Goal: Task Accomplishment & Management: Manage account settings

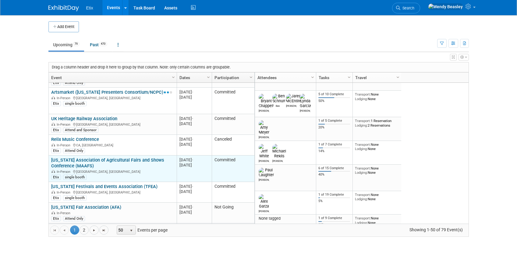
scroll to position [73, 0]
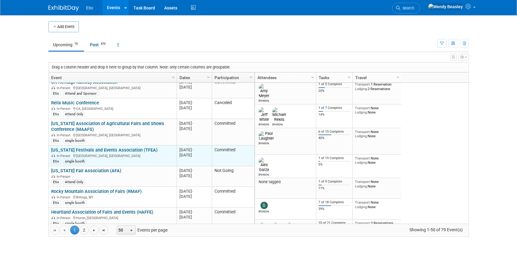
click at [98, 148] on link "[US_STATE] Festivals and Events Association (TFEA)" at bounding box center [104, 149] width 106 height 5
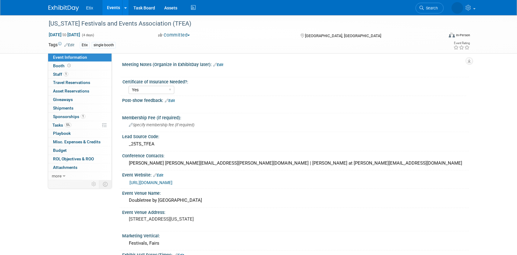
select select "Yes"
drag, startPoint x: 247, startPoint y: 163, endPoint x: 278, endPoint y: 162, distance: 31.7
click at [278, 162] on div "Dianna Lawrence Dianna.Lawrence@cor.gov | Kay Wolf at Kay@tfea.org" at bounding box center [295, 163] width 337 height 9
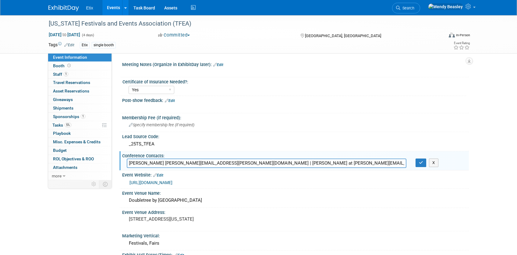
drag, startPoint x: 246, startPoint y: 163, endPoint x: 295, endPoint y: 164, distance: 48.7
click at [295, 164] on input "Dianna Lawrence Dianna.Lawrence@cor.gov | Kay Wolf at Kay@tfea.org" at bounding box center [266, 163] width 279 height 9
click at [410, 144] on div "_25TS_TFEA" at bounding box center [295, 143] width 337 height 9
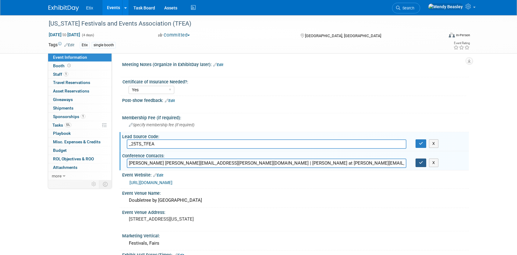
click at [423, 163] on button "button" at bounding box center [420, 163] width 11 height 9
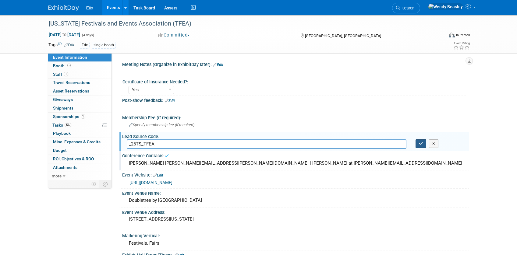
click at [424, 146] on button "button" at bounding box center [420, 143] width 11 height 9
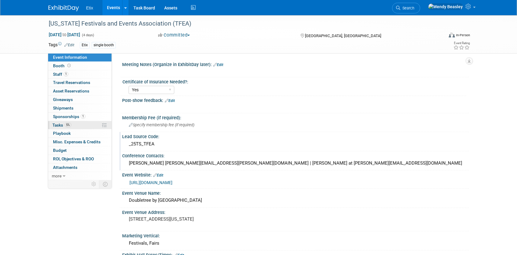
click at [62, 124] on span "Tasks 5%" at bounding box center [61, 125] width 19 height 5
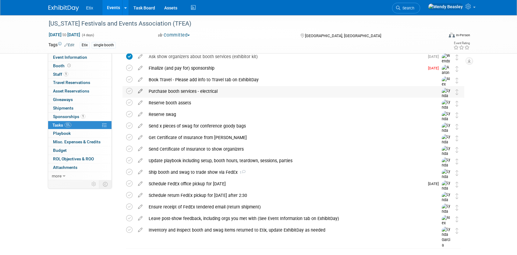
click at [138, 93] on icon at bounding box center [140, 90] width 11 height 8
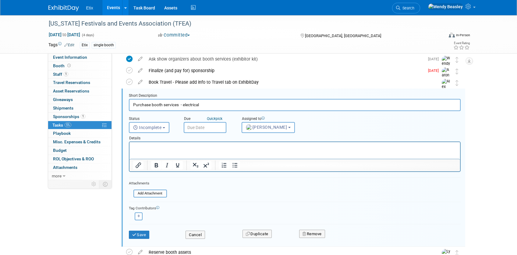
scroll to position [59, 0]
click at [213, 128] on input "text" at bounding box center [205, 128] width 43 height 11
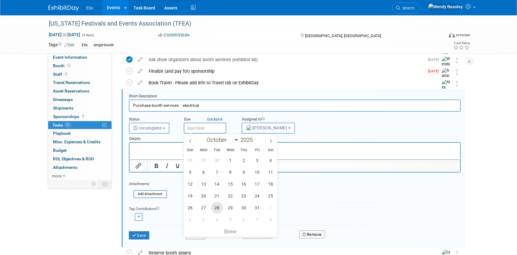
click at [218, 210] on span "28" at bounding box center [217, 208] width 12 height 12
type input "Oct 28, 2025"
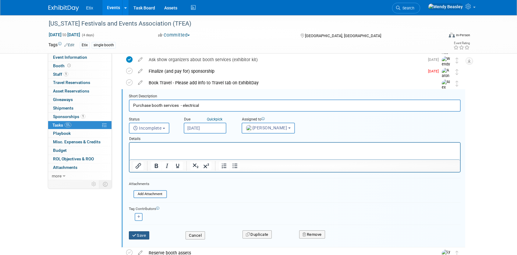
click at [143, 234] on button "Save" at bounding box center [139, 235] width 21 height 9
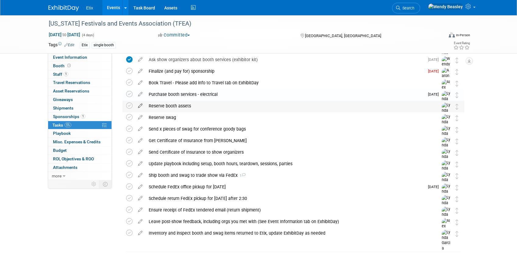
click at [138, 104] on icon at bounding box center [140, 105] width 11 height 8
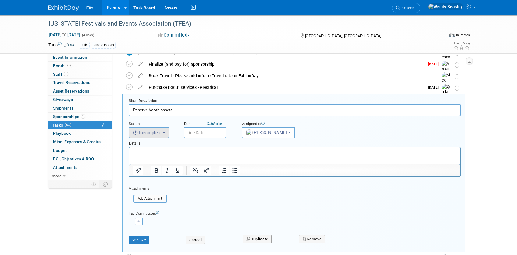
scroll to position [71, 0]
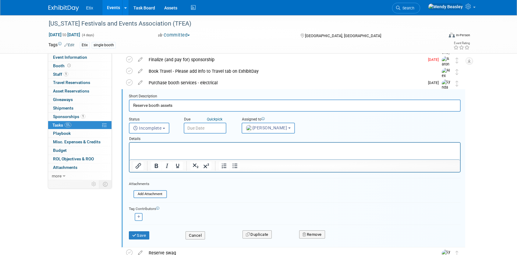
click at [208, 128] on input "text" at bounding box center [205, 128] width 43 height 11
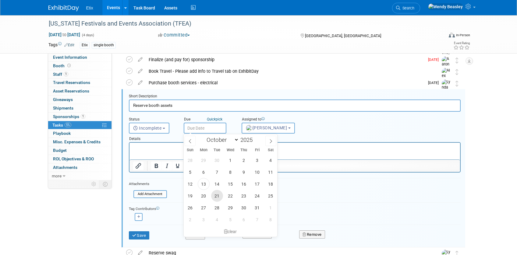
click at [217, 196] on span "21" at bounding box center [217, 196] width 12 height 12
type input "[DATE]"
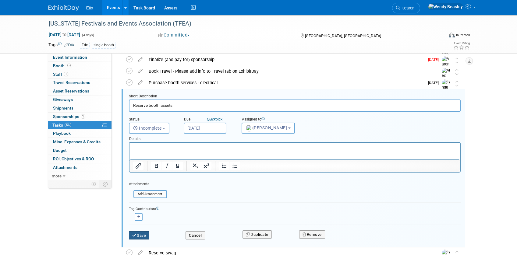
click at [143, 234] on button "Save" at bounding box center [139, 235] width 21 height 9
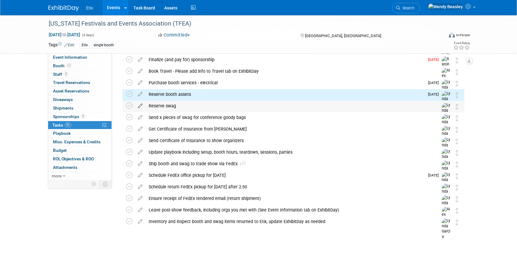
click at [139, 106] on icon at bounding box center [140, 105] width 11 height 8
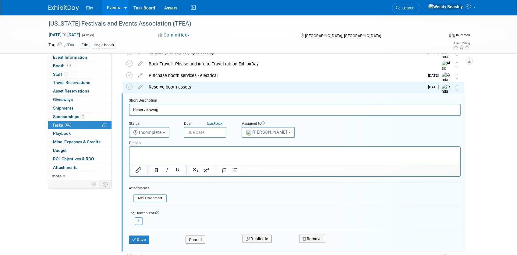
scroll to position [82, 0]
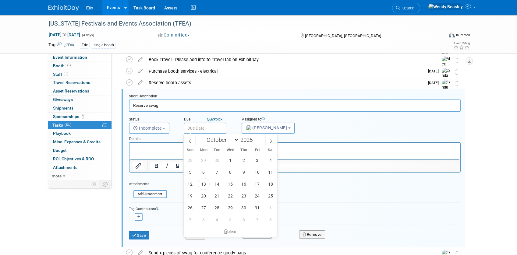
click at [201, 127] on input "text" at bounding box center [205, 128] width 43 height 11
click at [219, 197] on span "21" at bounding box center [217, 196] width 12 height 12
type input "[DATE]"
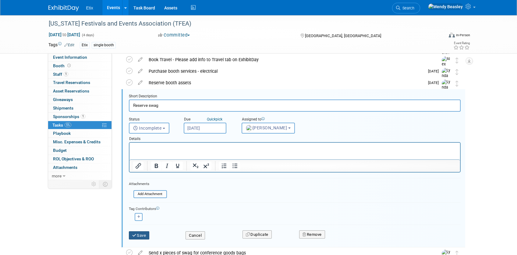
click at [135, 236] on icon "submit" at bounding box center [134, 235] width 5 height 4
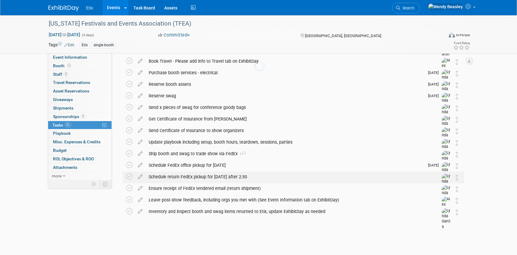
scroll to position [81, 0]
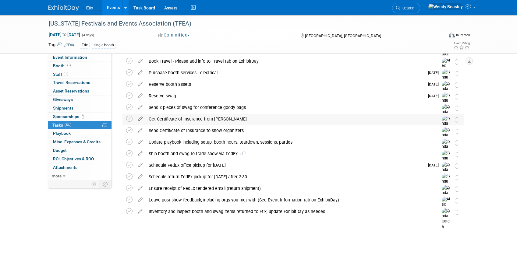
click at [141, 119] on icon at bounding box center [140, 118] width 11 height 8
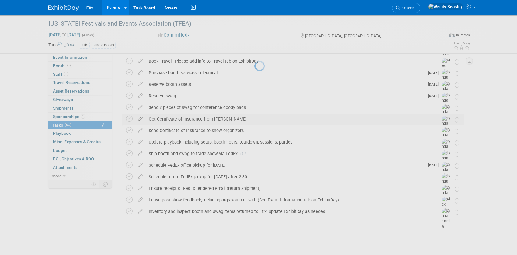
select select "9"
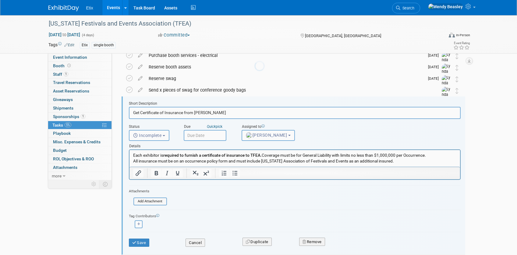
scroll to position [106, 0]
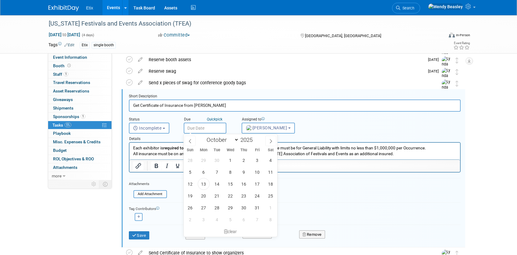
click at [213, 126] on input "text" at bounding box center [205, 128] width 43 height 11
click at [206, 194] on span "20" at bounding box center [204, 196] width 12 height 12
type input "Oct 20, 2025"
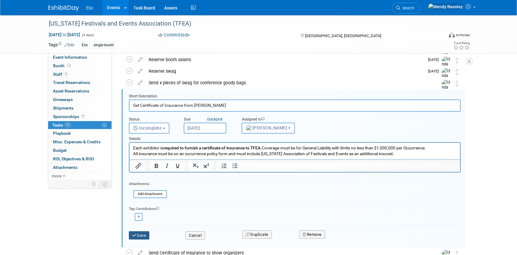
click at [145, 235] on button "Save" at bounding box center [139, 235] width 21 height 9
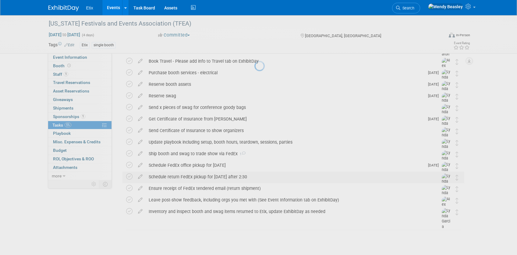
scroll to position [81, 0]
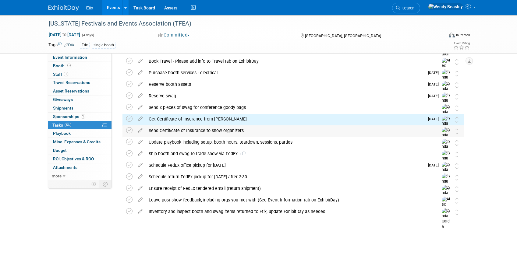
click at [178, 132] on div "Send Certificate of Insurance to show organizers" at bounding box center [288, 130] width 284 height 10
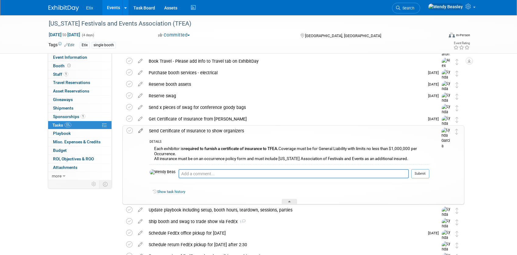
click at [140, 130] on icon at bounding box center [140, 130] width 11 height 8
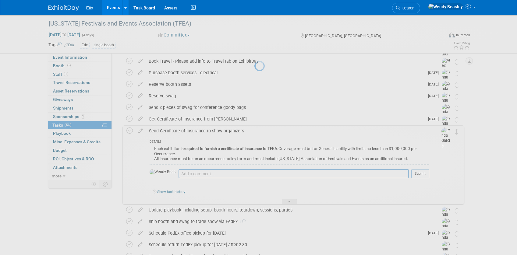
select select "9"
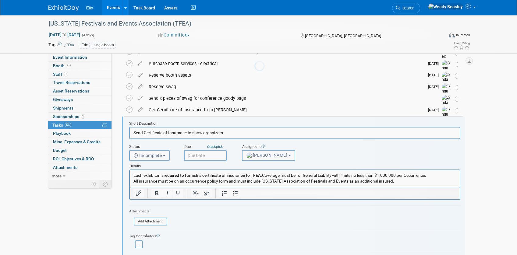
scroll to position [0, 0]
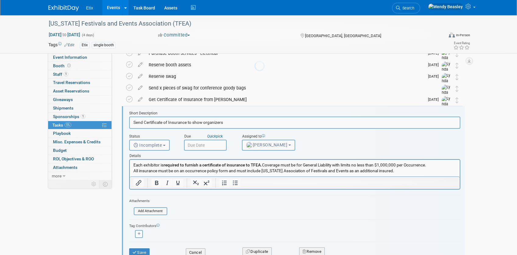
click at [140, 130] on body "Etix Events Add Event Bulk Upload Events Shareable Event Boards Recently Viewed…" at bounding box center [258, 27] width 517 height 255
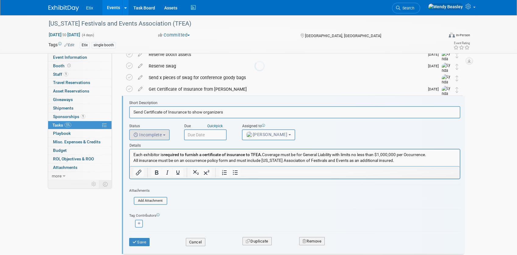
scroll to position [117, 0]
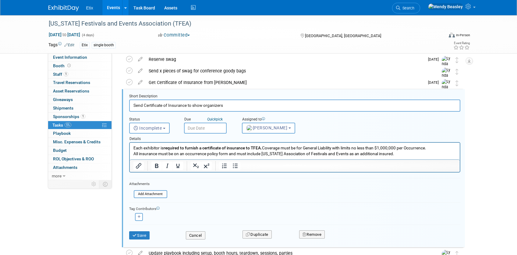
click at [205, 126] on input "text" at bounding box center [205, 128] width 43 height 11
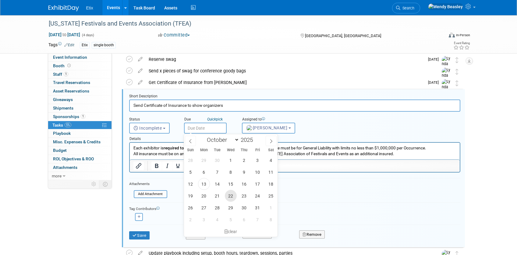
click at [232, 197] on span "22" at bounding box center [231, 196] width 12 height 12
type input "Oct 22, 2025"
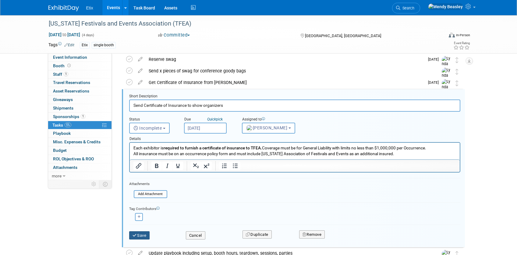
click at [141, 233] on button "Save" at bounding box center [139, 235] width 21 height 9
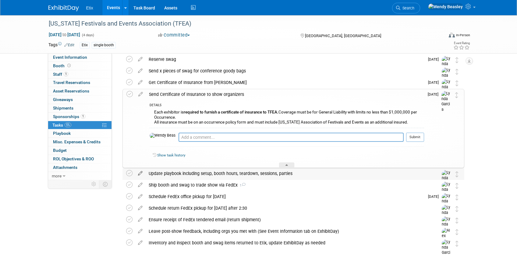
click at [142, 173] on icon at bounding box center [140, 172] width 11 height 8
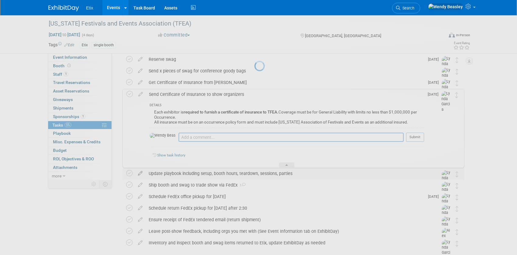
select select "9"
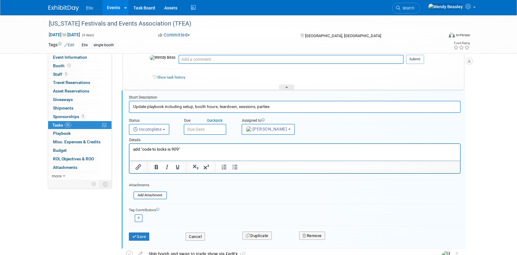
scroll to position [197, 0]
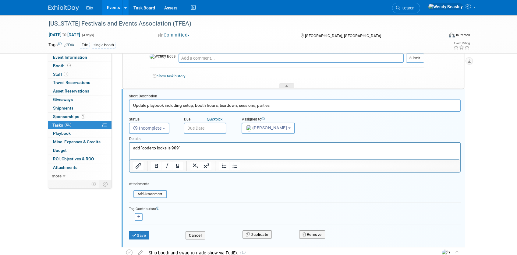
click at [202, 129] on input "text" at bounding box center [205, 128] width 43 height 11
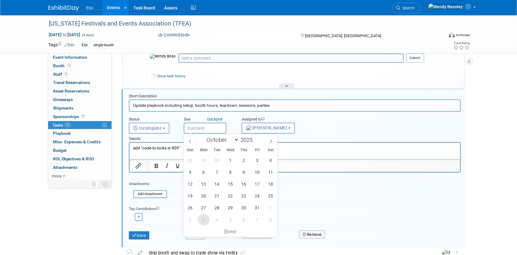
click at [205, 219] on span "3" at bounding box center [204, 220] width 12 height 12
type input "[DATE]"
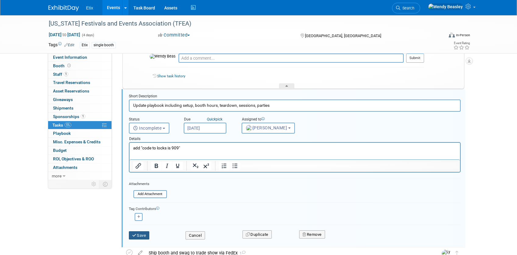
click at [142, 235] on button "Save" at bounding box center [139, 235] width 21 height 9
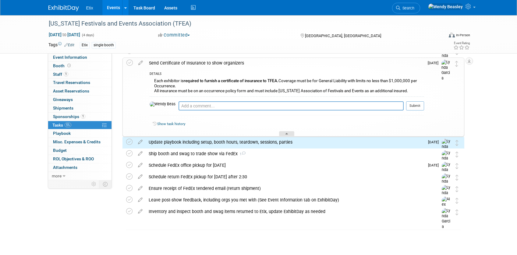
click at [289, 134] on div at bounding box center [286, 133] width 15 height 5
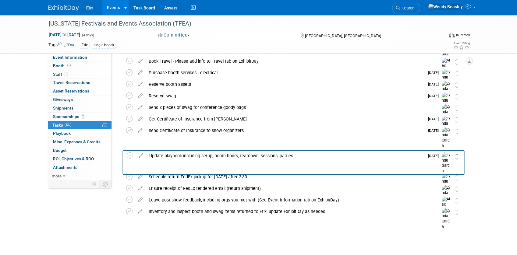
drag, startPoint x: 456, startPoint y: 146, endPoint x: 457, endPoint y: 159, distance: 13.4
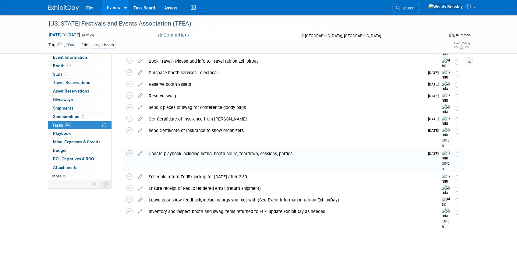
click at [141, 142] on icon at bounding box center [140, 141] width 11 height 8
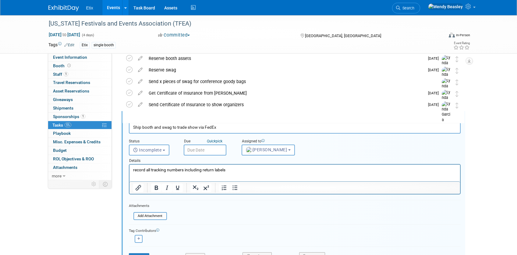
scroll to position [129, 0]
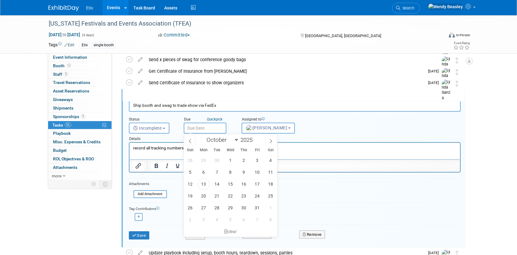
click at [209, 130] on input "text" at bounding box center [205, 128] width 43 height 11
click at [217, 217] on span "4" at bounding box center [217, 220] width 12 height 12
type input "Nov 4, 2025"
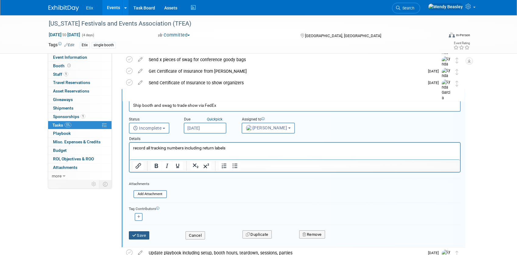
click at [141, 233] on button "Save" at bounding box center [139, 235] width 21 height 9
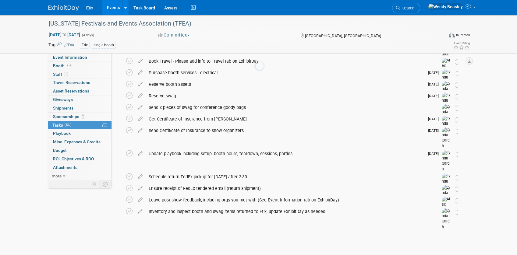
scroll to position [81, 0]
click at [140, 175] on icon at bounding box center [140, 176] width 11 height 8
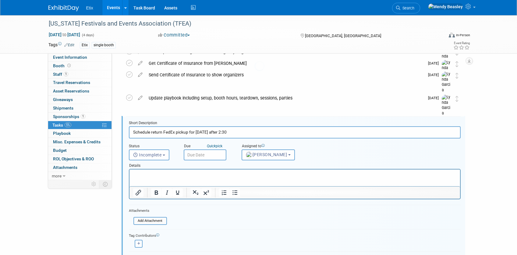
scroll to position [163, 0]
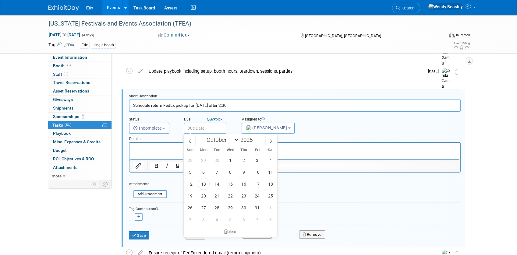
click at [202, 124] on input "text" at bounding box center [205, 128] width 43 height 11
click at [269, 141] on icon at bounding box center [270, 141] width 4 height 4
select select "10"
click at [212, 185] on span "11" at bounding box center [217, 184] width 12 height 12
type input "Nov 11, 2025"
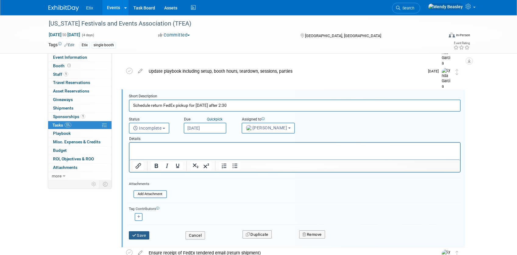
click at [140, 236] on button "Save" at bounding box center [139, 235] width 21 height 9
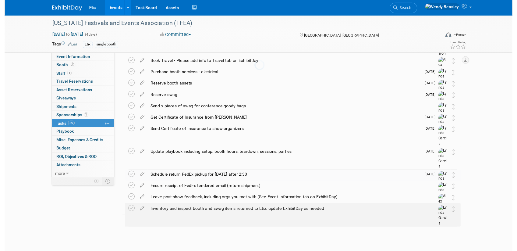
scroll to position [81, 0]
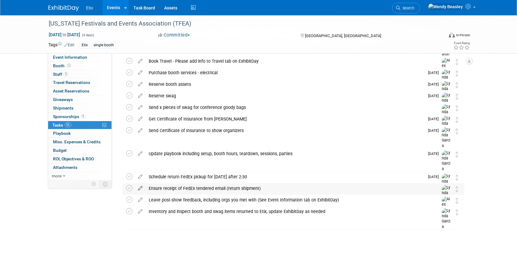
click at [140, 188] on icon at bounding box center [140, 187] width 11 height 8
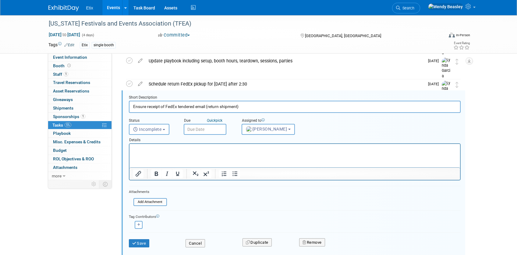
scroll to position [175, 0]
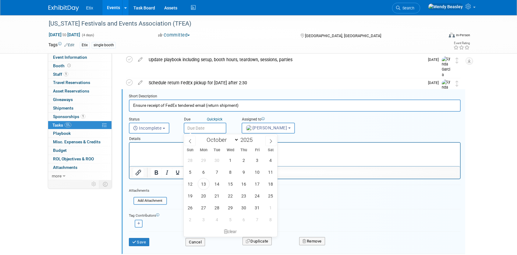
click at [204, 124] on input "text" at bounding box center [205, 128] width 43 height 11
click at [271, 143] on icon at bounding box center [270, 141] width 4 height 4
select select "10"
click at [232, 184] on span "12" at bounding box center [230, 184] width 12 height 12
type input "Nov 12, 2025"
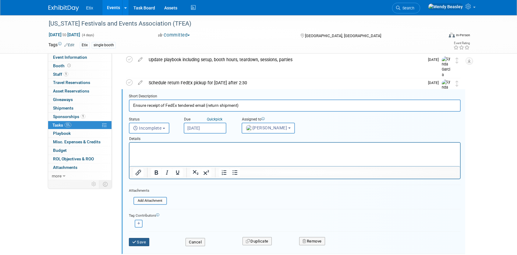
click at [145, 241] on button "Save" at bounding box center [139, 242] width 21 height 9
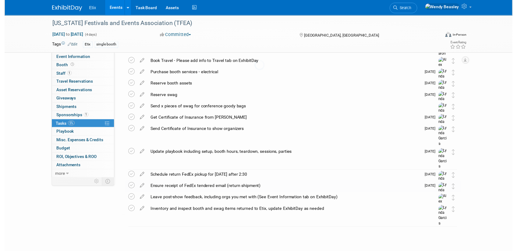
scroll to position [81, 0]
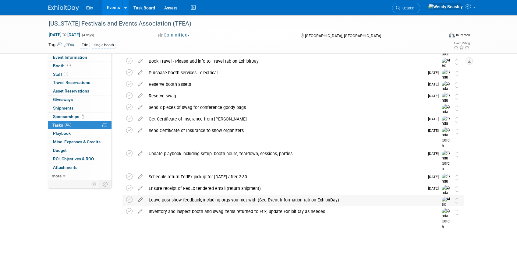
click at [140, 200] on icon at bounding box center [140, 199] width 11 height 8
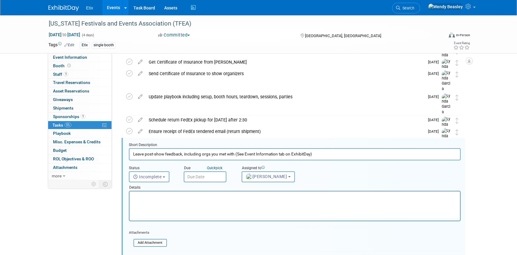
scroll to position [187, 0]
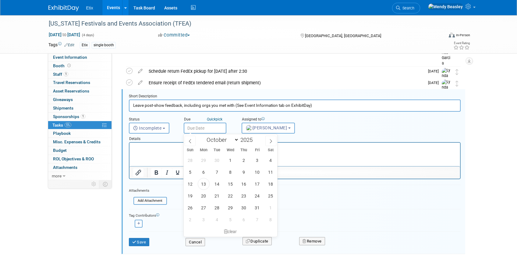
click at [205, 125] on input "text" at bounding box center [205, 128] width 43 height 11
click at [272, 141] on icon at bounding box center [270, 141] width 4 height 4
select select "10"
click at [242, 197] on span "20" at bounding box center [244, 196] width 12 height 12
type input "Nov 20, 2025"
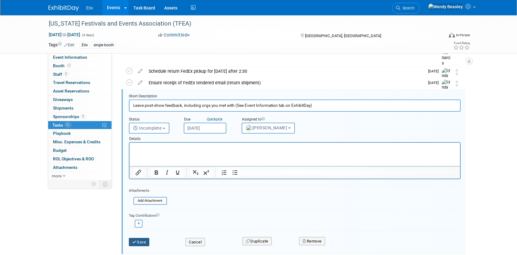
click at [143, 242] on button "Save" at bounding box center [139, 242] width 21 height 9
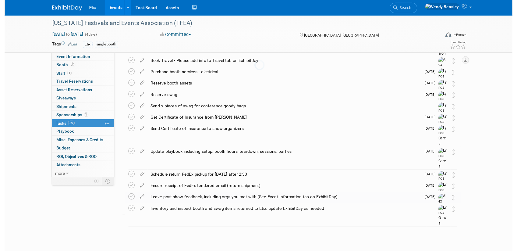
scroll to position [81, 0]
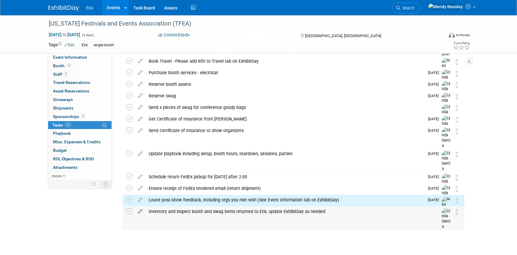
click at [139, 212] on icon at bounding box center [140, 210] width 11 height 8
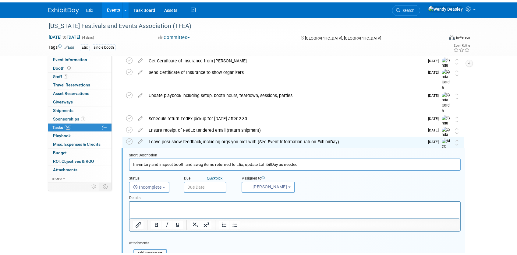
scroll to position [198, 0]
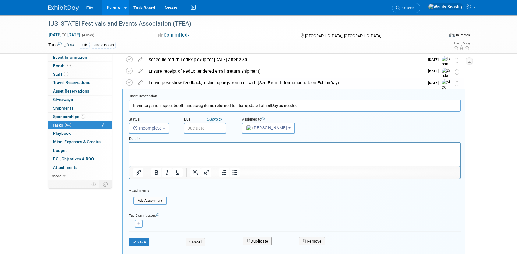
click at [211, 125] on input "text" at bounding box center [205, 128] width 43 height 11
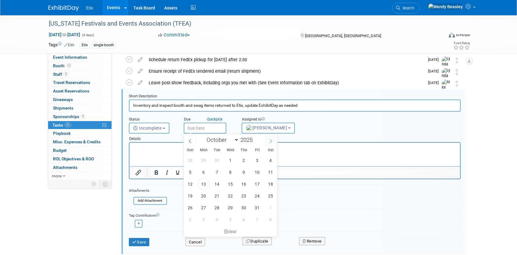
click at [270, 141] on icon at bounding box center [270, 141] width 4 height 4
select select "10"
click at [243, 198] on span "20" at bounding box center [244, 196] width 12 height 12
type input "Nov 20, 2025"
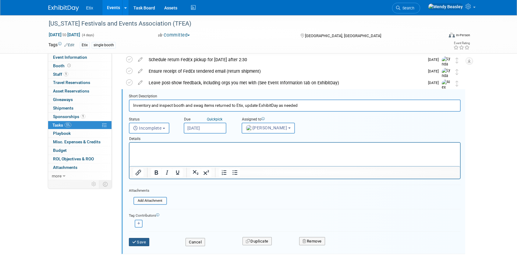
click at [146, 242] on button "Save" at bounding box center [139, 242] width 21 height 9
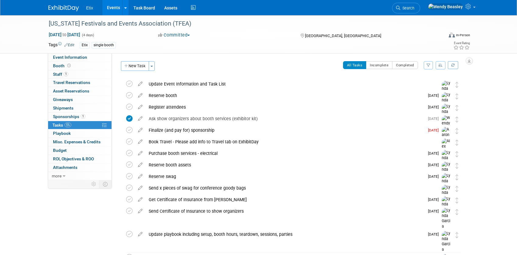
scroll to position [0, 0]
click at [141, 142] on icon at bounding box center [140, 141] width 11 height 8
select select "9"
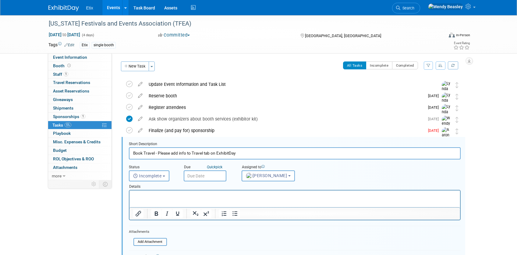
scroll to position [48, 0]
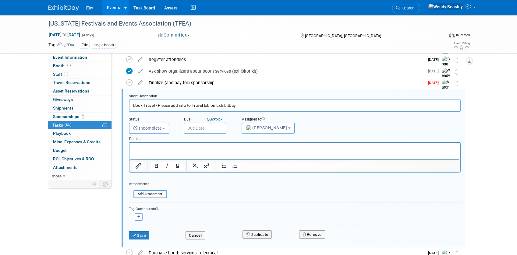
click at [217, 126] on input "text" at bounding box center [205, 128] width 43 height 11
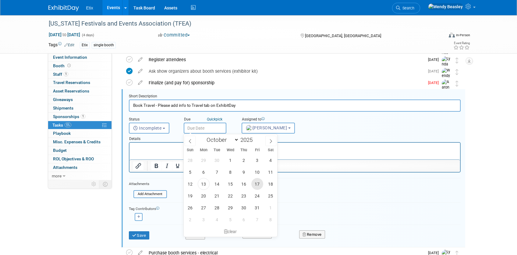
click at [257, 185] on span "17" at bounding box center [257, 184] width 12 height 12
type input "Oct 17, 2025"
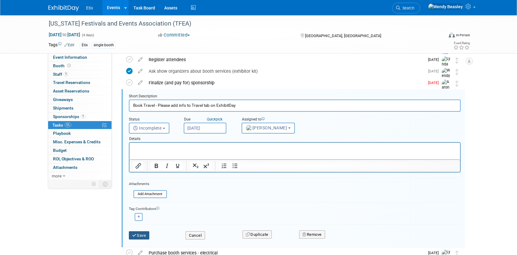
click at [138, 236] on button "Save" at bounding box center [139, 235] width 21 height 9
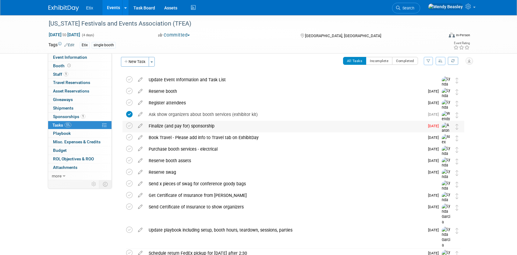
scroll to position [7, 0]
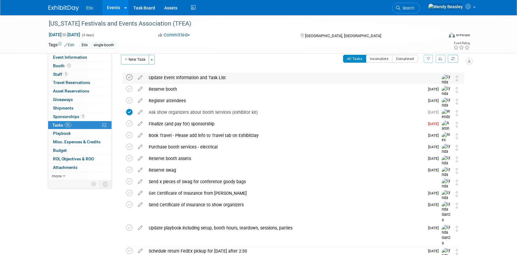
click at [129, 79] on icon at bounding box center [129, 77] width 6 height 6
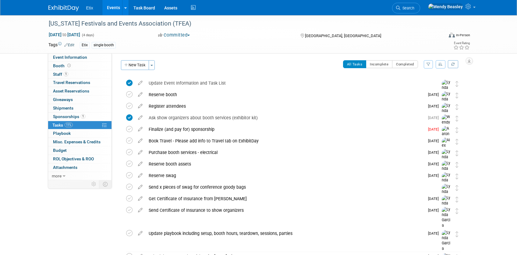
scroll to position [0, 0]
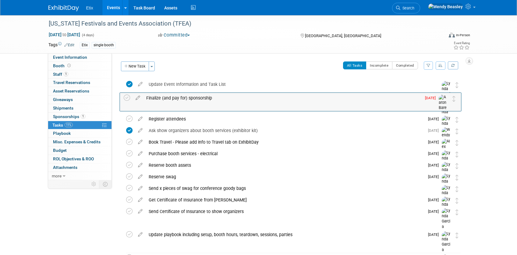
drag, startPoint x: 457, startPoint y: 131, endPoint x: 441, endPoint y: 99, distance: 36.2
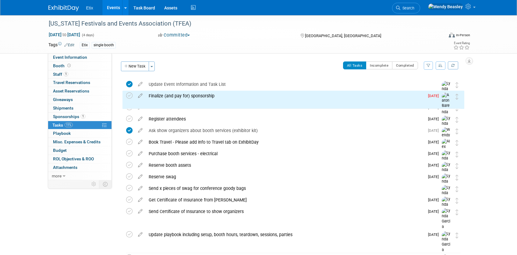
click at [113, 10] on link "Events" at bounding box center [113, 7] width 22 height 15
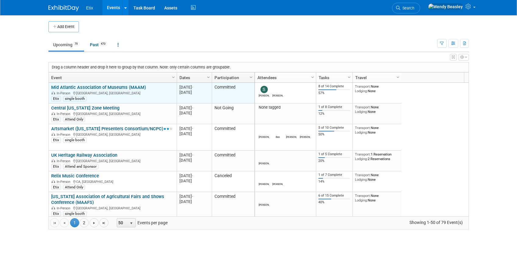
click at [110, 87] on link "Mid Atlantic Association of Museums (MAAM)" at bounding box center [98, 87] width 95 height 5
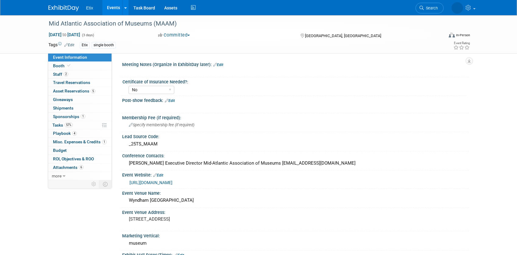
select select "No"
click at [58, 125] on span "Tasks 57%" at bounding box center [62, 125] width 20 height 5
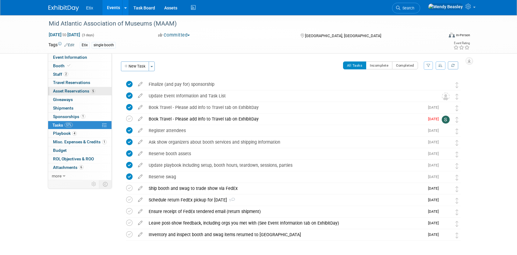
click at [65, 90] on span "Asset Reservations 5" at bounding box center [74, 91] width 42 height 5
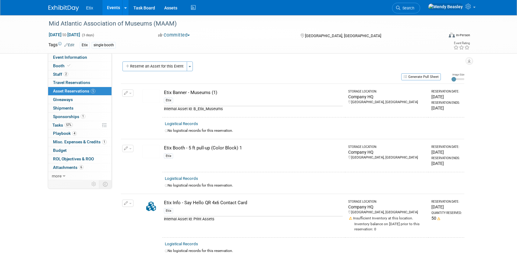
click at [118, 9] on link "Events" at bounding box center [113, 7] width 22 height 15
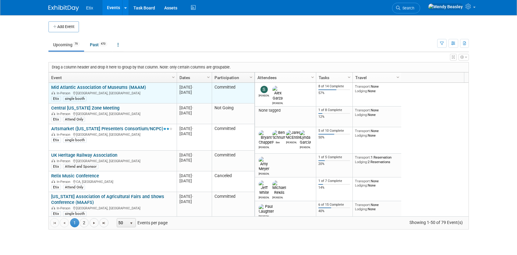
click at [113, 89] on link "Mid Atlantic Association of Museums (MAAM)" at bounding box center [98, 87] width 95 height 5
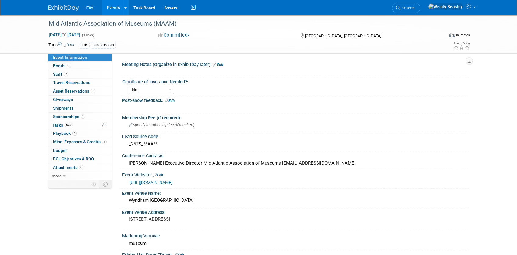
select select "No"
click at [65, 91] on span "Asset Reservations 5" at bounding box center [74, 91] width 42 height 5
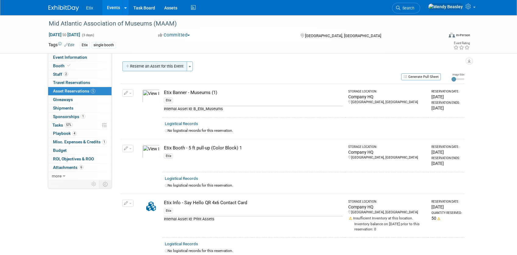
click at [169, 65] on button "Reserve an Asset for this Event" at bounding box center [154, 66] width 65 height 10
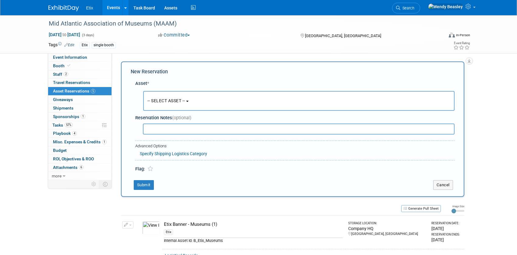
scroll to position [6, 0]
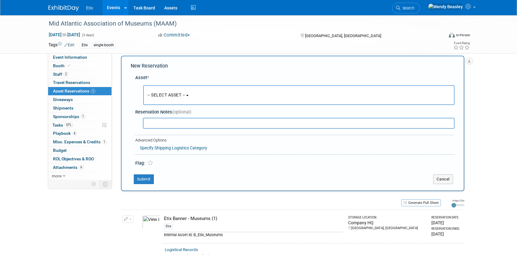
click at [231, 95] on button "-- SELECT ASSET --" at bounding box center [298, 95] width 311 height 20
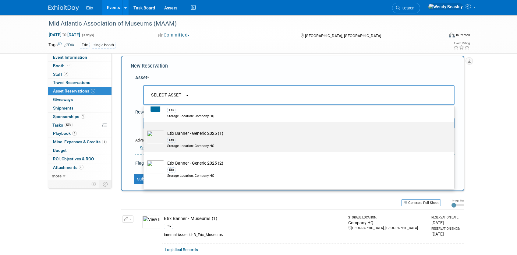
scroll to position [584, 0]
click at [194, 131] on td "Etix Banner - Generic 2025 (1) Etix Storage Location: Company HQ" at bounding box center [303, 140] width 278 height 18
click at [144, 130] on input "Etix Banner - Generic 2025 (1) Etix Storage Location: Company HQ" at bounding box center [142, 128] width 4 height 4
select select "10729774"
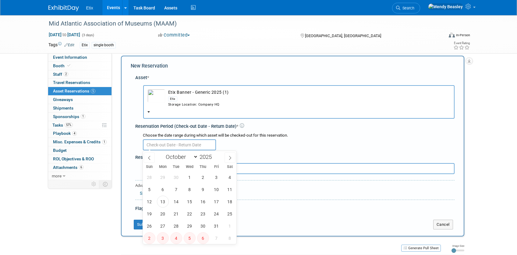
click at [175, 142] on input "text" at bounding box center [179, 144] width 73 height 11
click at [203, 204] on span "16" at bounding box center [203, 202] width 12 height 12
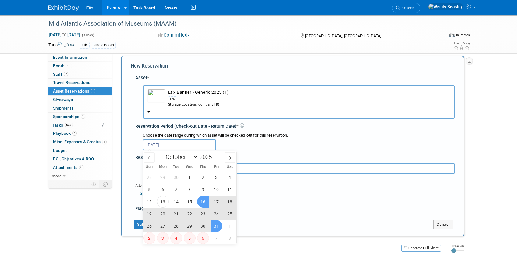
click at [220, 227] on span "31" at bounding box center [216, 226] width 12 height 12
type input "Oct 16, 2025 to Oct 31, 2025"
click at [222, 226] on td "Submit" at bounding box center [277, 225] width 293 height 10
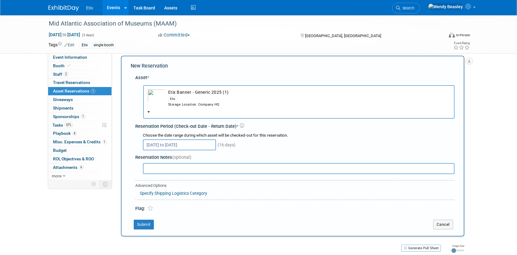
click at [184, 96] on div "Etix" at bounding box center [309, 98] width 282 height 7
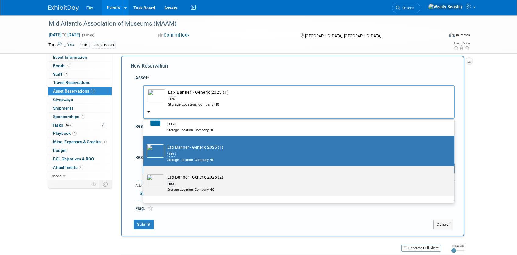
click at [204, 179] on td "Etix Banner - Generic 2025 (2) Etix Storage Location: Company HQ" at bounding box center [303, 183] width 278 height 18
click at [144, 173] on input "Etix Banner - Generic 2025 (2) Etix Storage Location: Company HQ" at bounding box center [142, 171] width 4 height 4
select select "10729775"
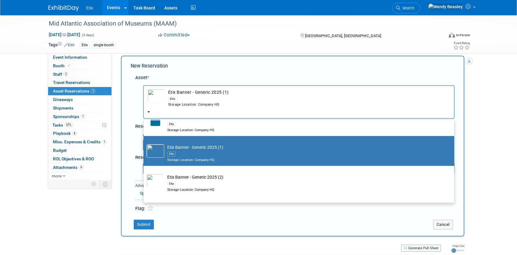
select select "9"
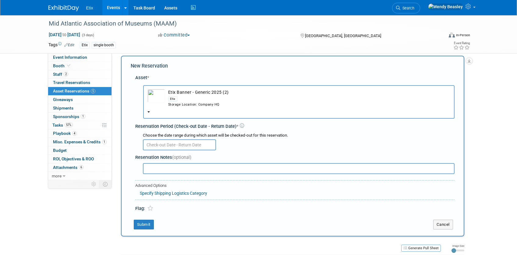
click at [189, 141] on input "text" at bounding box center [179, 144] width 73 height 11
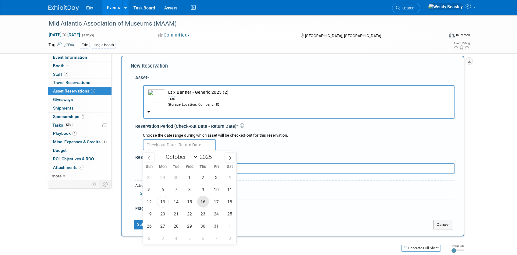
click at [205, 202] on span "16" at bounding box center [203, 202] width 12 height 12
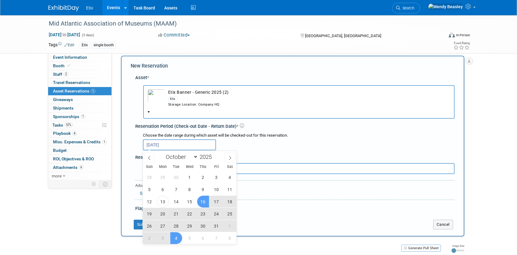
click at [177, 239] on span "4" at bounding box center [176, 238] width 12 height 12
type input "Oct 16, 2025 to Nov 4, 2025"
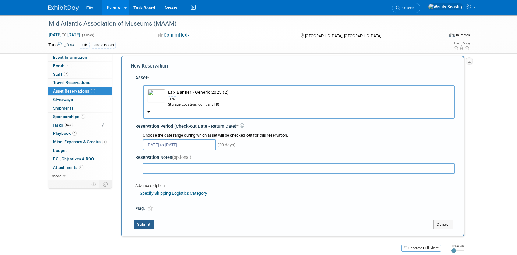
click at [145, 229] on button "Submit" at bounding box center [144, 225] width 20 height 10
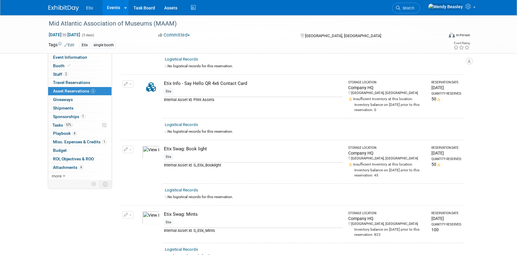
scroll to position [0, 0]
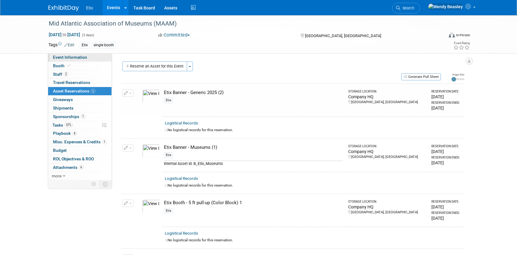
click at [79, 58] on span "Event Information" at bounding box center [70, 57] width 34 height 5
select select "No"
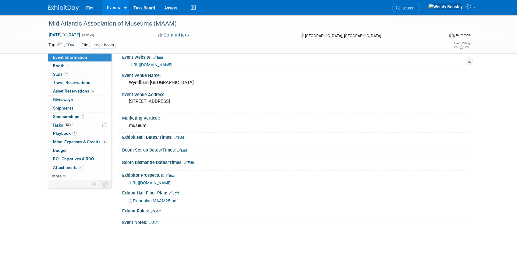
scroll to position [151, 0]
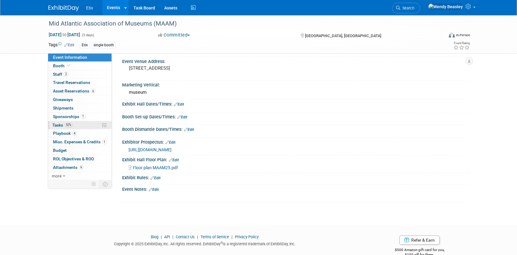
click at [60, 124] on span "Tasks 57%" at bounding box center [62, 125] width 20 height 5
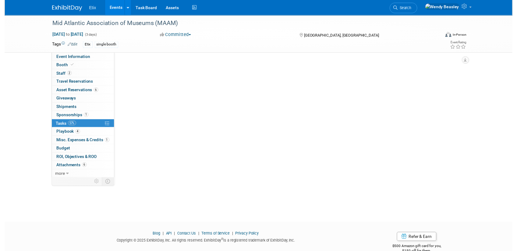
scroll to position [0, 0]
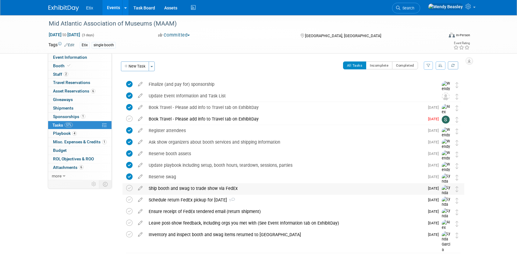
click at [213, 189] on div "Ship booth and swag to trade show via FedEx" at bounding box center [285, 188] width 279 height 10
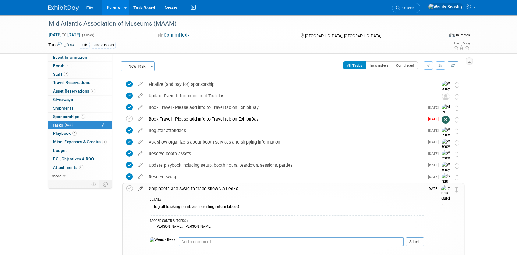
click at [142, 188] on icon at bounding box center [140, 188] width 11 height 8
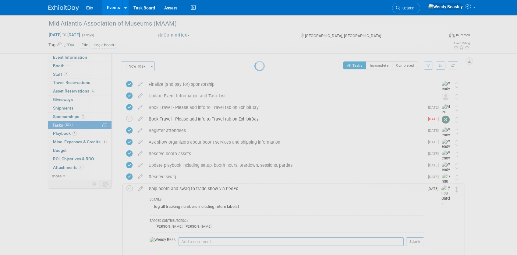
select select "9"
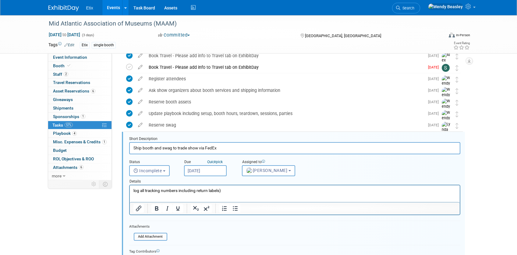
scroll to position [94, 0]
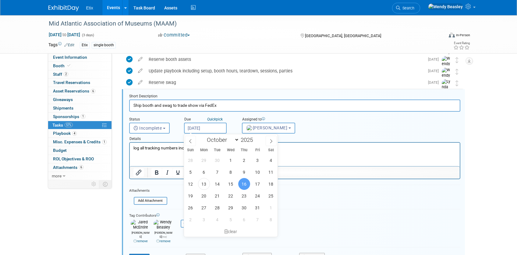
click at [206, 122] on div "Due Quick pick Oct 16, 2025" at bounding box center [208, 123] width 58 height 19
click at [230, 196] on span "22" at bounding box center [231, 196] width 12 height 12
type input "[DATE]"
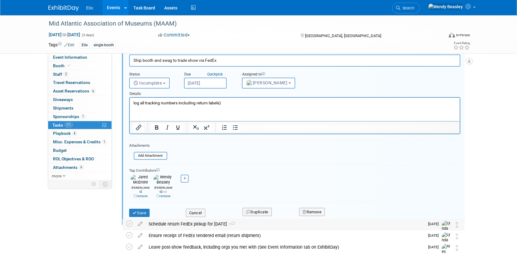
scroll to position [143, 0]
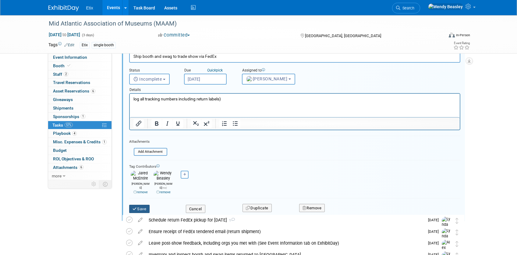
click at [144, 205] on button "Save" at bounding box center [139, 209] width 21 height 9
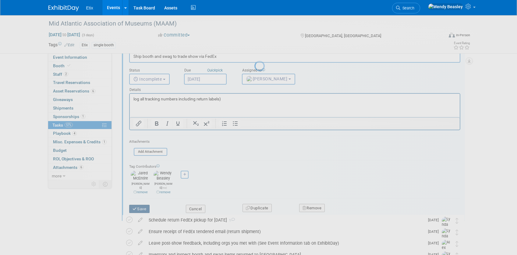
scroll to position [101, 0]
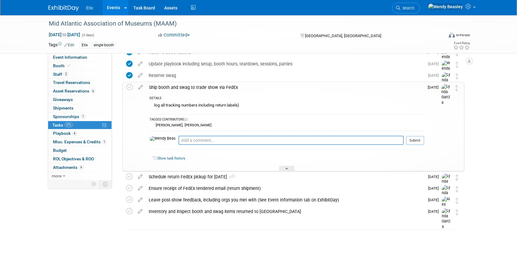
click at [212, 89] on div "Ship booth and swag to trade show via FedEx" at bounding box center [285, 87] width 278 height 10
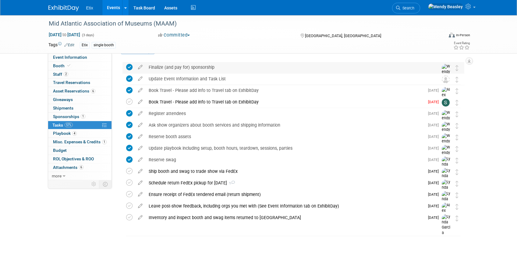
scroll to position [0, 0]
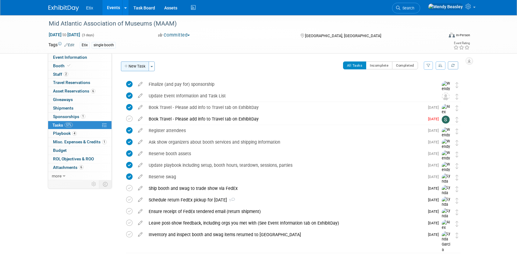
click at [132, 67] on button "New Task" at bounding box center [135, 66] width 28 height 10
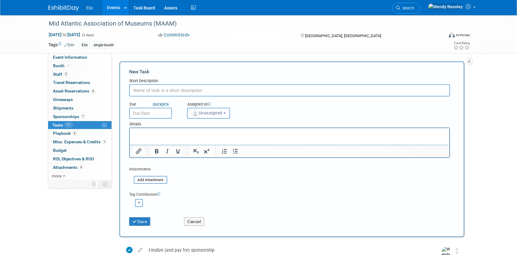
click at [150, 92] on input "text" at bounding box center [289, 90] width 321 height 12
type input "Schedule pickup at HQ for FedEx"
click at [217, 92] on input "Schedule pickup at HQ for FedEx" at bounding box center [289, 90] width 321 height 12
click at [156, 131] on p "Rich Text Area. Press ALT-0 for help." at bounding box center [289, 134] width 312 height 6
click at [200, 113] on span "Unassigned" at bounding box center [206, 112] width 31 height 5
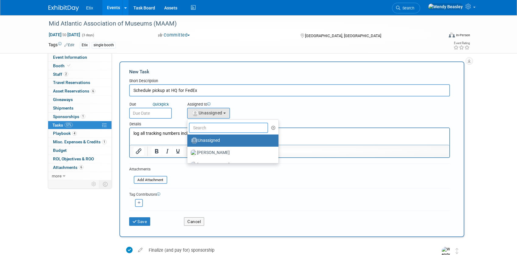
click at [207, 127] on input "text" at bounding box center [228, 128] width 79 height 10
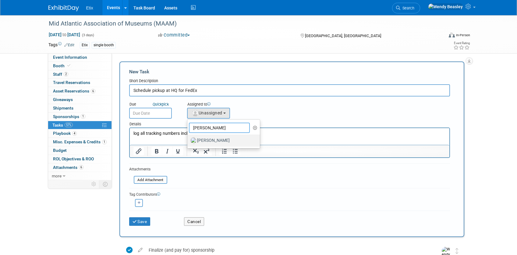
type input "[PERSON_NAME]"
click at [220, 136] on label "[PERSON_NAME]" at bounding box center [222, 141] width 64 height 10
click at [188, 138] on input "[PERSON_NAME]" at bounding box center [186, 140] width 4 height 4
select select "e83abd84-2004-4464-820a-b93eea2d3b76"
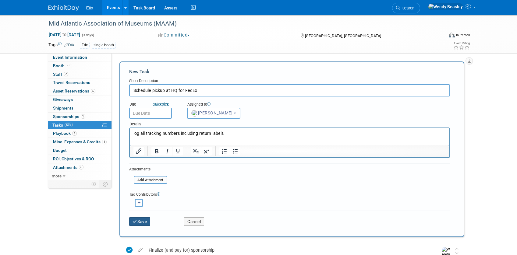
click at [141, 222] on button "Save" at bounding box center [139, 221] width 21 height 9
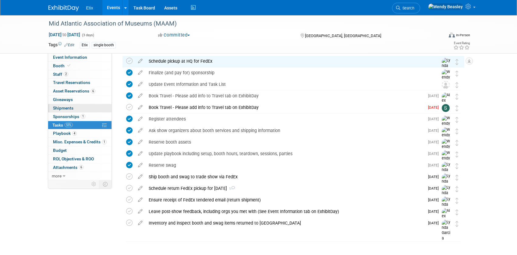
scroll to position [23, 0]
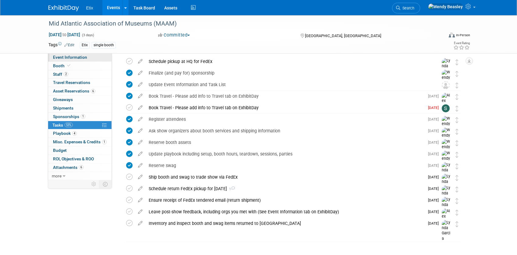
click at [69, 58] on span "Event Information" at bounding box center [70, 57] width 34 height 5
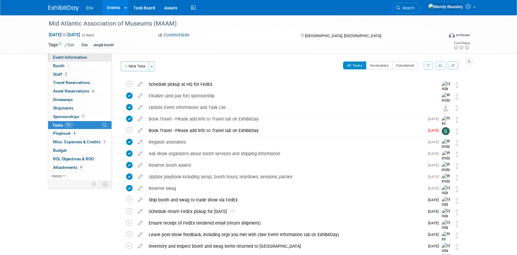
select select "No"
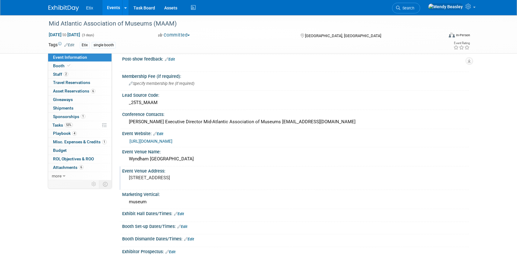
scroll to position [42, 0]
click at [168, 139] on link "https://midatlanticmuseums.org/" at bounding box center [150, 140] width 43 height 5
click at [61, 130] on link "4 Playbook 4" at bounding box center [79, 133] width 63 height 8
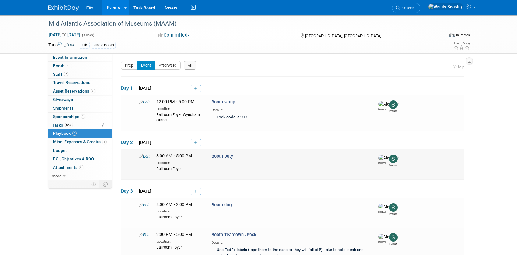
scroll to position [0, 0]
click at [65, 91] on span "Asset Reservations 6" at bounding box center [74, 91] width 42 height 5
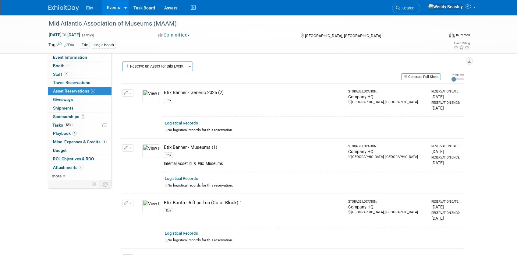
click at [130, 93] on span "button" at bounding box center [130, 93] width 2 height 1
click at [149, 103] on button "Change Reservation" at bounding box center [150, 103] width 51 height 8
select select "9"
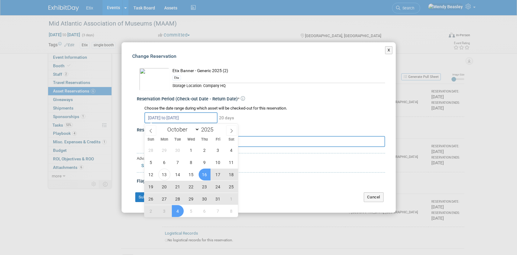
click at [178, 119] on input "Oct 16, 2025 to Nov 4, 2025" at bounding box center [180, 117] width 73 height 11
click at [177, 186] on span "21" at bounding box center [178, 187] width 12 height 12
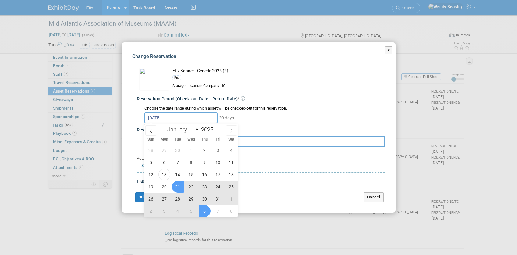
click at [205, 212] on span "6" at bounding box center [204, 211] width 12 height 12
type input "Oct 21, 2025 to Nov 6, 2025"
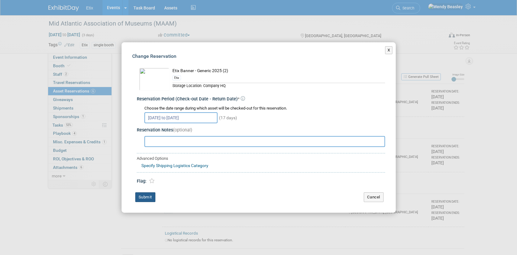
click at [147, 198] on button "Submit" at bounding box center [145, 197] width 20 height 10
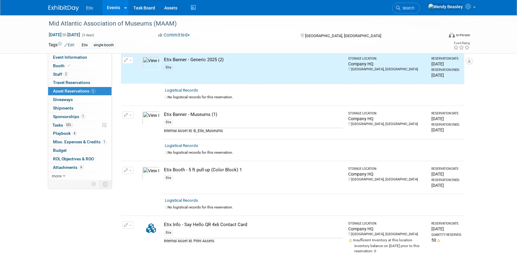
scroll to position [43, 0]
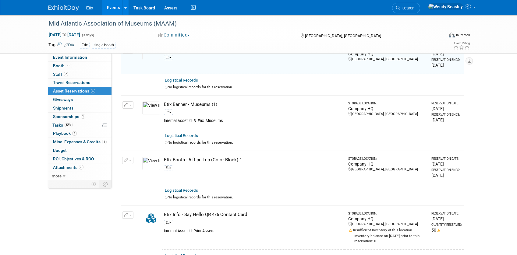
click at [131, 162] on button "button" at bounding box center [127, 160] width 11 height 7
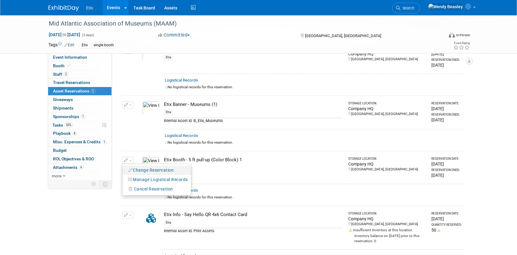
click at [150, 171] on button "Change Reservation" at bounding box center [150, 170] width 51 height 8
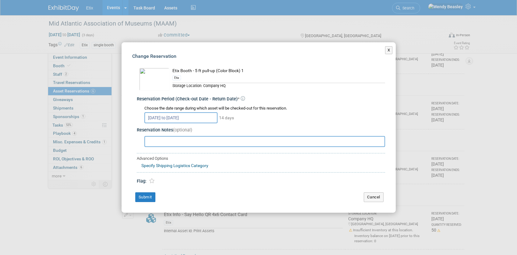
click at [179, 119] on input "Oct 22, 2025 to Nov 4, 2025" at bounding box center [180, 117] width 73 height 11
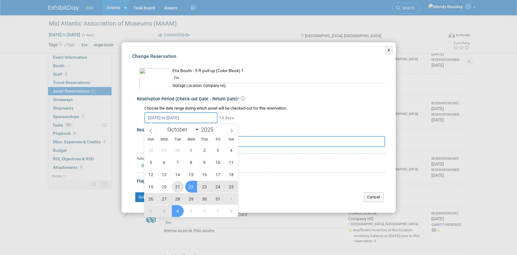
click at [176, 188] on span "21" at bounding box center [178, 187] width 12 height 12
drag, startPoint x: 205, startPoint y: 211, endPoint x: 202, endPoint y: 212, distance: 4.0
click at [205, 211] on span "6" at bounding box center [204, 211] width 12 height 12
type input "Oct 21, 2025 to Nov 6, 2025"
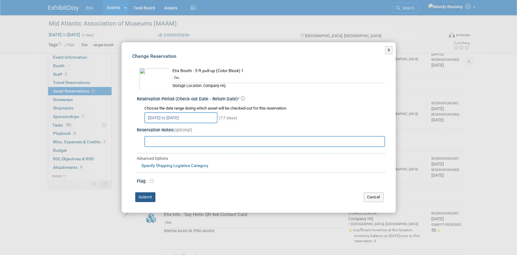
click at [145, 196] on button "Submit" at bounding box center [145, 197] width 20 height 10
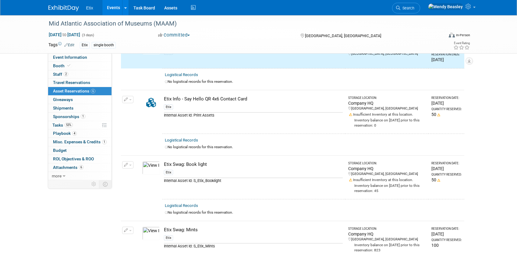
scroll to position [159, 0]
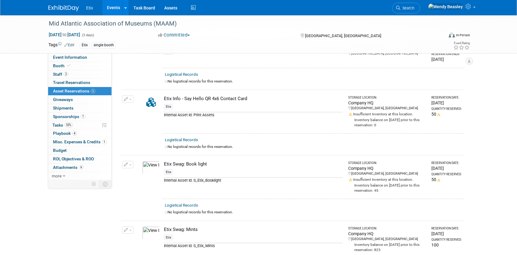
click at [131, 99] on button "button" at bounding box center [127, 99] width 11 height 7
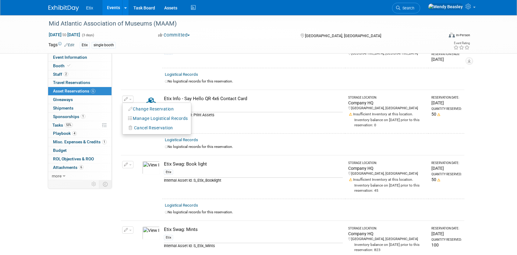
click at [265, 84] on div "No logistical records for this reservation." at bounding box center [313, 81] width 297 height 5
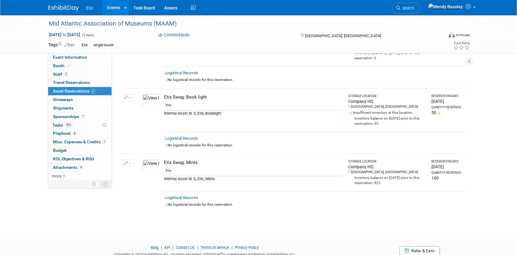
scroll to position [231, 0]
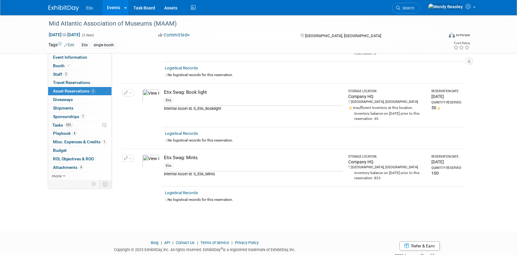
click at [132, 158] on button "button" at bounding box center [127, 158] width 11 height 7
click at [161, 170] on button "Change Reservation" at bounding box center [150, 168] width 51 height 8
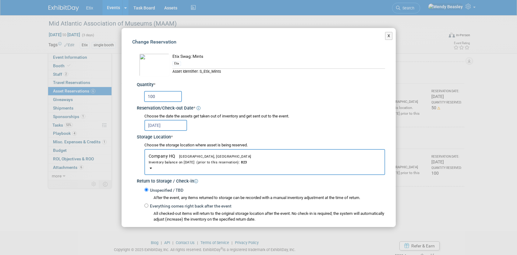
click at [180, 125] on input "Sep 29, 2025" at bounding box center [165, 125] width 43 height 11
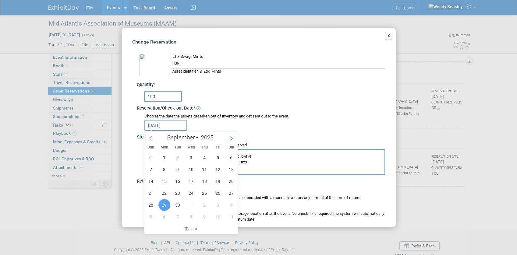
click at [229, 138] on icon at bounding box center [231, 138] width 4 height 4
select select "9"
click at [174, 195] on span "21" at bounding box center [178, 193] width 12 height 12
type input "Oct 21, 2025"
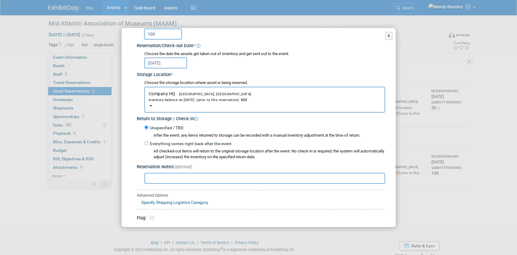
scroll to position [85, 0]
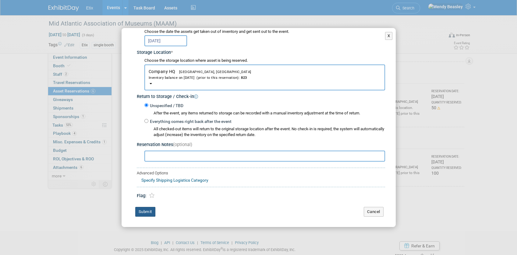
click at [148, 213] on button "Submit" at bounding box center [145, 212] width 20 height 10
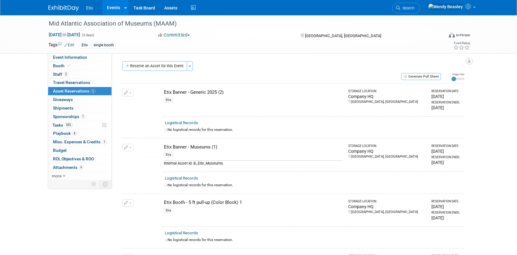
scroll to position [0, 0]
click at [60, 124] on span "Tasks 53%" at bounding box center [62, 125] width 20 height 5
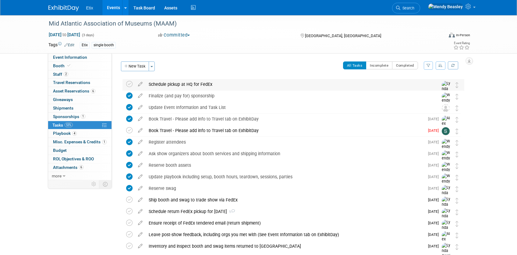
click at [198, 85] on div "Schedule pickup at HQ for FedEx" at bounding box center [288, 84] width 284 height 10
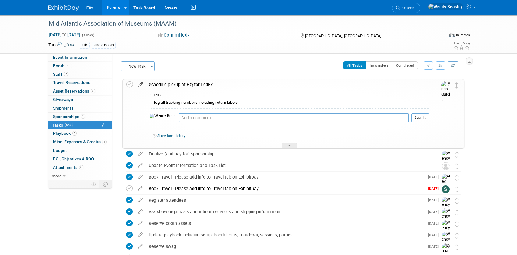
click at [140, 85] on icon at bounding box center [140, 83] width 11 height 8
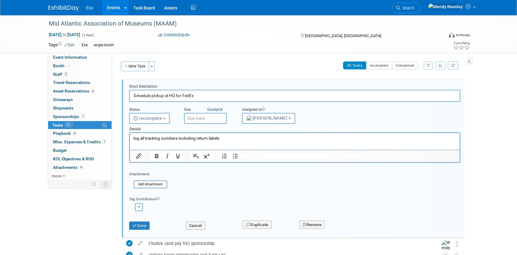
click at [221, 97] on input "Schedule pickup at HQ for FedEx" at bounding box center [294, 96] width 331 height 12
type input "Schedule pickup at HQ for FedEx for Oct 22"
click at [204, 118] on input "text" at bounding box center [205, 118] width 43 height 11
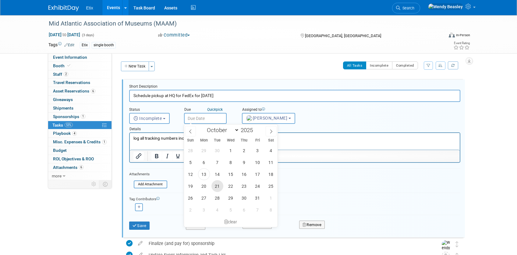
click at [220, 186] on span "21" at bounding box center [217, 186] width 12 height 12
type input "Oct 21, 2025"
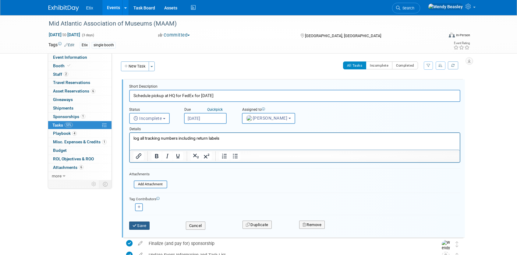
click at [137, 227] on button "Save" at bounding box center [139, 226] width 21 height 9
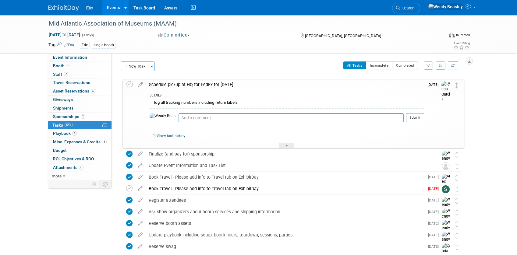
click at [195, 51] on div "Mid Atlantic Association of Museums (MAAM) Oct 28, 2025 to Oct 30, 2025 (3 days…" at bounding box center [258, 34] width 429 height 38
click at [117, 12] on link "Events" at bounding box center [113, 7] width 22 height 15
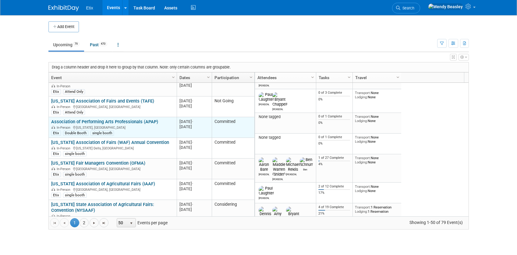
scroll to position [511, 0]
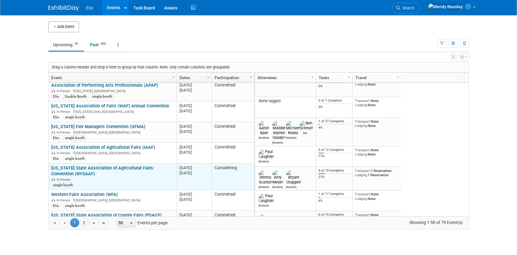
click at [94, 170] on link "[US_STATE] State Association of Agricultural Fairs: Convention (NYSAAF)" at bounding box center [102, 170] width 103 height 11
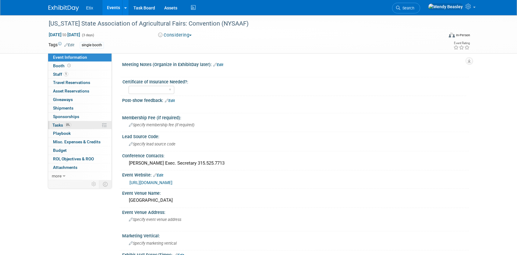
click at [59, 122] on link "0% Tasks 0%" at bounding box center [79, 125] width 63 height 8
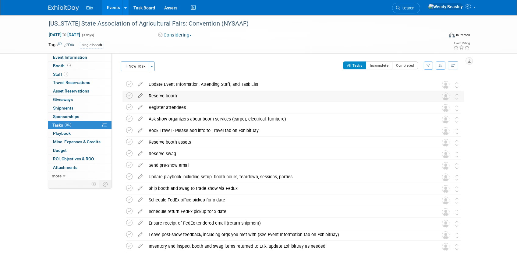
click at [140, 94] on icon at bounding box center [140, 95] width 11 height 8
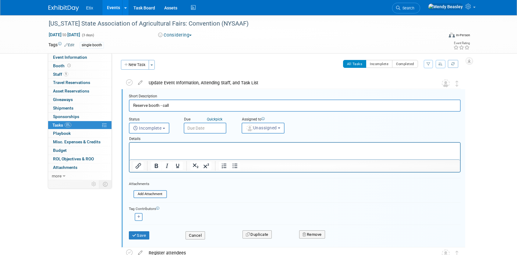
click at [185, 103] on input "Reserve booth - call" at bounding box center [294, 106] width 331 height 12
paste input "[PHONE_NUMBER]"
type input "Reserve booth - call [PERSON_NAME] at [PHONE_NUMBER]"
click at [205, 129] on input "text" at bounding box center [205, 128] width 43 height 11
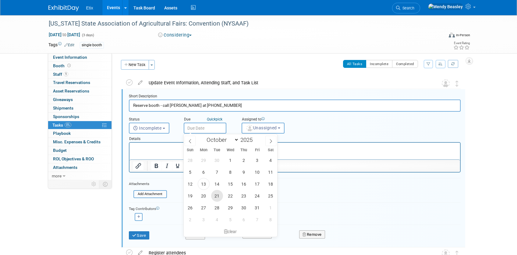
click at [216, 195] on span "21" at bounding box center [217, 196] width 12 height 12
type input "[DATE]"
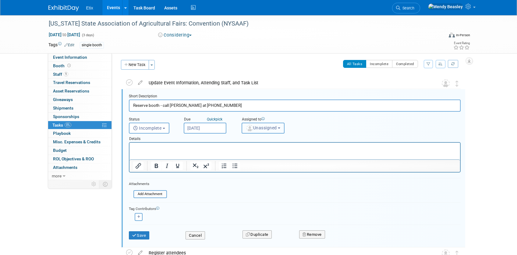
click at [264, 128] on span "Unassigned" at bounding box center [261, 127] width 31 height 5
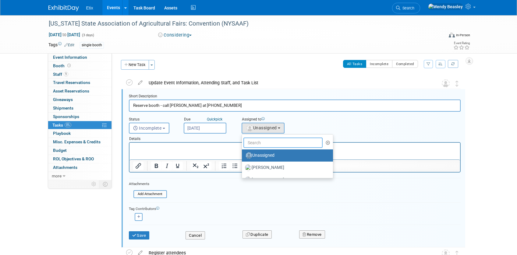
click at [260, 144] on input "text" at bounding box center [282, 143] width 79 height 10
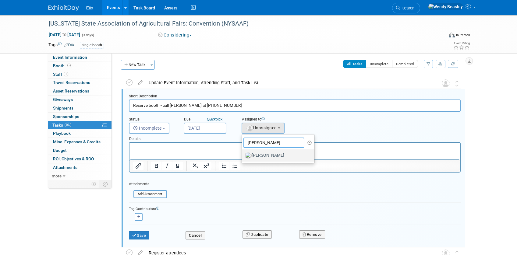
type input "[PERSON_NAME]"
click at [262, 159] on label "[PERSON_NAME]" at bounding box center [277, 156] width 64 height 10
click at [243, 157] on input "[PERSON_NAME]" at bounding box center [241, 155] width 4 height 4
select select "e83abd84-2004-4464-820a-b93eea2d3b76"
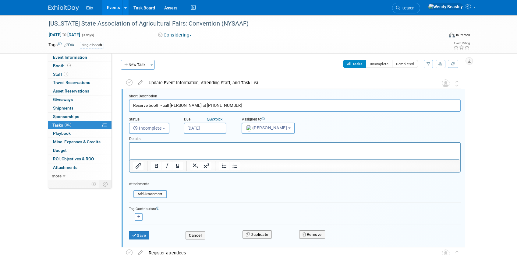
click at [252, 107] on input "Reserve booth - call [PERSON_NAME] at [PHONE_NUMBER]" at bounding box center [294, 106] width 331 height 12
type input "Reserve booth - call [PERSON_NAME] at [PHONE_NUMBER] to ask about booth space a…"
click at [140, 234] on button "Save" at bounding box center [139, 235] width 21 height 9
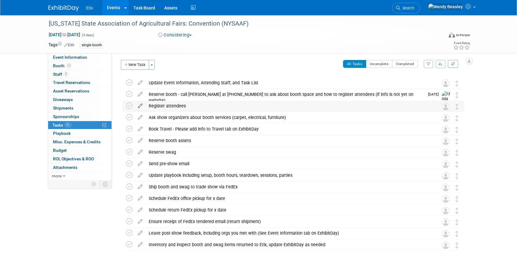
click at [139, 106] on icon at bounding box center [140, 105] width 11 height 8
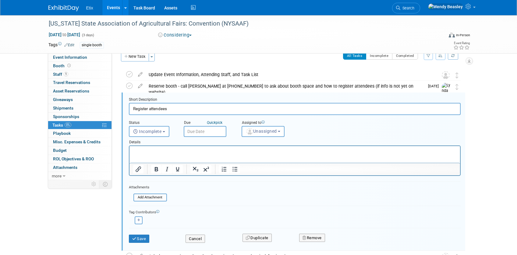
scroll to position [13, 0]
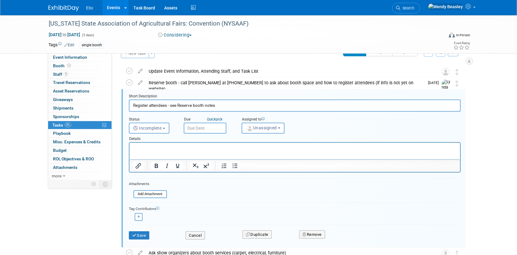
type input "Register attendees - see Reserve booth notes"
click at [201, 131] on input "text" at bounding box center [205, 128] width 43 height 11
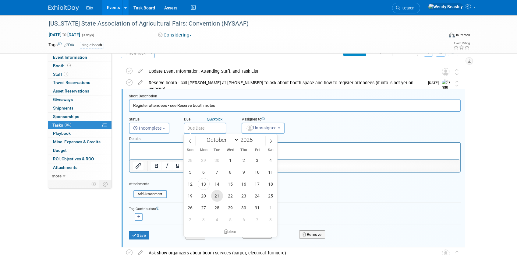
click at [217, 195] on span "21" at bounding box center [217, 196] width 12 height 12
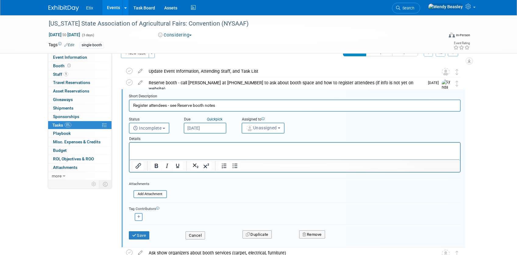
click at [213, 125] on input "[DATE]" at bounding box center [205, 128] width 43 height 11
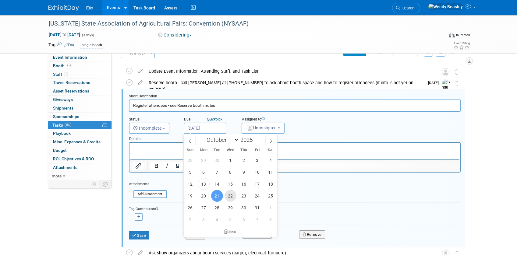
click at [228, 195] on span "22" at bounding box center [230, 196] width 12 height 12
type input "[DATE]"
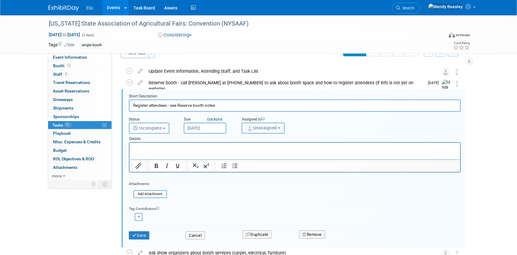
click at [268, 129] on span "Unassigned" at bounding box center [261, 127] width 31 height 5
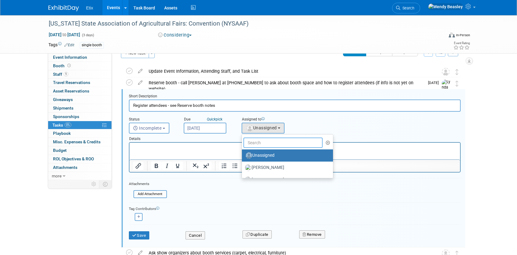
click at [264, 141] on input "text" at bounding box center [282, 143] width 79 height 10
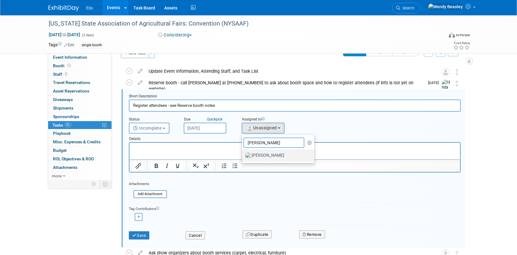
type input "[PERSON_NAME]"
click at [272, 155] on label "[PERSON_NAME]" at bounding box center [277, 156] width 64 height 10
click at [243, 155] on input "[PERSON_NAME]" at bounding box center [241, 155] width 4 height 4
select select "e83abd84-2004-4464-820a-b93eea2d3b76"
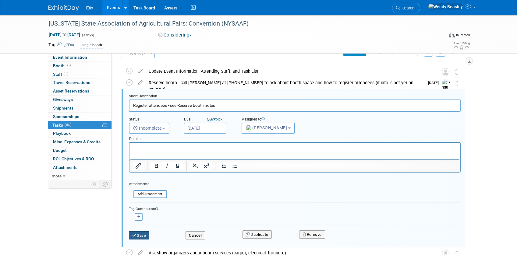
click at [140, 234] on button "Save" at bounding box center [139, 235] width 21 height 9
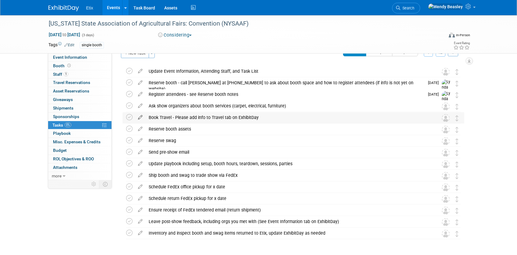
click at [140, 117] on icon at bounding box center [140, 116] width 11 height 8
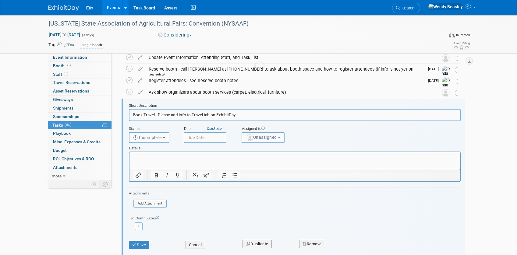
scroll to position [36, 0]
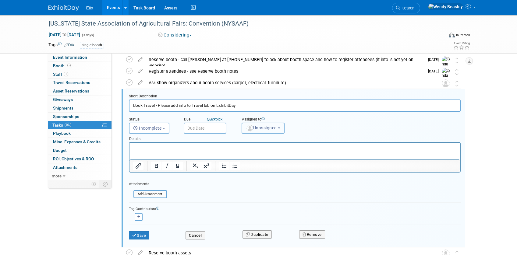
click at [256, 125] on span "Unassigned" at bounding box center [261, 127] width 31 height 5
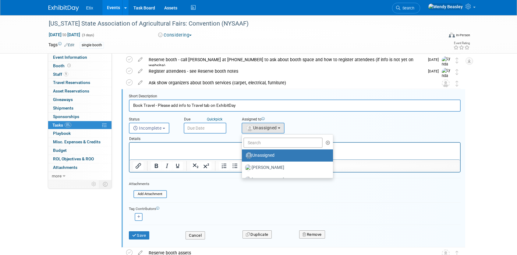
click at [329, 119] on div "Status <i class="far fa-clock" style="padding: 6px 4px 6px 1px;"></i> Incomplet…" at bounding box center [294, 123] width 341 height 22
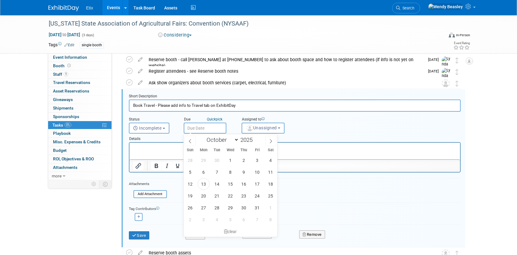
click at [198, 127] on input "text" at bounding box center [205, 128] width 43 height 11
click at [271, 140] on icon at bounding box center [270, 141] width 4 height 4
select select "10"
click at [231, 172] on span "5" at bounding box center [230, 172] width 12 height 12
type input "[DATE]"
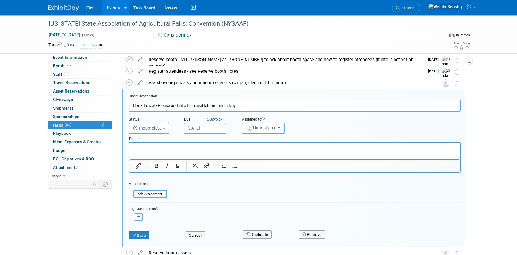
click at [212, 127] on input "[DATE]" at bounding box center [205, 128] width 43 height 11
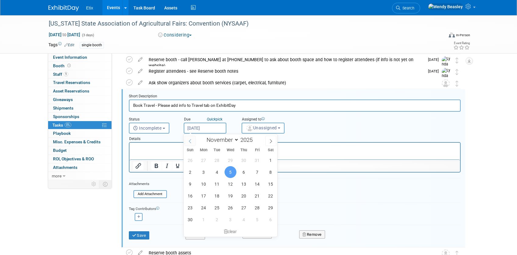
click at [191, 142] on icon at bounding box center [190, 141] width 4 height 4
select select "9"
click at [243, 195] on span "23" at bounding box center [244, 196] width 12 height 12
type input "[DATE]"
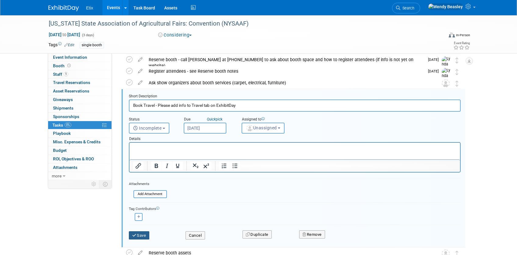
click at [145, 233] on button "Save" at bounding box center [139, 235] width 21 height 9
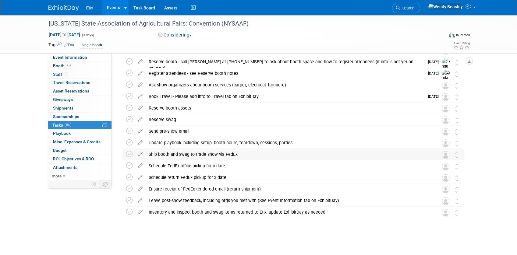
scroll to position [35, 0]
click at [160, 152] on div "Ship booth and swag to trade show via FedEx" at bounding box center [288, 154] width 284 height 10
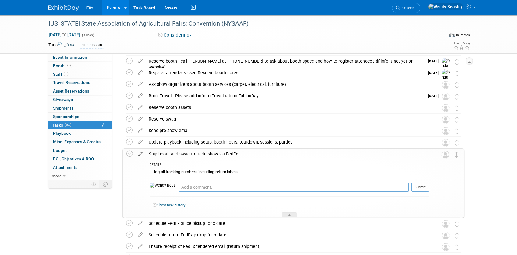
click at [139, 154] on icon at bounding box center [140, 153] width 11 height 8
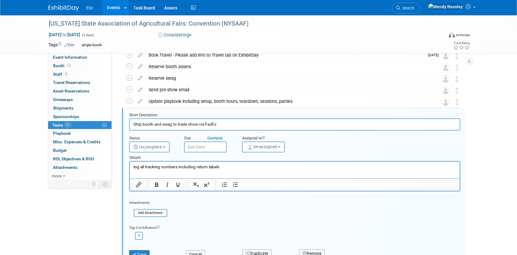
scroll to position [94, 0]
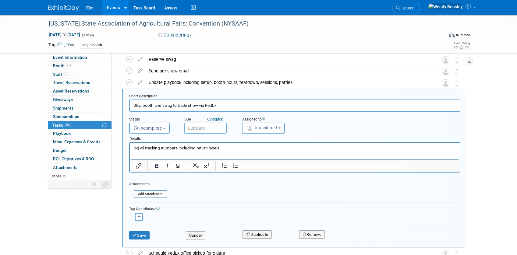
click at [199, 125] on input "text" at bounding box center [205, 128] width 43 height 11
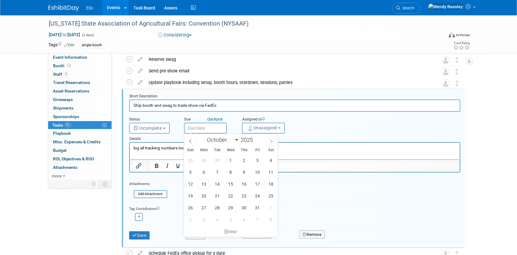
click at [274, 141] on span at bounding box center [270, 141] width 11 height 10
select select "11"
click at [274, 141] on span at bounding box center [270, 141] width 11 height 10
type input "2026"
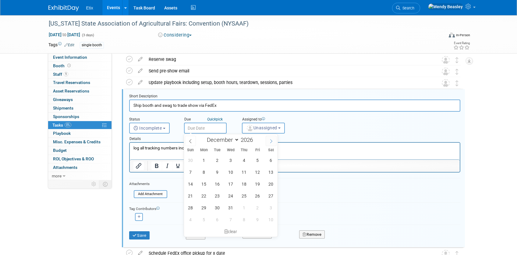
select select "0"
click at [200, 185] on span "12" at bounding box center [204, 184] width 12 height 12
type input "Jan 12, 2026"
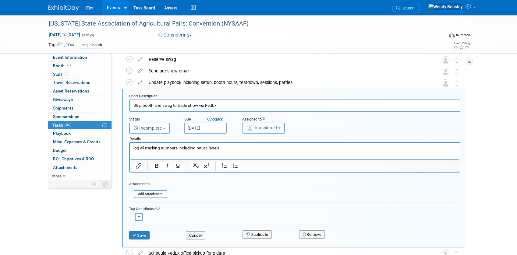
click at [261, 130] on button "Unassigned" at bounding box center [263, 128] width 43 height 11
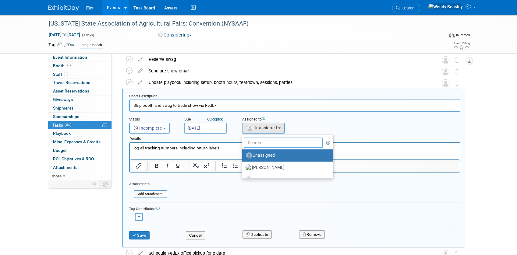
click at [262, 142] on input "text" at bounding box center [283, 143] width 79 height 10
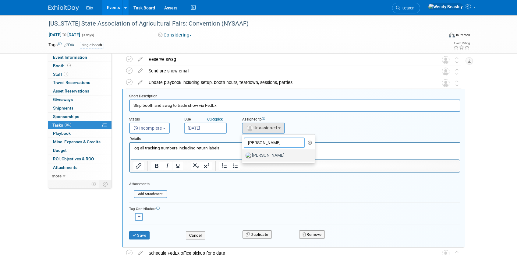
type input "[PERSON_NAME]"
drag, startPoint x: 268, startPoint y: 156, endPoint x: 139, endPoint y: 13, distance: 192.7
click at [268, 156] on label "Lynda Garcia" at bounding box center [277, 156] width 64 height 10
click at [243, 156] on input "Lynda Garcia" at bounding box center [241, 155] width 4 height 4
select select "e83abd84-2004-4464-820a-b93eea2d3b76"
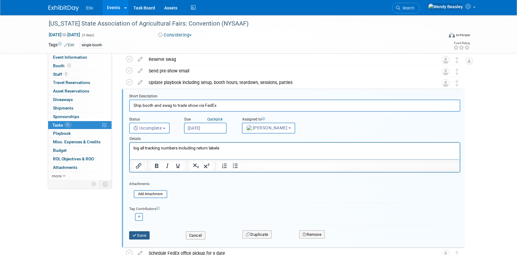
click at [144, 233] on button "Save" at bounding box center [139, 235] width 21 height 9
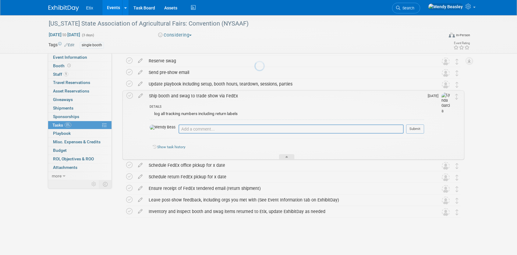
scroll to position [93, 0]
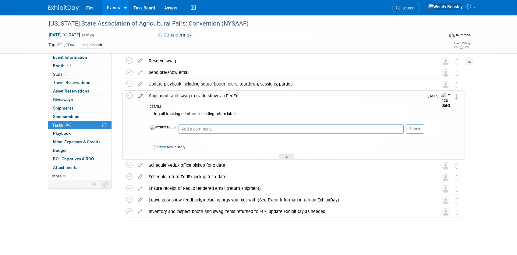
click at [143, 96] on icon at bounding box center [140, 95] width 11 height 8
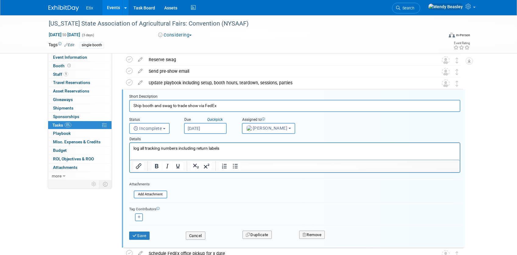
scroll to position [94, 0]
click at [145, 234] on button "Save" at bounding box center [139, 235] width 21 height 9
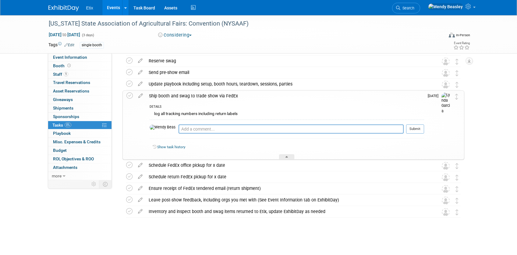
scroll to position [93, 0]
click at [141, 165] on icon at bounding box center [140, 164] width 11 height 8
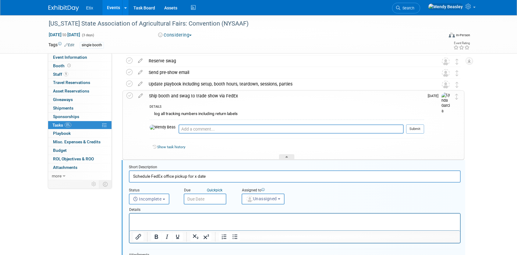
scroll to position [164, 0]
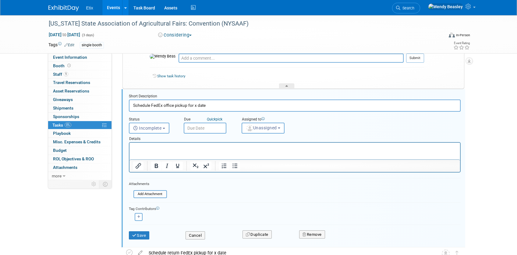
drag, startPoint x: 196, startPoint y: 105, endPoint x: 212, endPoint y: 110, distance: 15.8
click at [227, 108] on input "Schedule FedEx office pickup for x date" at bounding box center [294, 106] width 331 height 12
drag, startPoint x: 194, startPoint y: 107, endPoint x: 226, endPoint y: 107, distance: 32.0
click at [226, 109] on input "Schedule FedEx office pickup for x date" at bounding box center [294, 106] width 331 height 12
type input "Schedule FedEx office pickup for Jan 12"
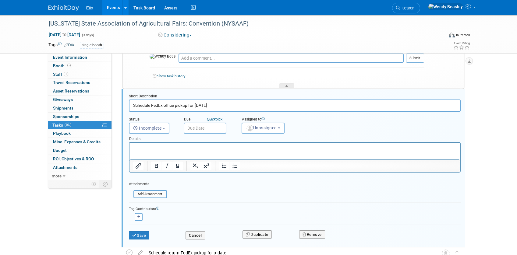
click at [196, 129] on input "text" at bounding box center [205, 128] width 43 height 11
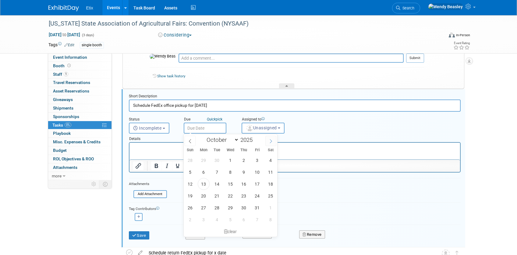
click at [268, 140] on icon at bounding box center [270, 141] width 4 height 4
select select "11"
click at [268, 140] on icon at bounding box center [270, 141] width 4 height 4
type input "2026"
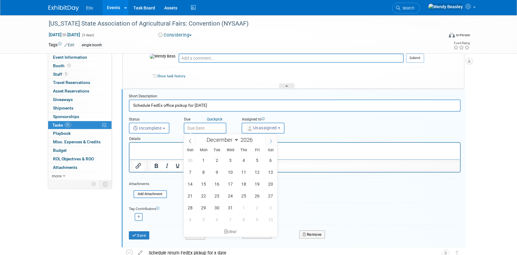
select select "0"
click at [256, 171] on span "9" at bounding box center [257, 172] width 12 height 12
type input "Jan 9, 2026"
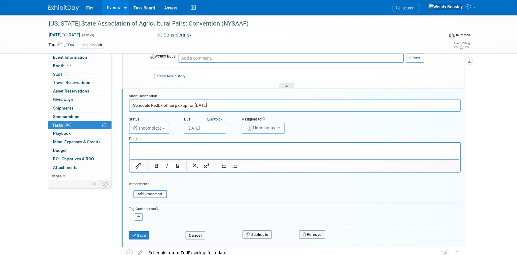
click at [261, 128] on span "Unassigned" at bounding box center [261, 127] width 31 height 5
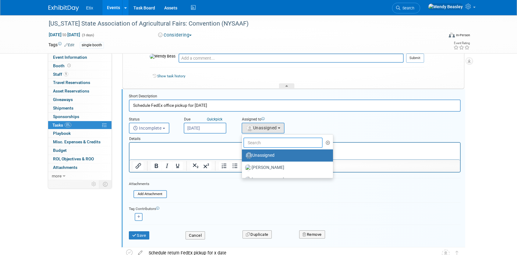
click at [259, 142] on input "text" at bounding box center [282, 143] width 79 height 10
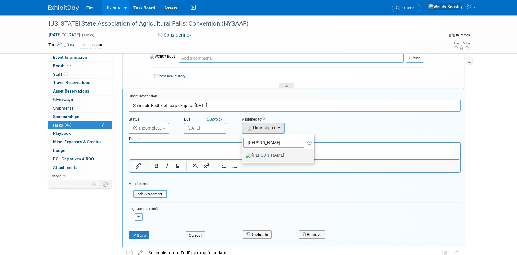
type input "[PERSON_NAME]"
drag, startPoint x: 256, startPoint y: 156, endPoint x: 192, endPoint y: 191, distance: 72.9
click at [256, 156] on label "[PERSON_NAME]" at bounding box center [277, 156] width 64 height 10
click at [243, 156] on input "[PERSON_NAME]" at bounding box center [241, 155] width 4 height 4
select select "e83abd84-2004-4464-820a-b93eea2d3b76"
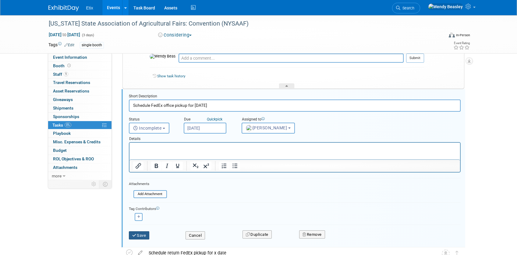
click at [142, 235] on button "Save" at bounding box center [139, 235] width 21 height 9
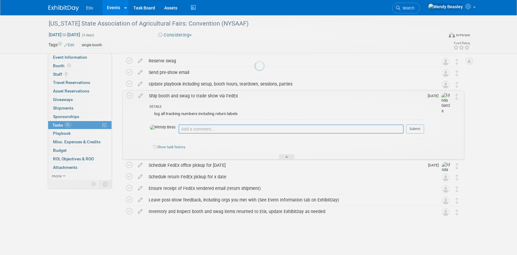
scroll to position [93, 0]
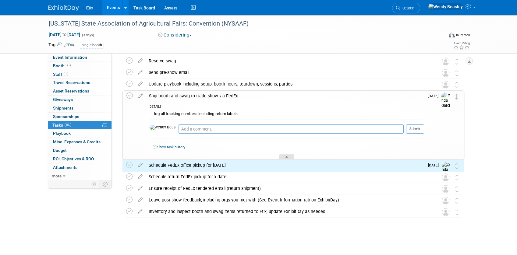
click at [279, 156] on div at bounding box center [286, 156] width 15 height 5
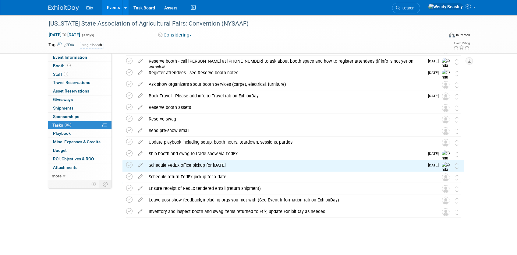
scroll to position [35, 0]
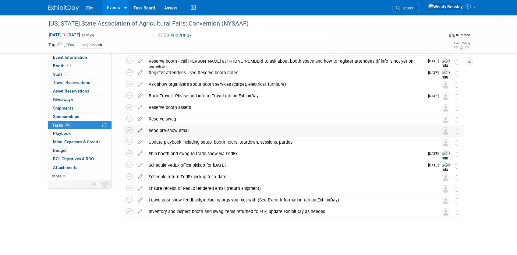
click at [140, 128] on icon at bounding box center [140, 129] width 11 height 8
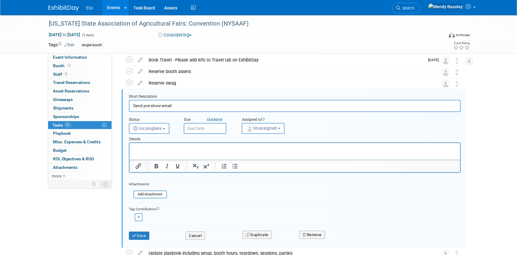
scroll to position [71, 0]
click at [272, 127] on span "Unassigned" at bounding box center [261, 127] width 31 height 5
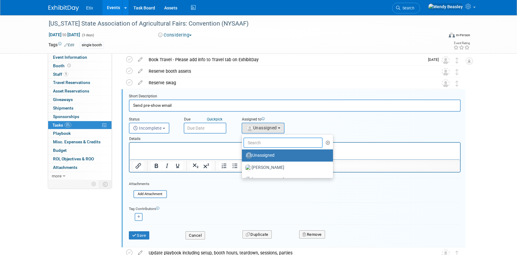
click at [268, 145] on input "text" at bounding box center [282, 143] width 79 height 10
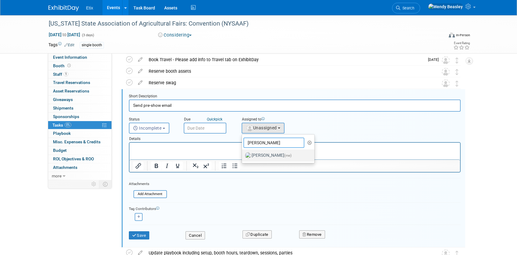
type input "[PERSON_NAME]"
click at [277, 157] on label "Wendy Beasley (me)" at bounding box center [277, 156] width 64 height 10
click at [243, 157] on input "Wendy Beasley (me)" at bounding box center [241, 155] width 4 height 4
select select "67d77b69-99bf-450c-bf82-adffa46a8a34"
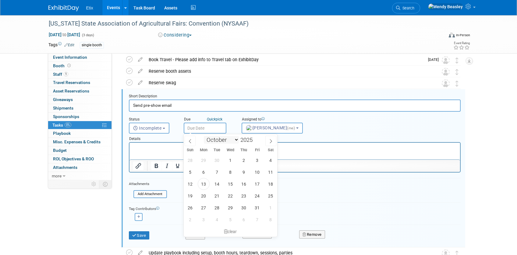
click at [204, 131] on input "text" at bounding box center [205, 128] width 43 height 11
click at [272, 141] on icon at bounding box center [270, 141] width 4 height 4
select select "11"
click at [272, 141] on icon at bounding box center [270, 141] width 4 height 4
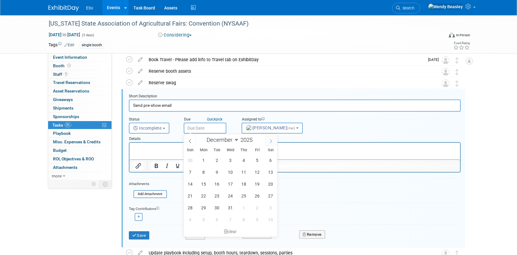
type input "2026"
select select "0"
click at [218, 173] on span "6" at bounding box center [217, 172] width 12 height 12
type input "Jan 6, 2026"
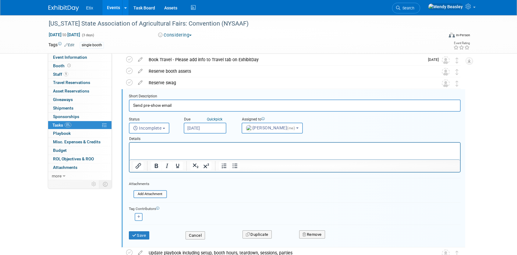
click at [185, 107] on input "Send pre-show email" at bounding box center [294, 106] width 331 height 12
type input "Send pre-show email by Jan 12"
click at [141, 235] on button "Save" at bounding box center [139, 235] width 21 height 9
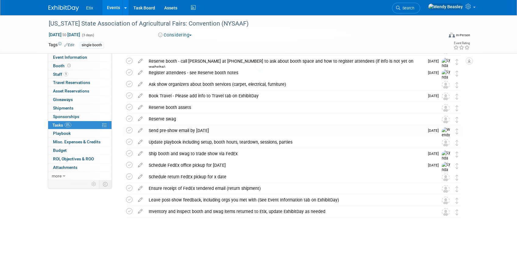
scroll to position [35, 0]
click at [138, 143] on icon at bounding box center [140, 141] width 11 height 8
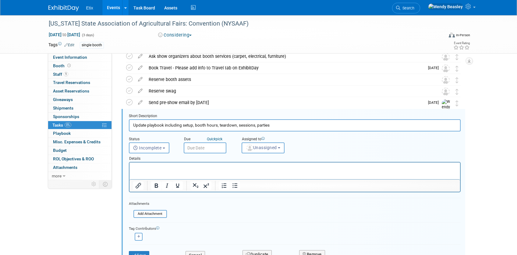
scroll to position [82, 0]
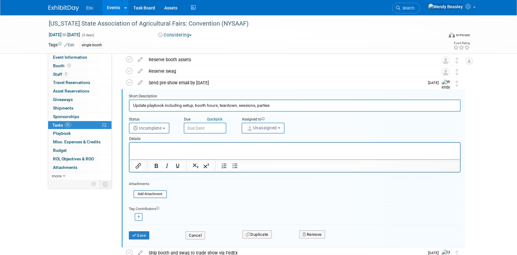
click at [218, 127] on input "text" at bounding box center [205, 128] width 43 height 11
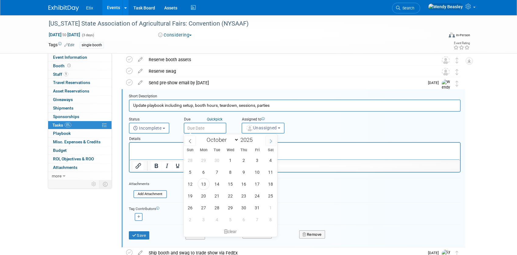
click at [267, 141] on span at bounding box center [270, 141] width 11 height 10
select select "11"
click at [267, 141] on span at bounding box center [270, 141] width 11 height 10
type input "2026"
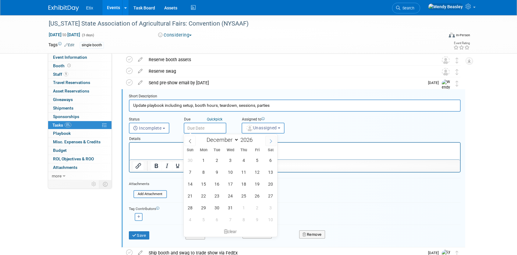
select select "0"
click at [217, 186] on span "13" at bounding box center [217, 184] width 12 height 12
type input "[DATE]"
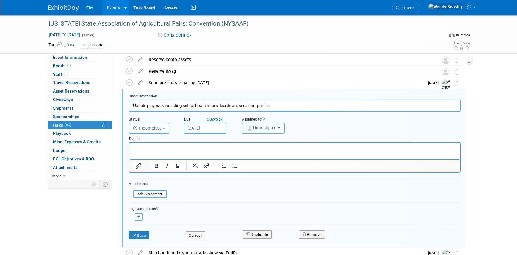
click at [258, 128] on span "Unassigned" at bounding box center [261, 127] width 31 height 5
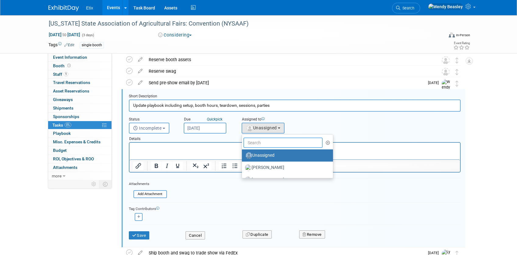
click at [262, 141] on input "text" at bounding box center [282, 143] width 79 height 10
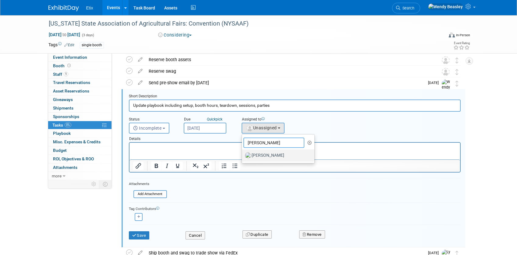
type input "Lynda"
drag, startPoint x: 268, startPoint y: 155, endPoint x: 130, endPoint y: 15, distance: 196.7
click at [268, 155] on label "[PERSON_NAME]" at bounding box center [277, 156] width 64 height 10
click at [243, 155] on input "[PERSON_NAME]" at bounding box center [241, 155] width 4 height 4
select select "e83abd84-2004-4464-820a-b93eea2d3b76"
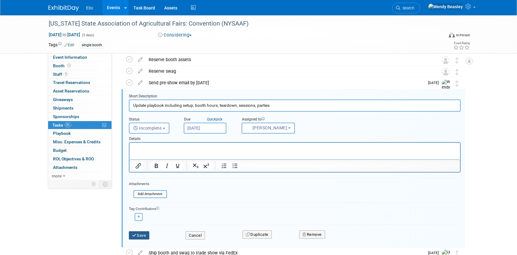
click at [145, 235] on button "Save" at bounding box center [139, 235] width 21 height 9
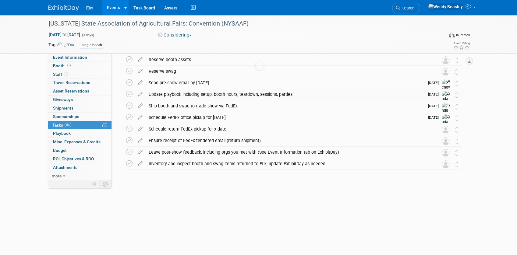
scroll to position [35, 0]
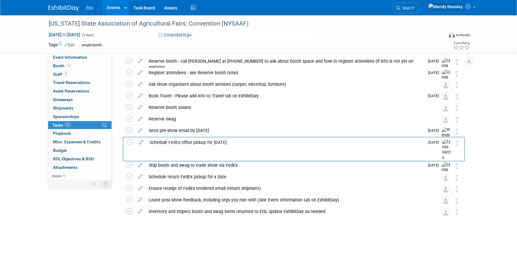
drag, startPoint x: 458, startPoint y: 167, endPoint x: 457, endPoint y: 148, distance: 19.5
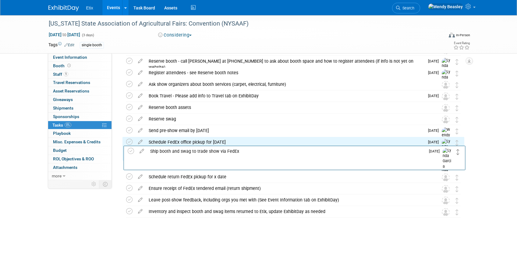
drag, startPoint x: 457, startPoint y: 169, endPoint x: 458, endPoint y: 155, distance: 14.1
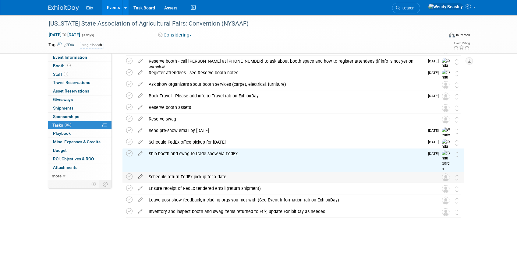
click at [138, 172] on icon at bounding box center [140, 176] width 11 height 8
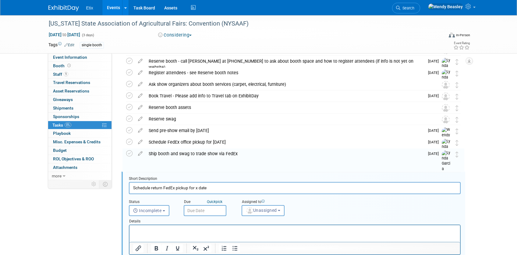
scroll to position [117, 0]
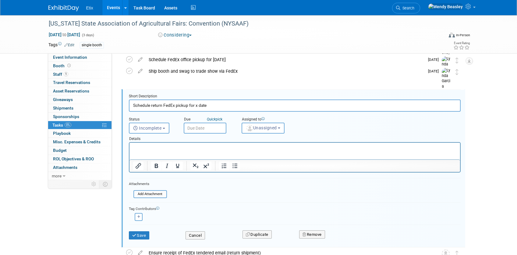
click at [202, 127] on input "text" at bounding box center [205, 128] width 43 height 11
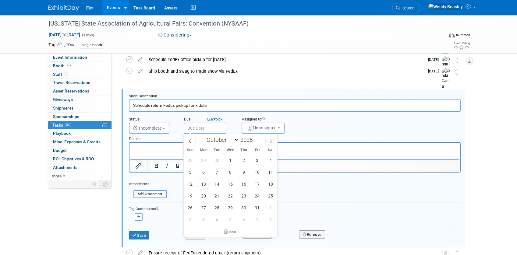
click at [272, 142] on span at bounding box center [270, 141] width 11 height 10
click at [272, 142] on icon at bounding box center [270, 141] width 4 height 4
select select "11"
click at [272, 142] on icon at bounding box center [270, 141] width 4 height 4
type input "2026"
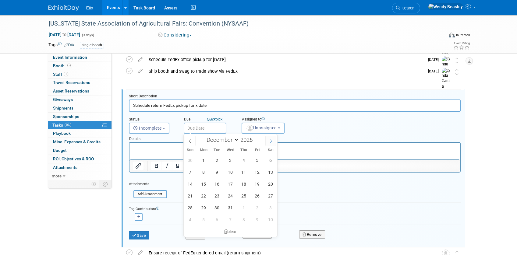
select select "0"
click at [201, 196] on span "19" at bounding box center [204, 196] width 12 height 12
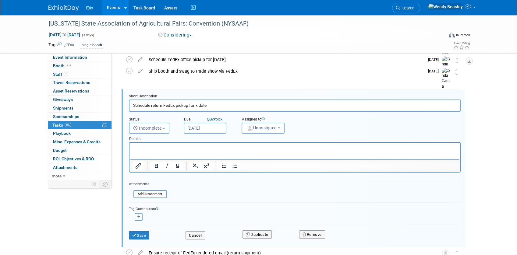
click at [221, 127] on input "Jan 19, 2026" at bounding box center [205, 128] width 43 height 11
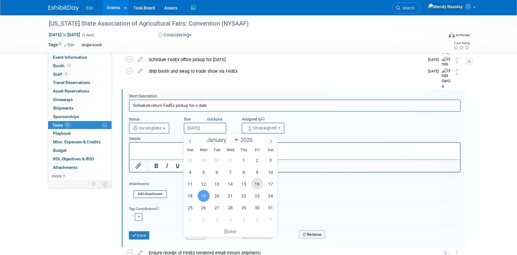
click at [256, 181] on span "16" at bounding box center [257, 184] width 12 height 12
type input "Jan 16, 2026"
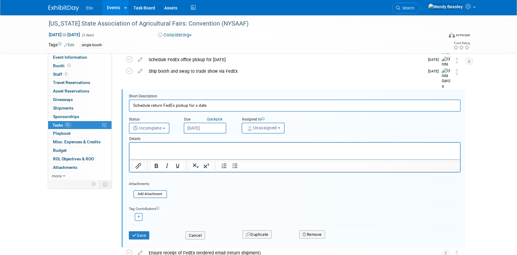
drag, startPoint x: 195, startPoint y: 106, endPoint x: 242, endPoint y: 104, distance: 47.5
click at [244, 105] on input "Schedule return FedEx pickup for x date" at bounding box center [294, 106] width 331 height 12
type input "Schedule return FedEx pickup for January 19 - make sure hotel shipping people k…"
click at [275, 124] on button "Unassigned" at bounding box center [262, 128] width 43 height 11
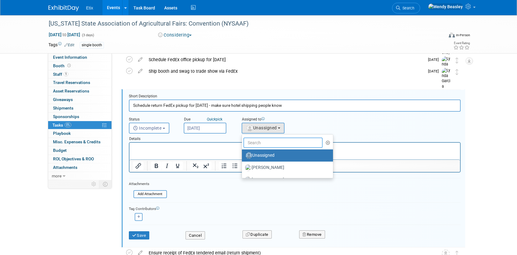
click at [270, 145] on input "text" at bounding box center [282, 143] width 79 height 10
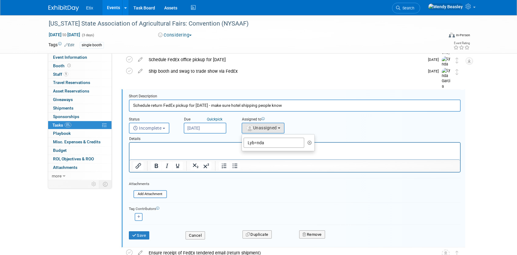
click at [280, 148] on ul "Lyb=nda Unassigned Aaron Bare Alex Garza Alex Scott Alyssa Newell Amy Meyer Ann…" at bounding box center [277, 142] width 73 height 17
drag, startPoint x: 279, startPoint y: 143, endPoint x: 405, endPoint y: 272, distance: 179.5
click at [279, 143] on html at bounding box center [294, 147] width 330 height 8
click at [275, 129] on span "Unassigned" at bounding box center [261, 127] width 31 height 5
click at [272, 141] on input "Lyb=nda" at bounding box center [273, 143] width 61 height 10
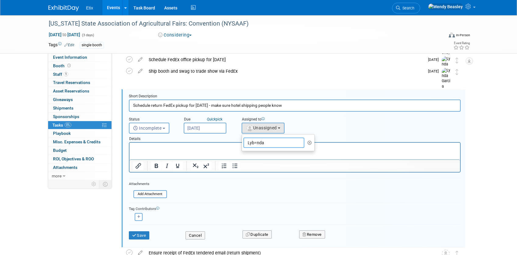
click at [272, 142] on input "Lyb=nda" at bounding box center [273, 143] width 61 height 10
type input "Lynda"
drag, startPoint x: 274, startPoint y: 155, endPoint x: 149, endPoint y: 12, distance: 190.1
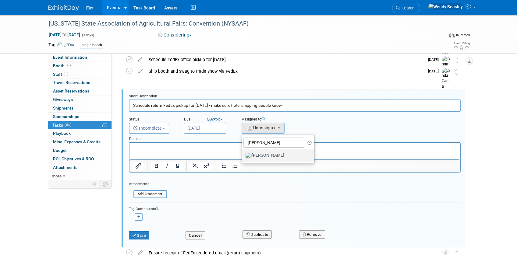
click at [274, 155] on label "[PERSON_NAME]" at bounding box center [277, 156] width 64 height 10
click at [243, 155] on input "[PERSON_NAME]" at bounding box center [241, 155] width 4 height 4
select select "e83abd84-2004-4464-820a-b93eea2d3b76"
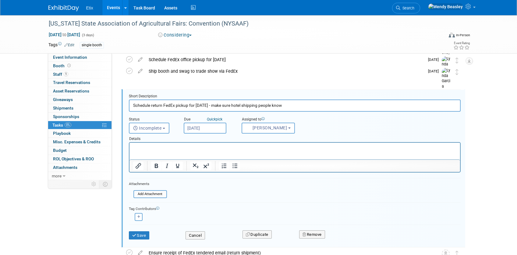
drag, startPoint x: 214, startPoint y: 106, endPoint x: 320, endPoint y: 111, distance: 106.4
click at [320, 111] on input "Schedule return FedEx pickup for January 19 - make sure hotel shipping people k…" at bounding box center [294, 106] width 331 height 12
type input "Schedule return FedEx pickup for January 19"
click at [231, 146] on p "Rich Text Area. Press ALT-0 for help." at bounding box center [294, 148] width 323 height 6
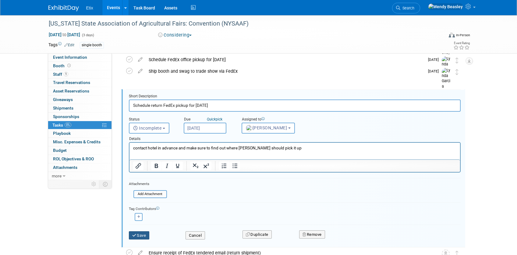
click at [141, 236] on button "Save" at bounding box center [139, 235] width 21 height 9
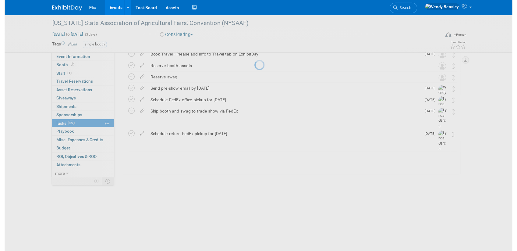
scroll to position [35, 0]
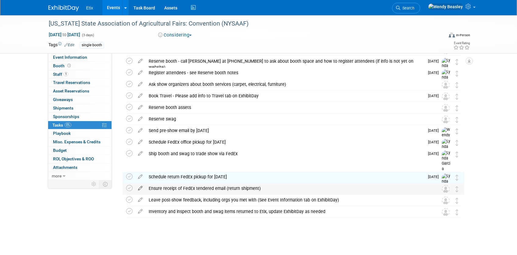
click at [139, 188] on icon at bounding box center [140, 187] width 11 height 8
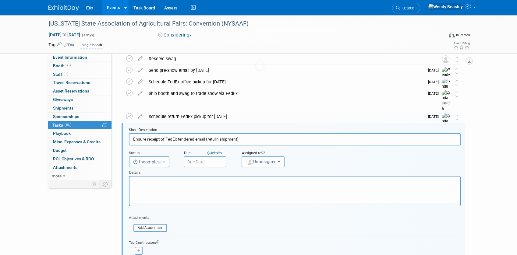
scroll to position [129, 0]
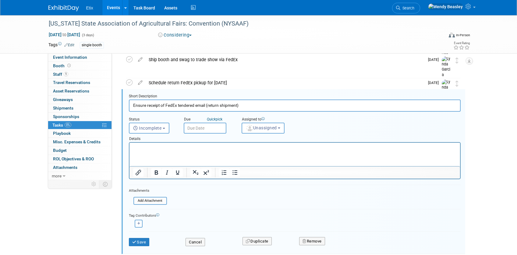
click at [205, 126] on input "text" at bounding box center [205, 128] width 43 height 11
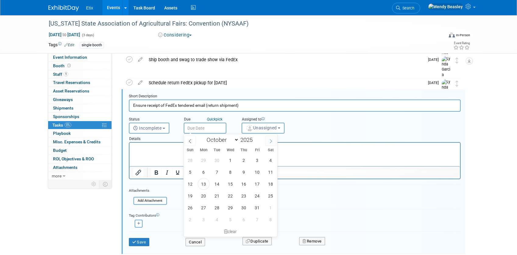
click at [272, 142] on icon at bounding box center [270, 141] width 4 height 4
click at [272, 141] on icon at bounding box center [270, 141] width 4 height 4
select select "11"
click at [272, 141] on icon at bounding box center [270, 141] width 4 height 4
type input "2026"
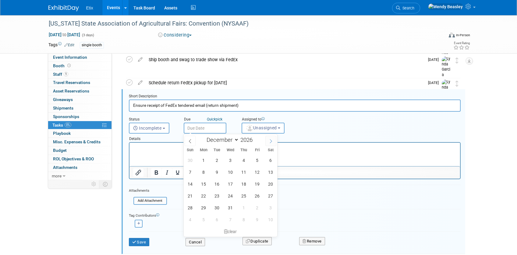
select select "0"
click at [206, 196] on span "19" at bounding box center [204, 196] width 12 height 12
type input "Jan 19, 2026"
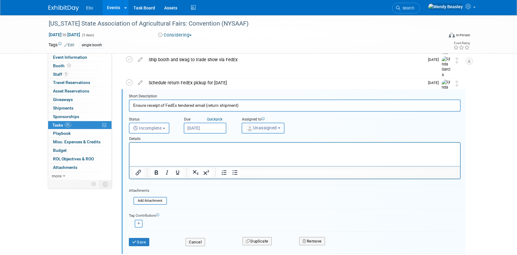
click at [259, 132] on button "Unassigned" at bounding box center [262, 128] width 43 height 11
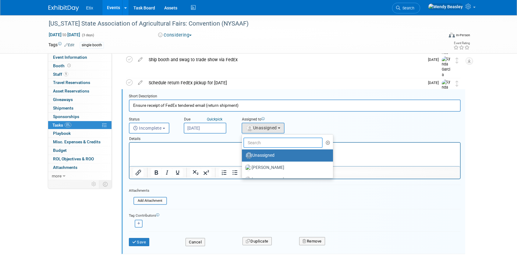
click at [261, 145] on input "text" at bounding box center [282, 143] width 79 height 10
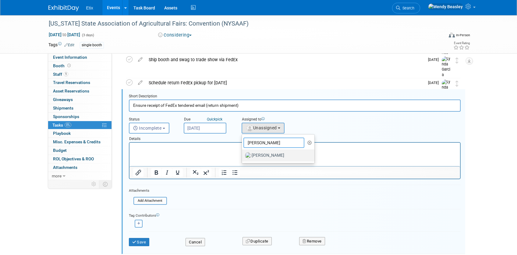
type input "Lynda"
click at [270, 154] on label "Lynda Garcia" at bounding box center [277, 156] width 64 height 10
click at [243, 154] on input "Lynda Garcia" at bounding box center [241, 155] width 4 height 4
select select "e83abd84-2004-4464-820a-b93eea2d3b76"
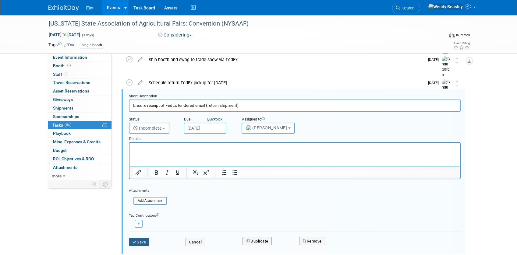
click at [149, 242] on button "Save" at bounding box center [139, 242] width 21 height 9
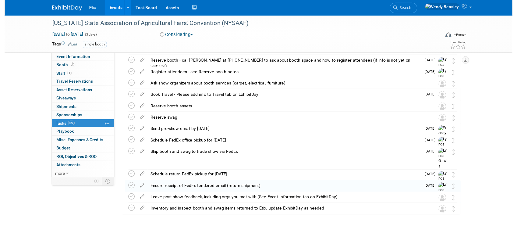
scroll to position [35, 0]
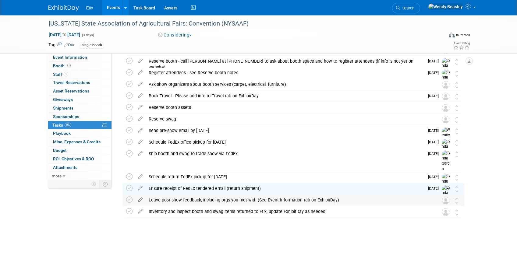
click at [138, 201] on icon at bounding box center [140, 199] width 11 height 8
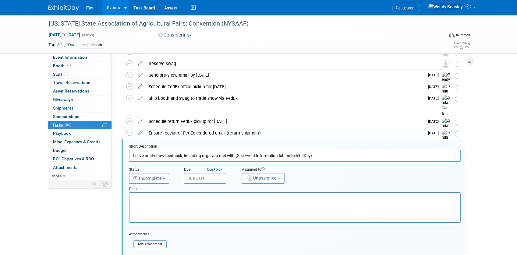
scroll to position [140, 0]
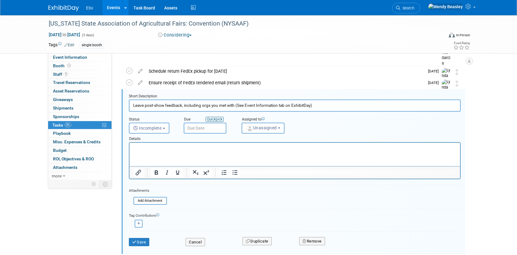
click at [209, 119] on icon "Quick" at bounding box center [211, 119] width 9 height 4
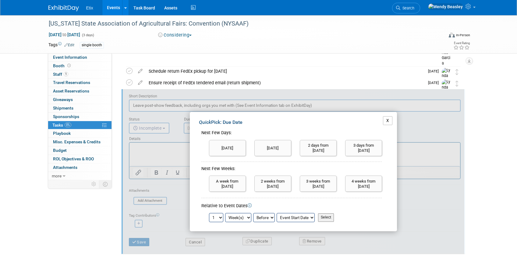
click at [385, 123] on button "X" at bounding box center [387, 120] width 9 height 9
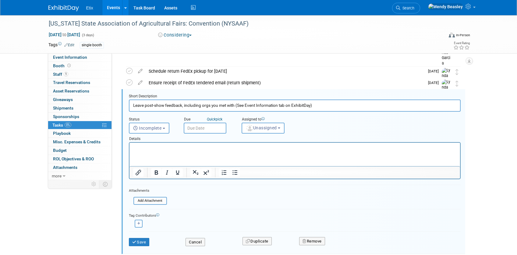
click at [199, 129] on input "text" at bounding box center [205, 128] width 43 height 11
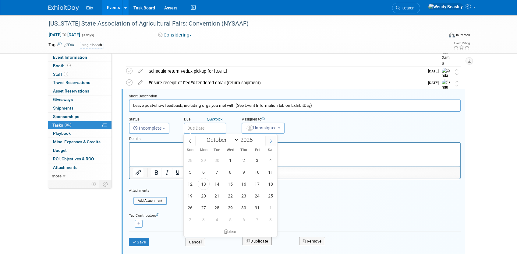
click at [273, 141] on span at bounding box center [270, 141] width 11 height 10
select select "11"
click at [273, 141] on span at bounding box center [270, 141] width 11 height 10
type input "2026"
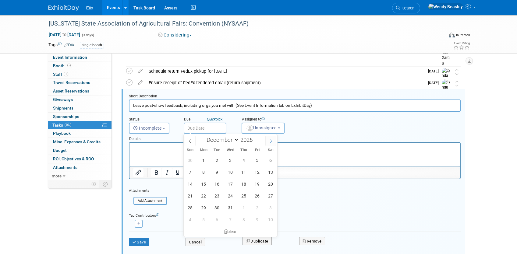
select select "0"
click at [245, 211] on span "29" at bounding box center [244, 208] width 12 height 12
type input "Jan 29, 2026"
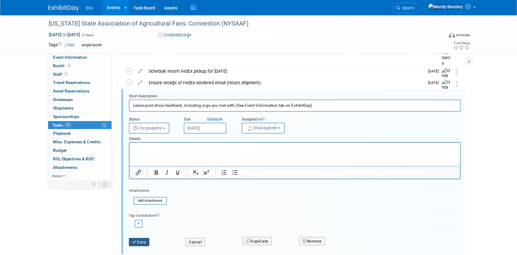
click at [139, 244] on button "Save" at bounding box center [139, 242] width 21 height 9
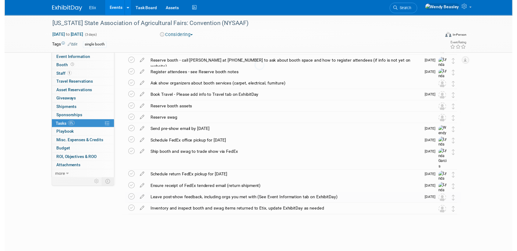
scroll to position [35, 0]
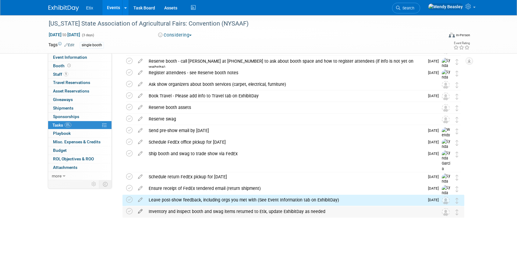
click at [142, 212] on icon at bounding box center [140, 210] width 11 height 8
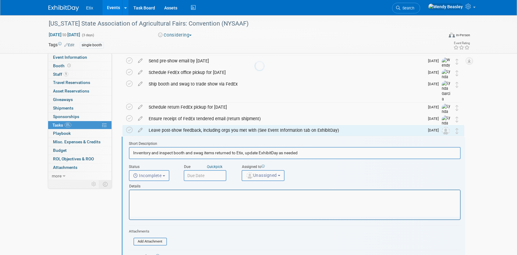
scroll to position [152, 0]
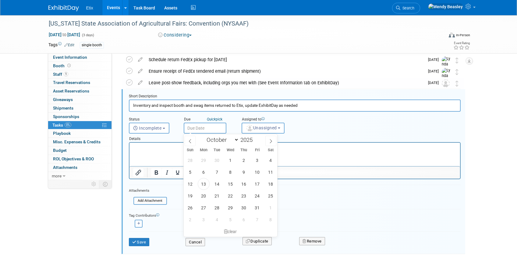
click at [209, 124] on input "text" at bounding box center [205, 128] width 43 height 11
click at [267, 142] on span at bounding box center [270, 141] width 11 height 10
select select "11"
click at [267, 142] on span at bounding box center [270, 141] width 11 height 10
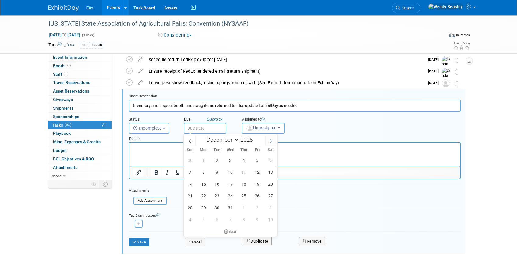
type input "2026"
select select "0"
drag, startPoint x: 242, startPoint y: 207, endPoint x: 250, endPoint y: 191, distance: 17.3
click at [242, 206] on span "29" at bounding box center [244, 208] width 12 height 12
type input "Jan 29, 2026"
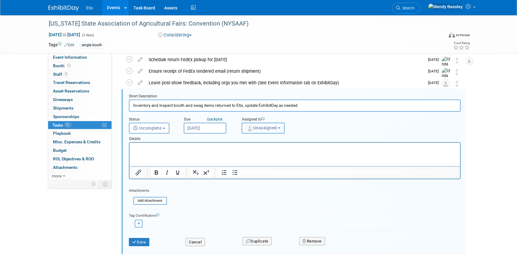
click at [261, 131] on button "Unassigned" at bounding box center [262, 128] width 43 height 11
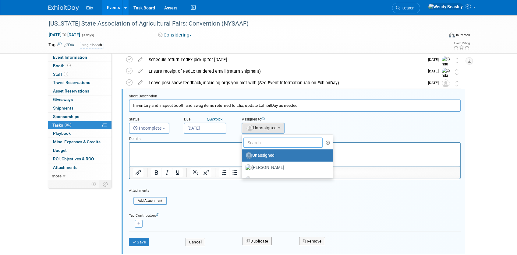
click at [263, 140] on input "text" at bounding box center [282, 143] width 79 height 10
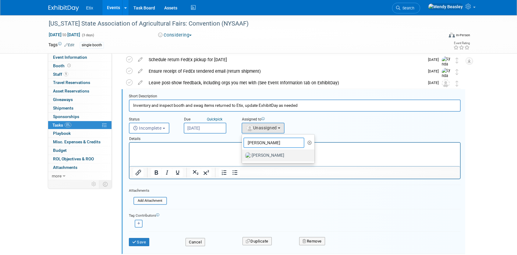
type input "Lynda"
drag, startPoint x: 262, startPoint y: 154, endPoint x: 203, endPoint y: 177, distance: 62.9
click at [261, 155] on label "Lynda Garcia" at bounding box center [277, 156] width 64 height 10
click at [243, 155] on input "Lynda Garcia" at bounding box center [241, 155] width 4 height 4
select select "e83abd84-2004-4464-820a-b93eea2d3b76"
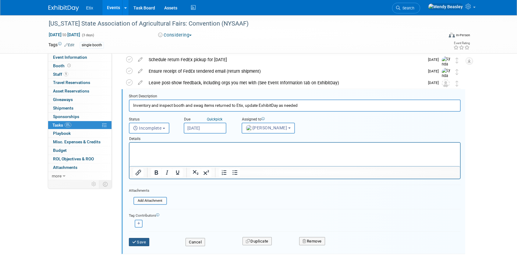
click at [144, 243] on button "Save" at bounding box center [139, 242] width 21 height 9
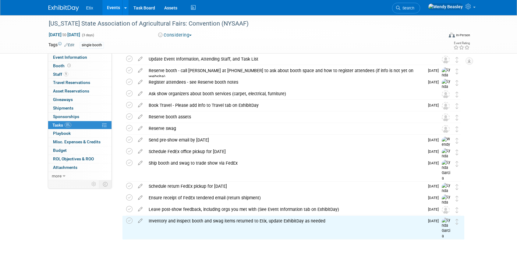
scroll to position [0, 0]
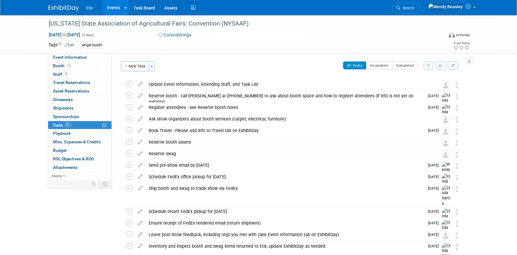
click at [110, 8] on link "Events" at bounding box center [113, 7] width 22 height 15
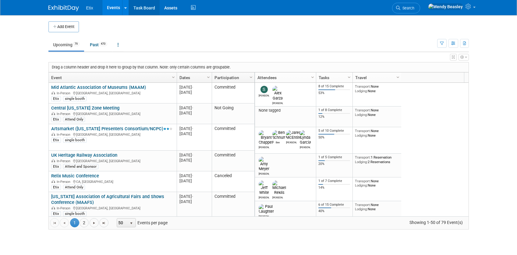
click at [143, 8] on link "Task Board" at bounding box center [144, 7] width 31 height 15
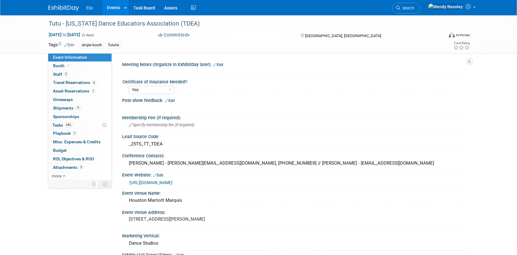
select select "Yes"
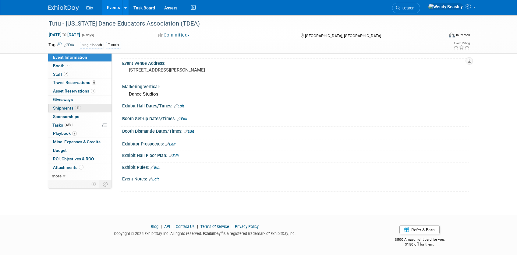
scroll to position [152, 0]
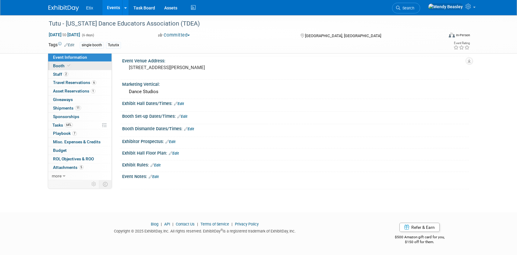
click at [67, 62] on link "Booth" at bounding box center [79, 66] width 63 height 8
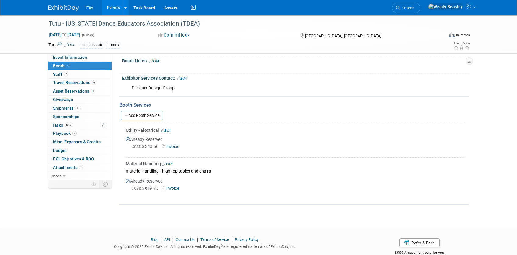
scroll to position [90, 0]
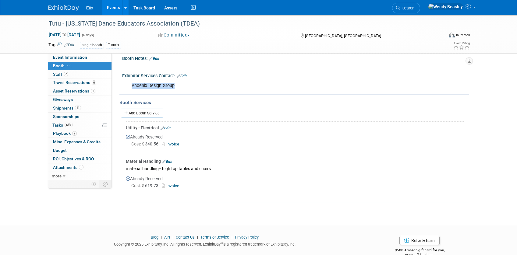
drag, startPoint x: 138, startPoint y: 87, endPoint x: 193, endPoint y: 90, distance: 55.5
click at [193, 90] on div "Phoenix Design Group" at bounding box center [264, 86] width 274 height 12
copy div "Phoenix Design Group"
click at [177, 184] on link "Invoice" at bounding box center [172, 186] width 20 height 5
click at [172, 144] on link "Invoice" at bounding box center [172, 144] width 20 height 5
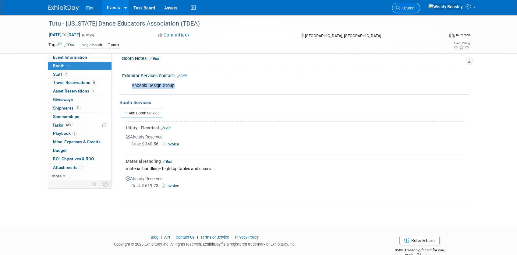
click at [420, 4] on link "Search" at bounding box center [406, 8] width 28 height 11
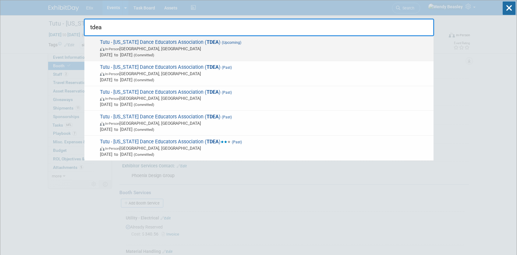
type input "tdea"
click at [220, 41] on span "(Upcoming)" at bounding box center [230, 42] width 21 height 4
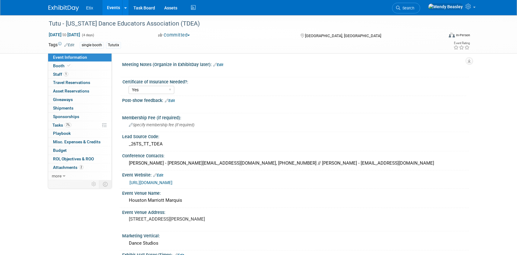
select select "Yes"
click at [59, 124] on span "Tasks 7%" at bounding box center [61, 125] width 19 height 5
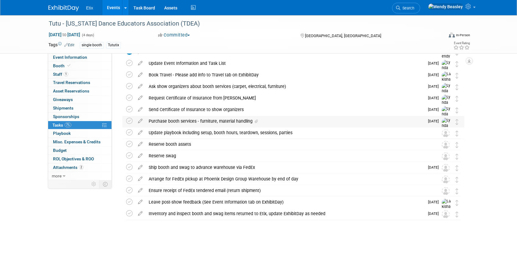
scroll to position [35, 0]
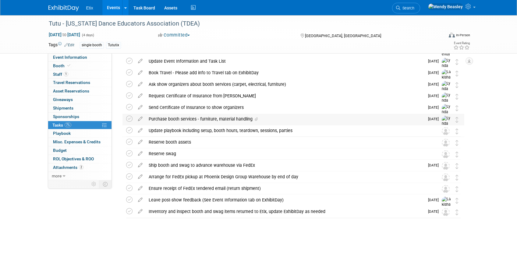
click at [220, 119] on div "Purchase booth services - furniture, material handling" at bounding box center [285, 119] width 279 height 10
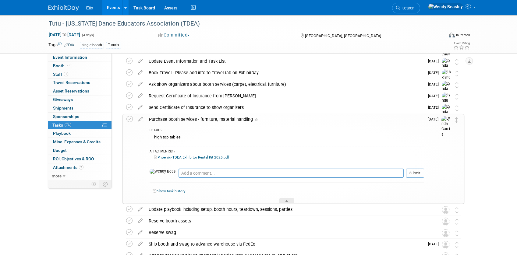
click at [138, 121] on icon at bounding box center [140, 118] width 11 height 8
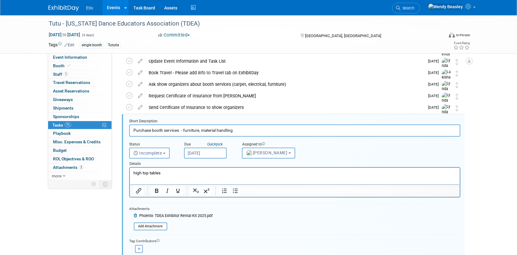
scroll to position [60, 0]
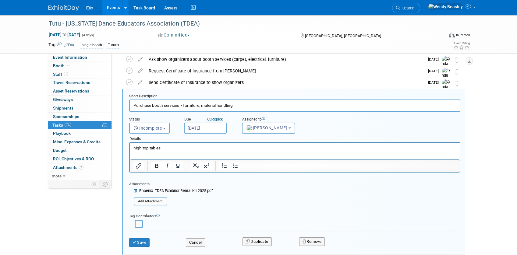
click at [177, 148] on p "high top tables" at bounding box center [294, 148] width 323 height 6
drag, startPoint x: 239, startPoint y: 149, endPoint x: 161, endPoint y: 150, distance: 77.6
click at [161, 150] on p "high top tables From: Encore Support To: [PERSON_NAME]" at bounding box center [294, 148] width 323 height 6
click at [148, 244] on button "Save" at bounding box center [139, 242] width 21 height 9
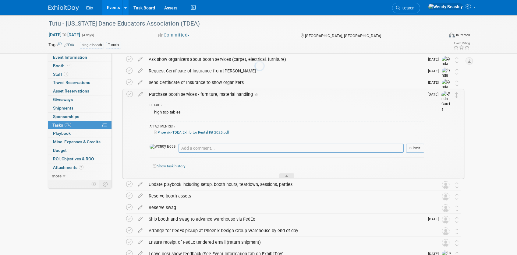
click at [73, 57] on span "Event Information" at bounding box center [70, 57] width 34 height 5
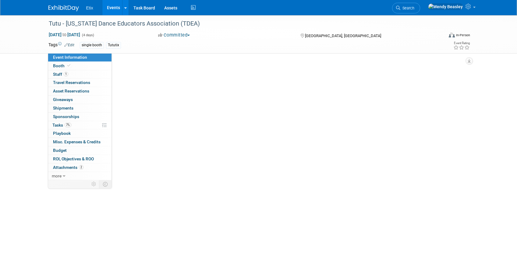
scroll to position [0, 0]
select select "Yes"
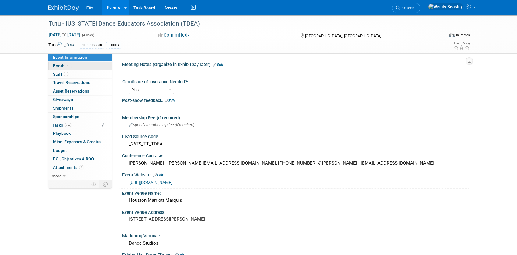
click at [68, 66] on icon at bounding box center [68, 65] width 3 height 3
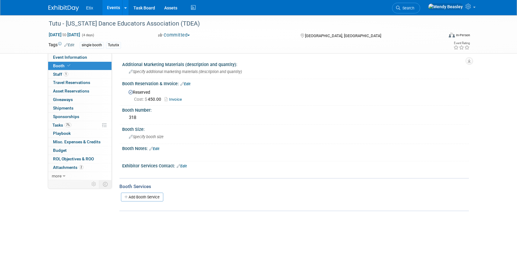
click at [157, 145] on div "Booth Notes: Edit" at bounding box center [295, 148] width 346 height 8
click at [159, 151] on link "Edit" at bounding box center [154, 149] width 10 height 4
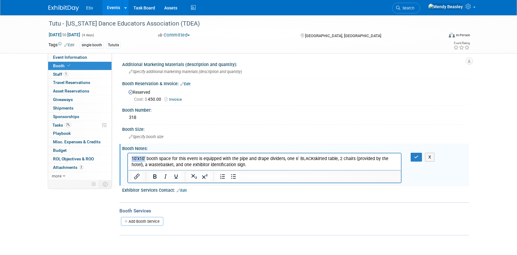
drag, startPoint x: 145, startPoint y: 159, endPoint x: 241, endPoint y: 311, distance: 180.0
click at [128, 158] on html "10’x10’ booth space for this event is equipped with the pipe and drape dividers…" at bounding box center [264, 160] width 273 height 15
drag, startPoint x: 415, startPoint y: 156, endPoint x: 394, endPoint y: 153, distance: 21.6
click at [415, 156] on icon "button" at bounding box center [416, 157] width 5 height 4
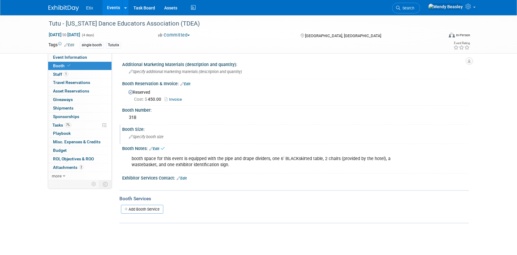
click at [153, 138] on span "Specify booth size" at bounding box center [146, 137] width 35 height 5
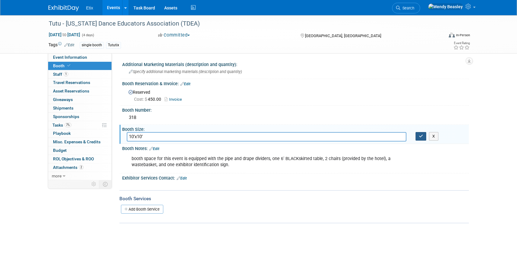
type input "10’x10’"
click at [417, 139] on button "button" at bounding box center [420, 136] width 11 height 9
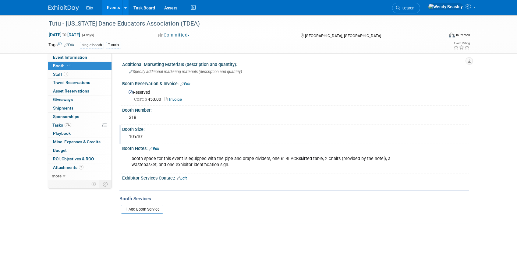
click at [183, 178] on link "Edit" at bounding box center [182, 178] width 10 height 4
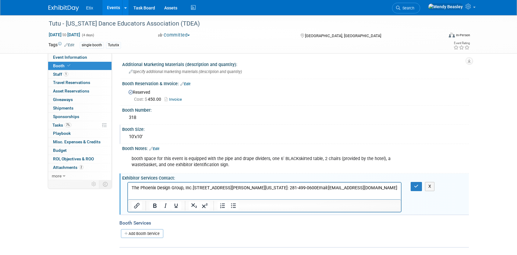
drag, startPoint x: 289, startPoint y: 189, endPoint x: 295, endPoint y: 191, distance: 6.8
click at [289, 189] on p "The Phoenix Design Group, Inc.4850 Wright Road, Suite 150Stafford, Texas 77477O…" at bounding box center [264, 188] width 266 height 6
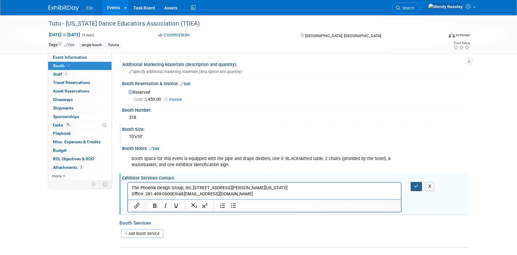
click at [415, 184] on button "button" at bounding box center [415, 186] width 11 height 9
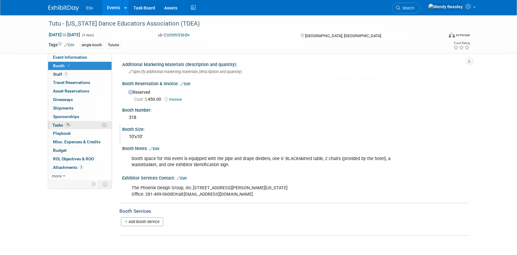
click at [59, 123] on span "Tasks 7%" at bounding box center [61, 125] width 19 height 5
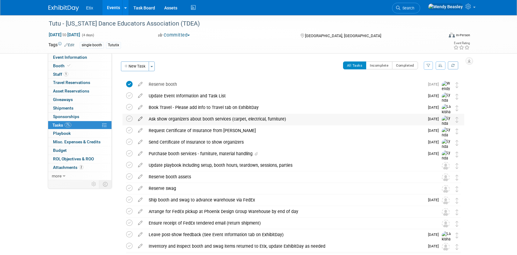
click at [140, 119] on icon at bounding box center [140, 118] width 11 height 8
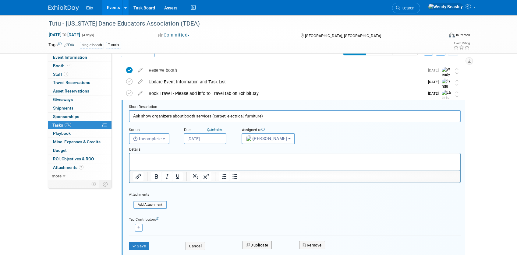
scroll to position [25, 0]
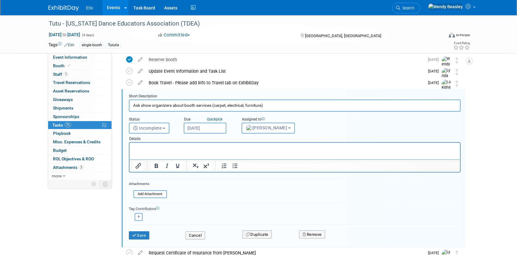
click at [167, 150] on p "Rich Text Area. Press ALT-0 for help." at bounding box center [294, 148] width 323 height 6
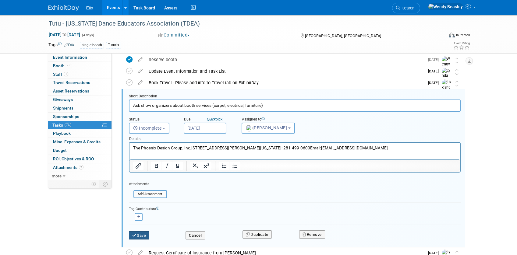
click at [137, 234] on button "Save" at bounding box center [139, 235] width 21 height 9
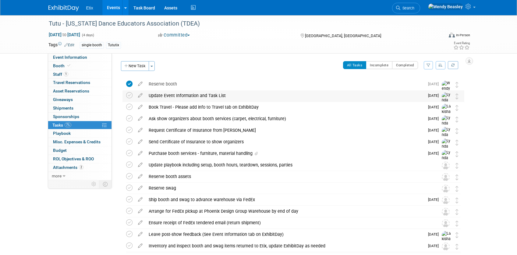
scroll to position [0, 0]
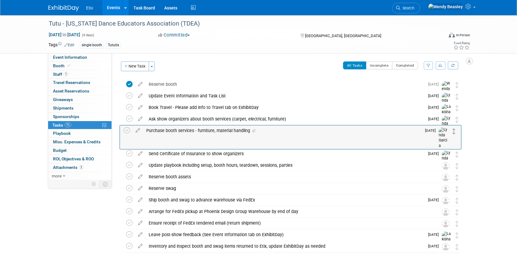
drag, startPoint x: 455, startPoint y: 156, endPoint x: 452, endPoint y: 132, distance: 23.3
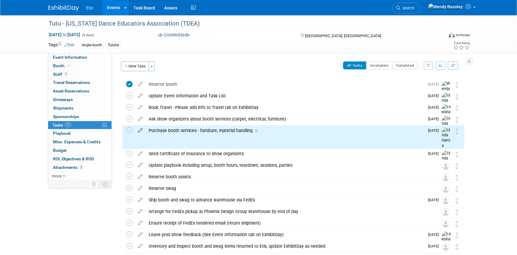
click at [137, 128] on icon at bounding box center [140, 129] width 11 height 8
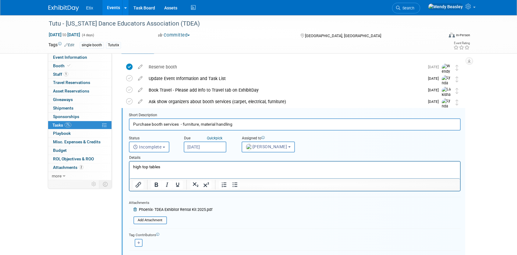
scroll to position [36, 0]
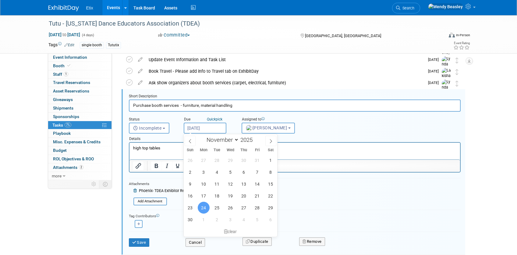
click at [207, 128] on input "Nov 24, 2025" at bounding box center [205, 128] width 43 height 11
click at [266, 141] on span at bounding box center [270, 141] width 11 height 10
select select "11"
click at [207, 184] on span "15" at bounding box center [204, 184] width 12 height 12
type input "[DATE]"
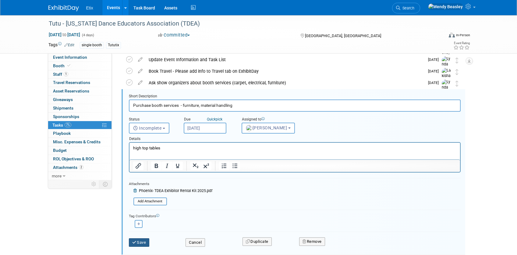
click at [146, 242] on button "Save" at bounding box center [139, 242] width 21 height 9
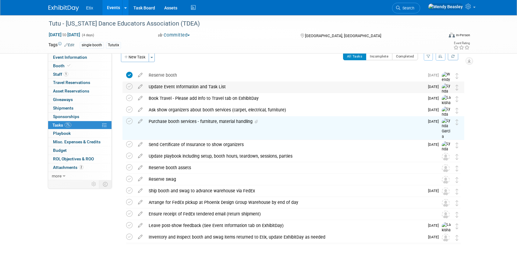
scroll to position [0, 0]
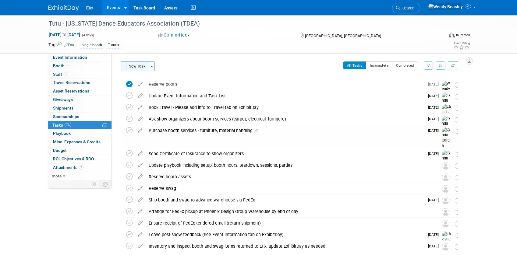
click at [138, 65] on button "New Task" at bounding box center [135, 66] width 28 height 10
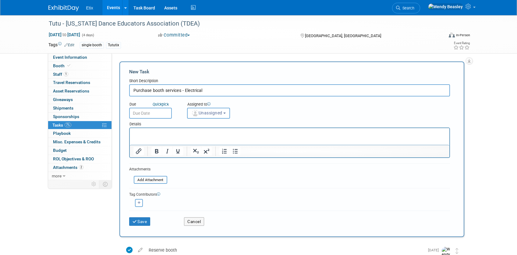
type input "Purchase booth services - Electrical"
click at [152, 113] on input "text" at bounding box center [150, 113] width 43 height 11
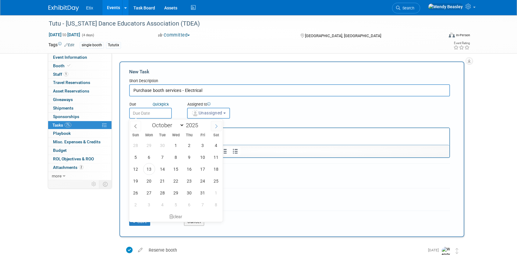
click at [219, 124] on span at bounding box center [216, 126] width 11 height 10
select select "11"
drag, startPoint x: 146, startPoint y: 170, endPoint x: 188, endPoint y: 146, distance: 47.6
click at [148, 169] on span "15" at bounding box center [149, 169] width 12 height 12
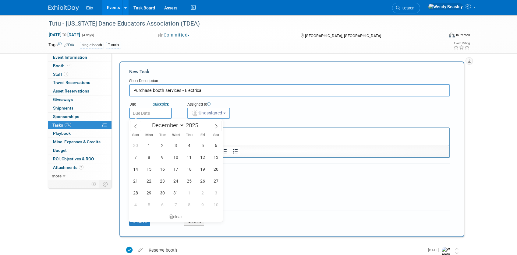
type input "Dec 15, 2025"
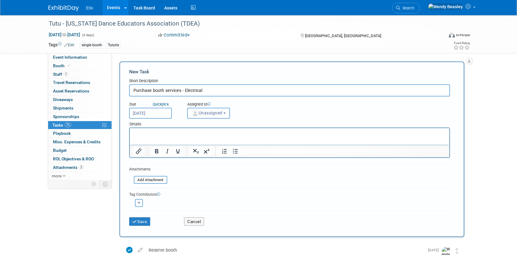
click at [212, 114] on span "Unassigned" at bounding box center [206, 112] width 31 height 5
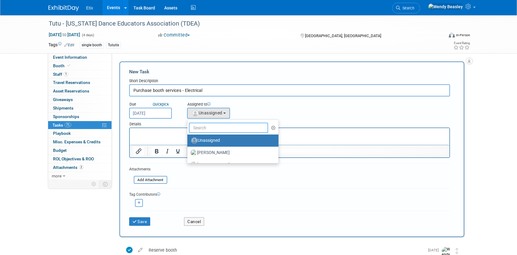
click at [217, 126] on input "text" at bounding box center [228, 128] width 79 height 10
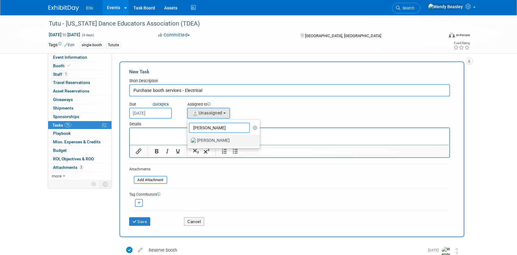
type input "Lynda"
click at [214, 143] on label "Lynda Garcia" at bounding box center [222, 141] width 64 height 10
click at [188, 142] on input "Lynda Garcia" at bounding box center [186, 140] width 4 height 4
select select "e83abd84-2004-4464-820a-b93eea2d3b76"
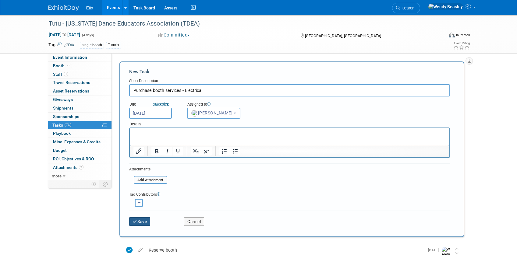
click at [141, 224] on button "Save" at bounding box center [139, 221] width 21 height 9
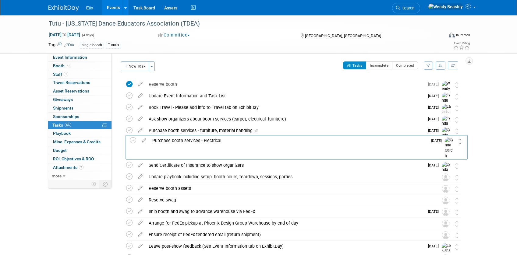
drag, startPoint x: 456, startPoint y: 85, endPoint x: 459, endPoint y: 141, distance: 56.4
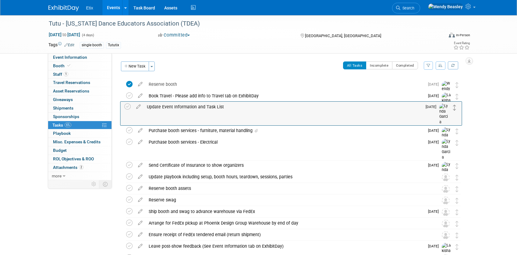
drag, startPoint x: 456, startPoint y: 96, endPoint x: 454, endPoint y: 107, distance: 11.2
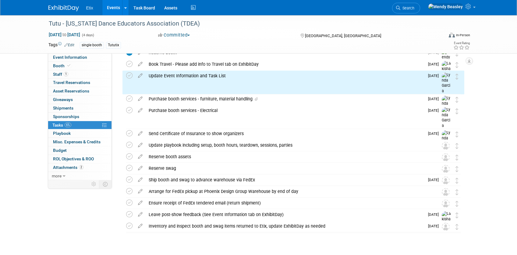
scroll to position [46, 0]
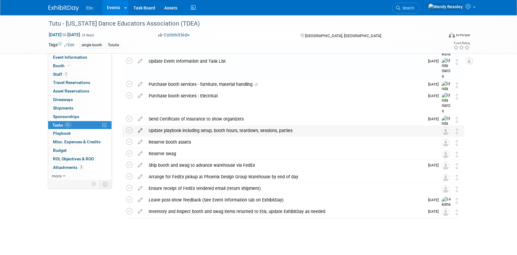
click at [141, 132] on icon at bounding box center [140, 129] width 11 height 8
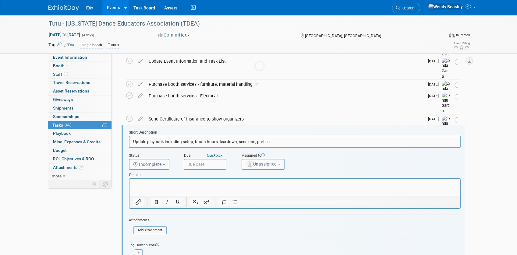
scroll to position [82, 0]
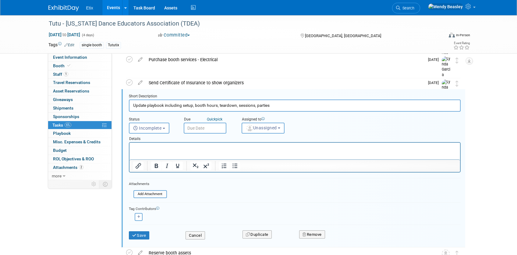
click at [214, 127] on input "text" at bounding box center [205, 128] width 43 height 11
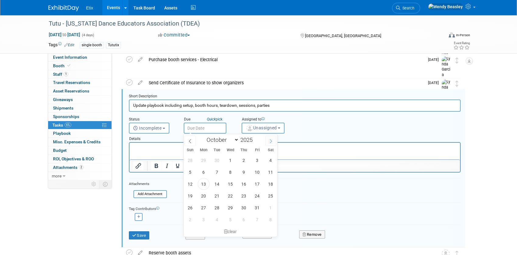
click at [272, 140] on icon at bounding box center [270, 141] width 4 height 4
select select "11"
click at [272, 140] on icon at bounding box center [270, 141] width 4 height 4
type input "2026"
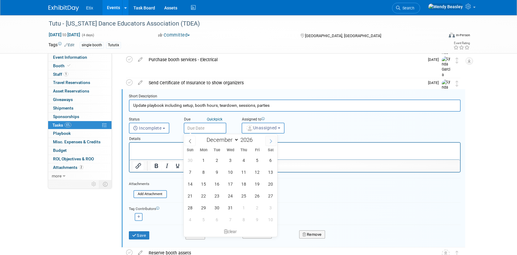
select select "0"
drag, startPoint x: 257, startPoint y: 161, endPoint x: 131, endPoint y: 15, distance: 192.7
click at [257, 161] on span "2" at bounding box center [257, 160] width 12 height 12
type input "[DATE]"
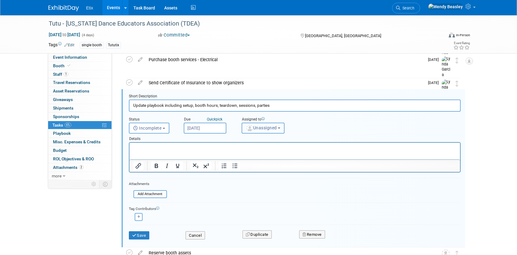
click at [266, 131] on button "Unassigned" at bounding box center [262, 128] width 43 height 11
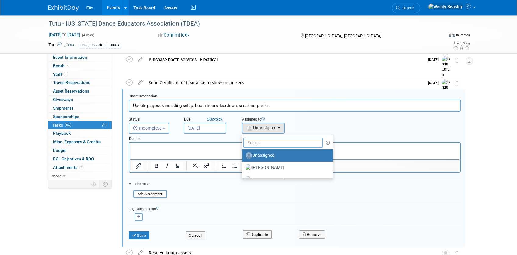
click at [264, 145] on input "text" at bounding box center [282, 143] width 79 height 10
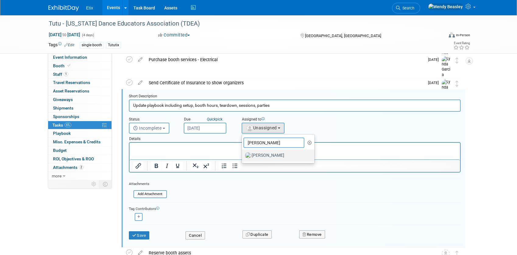
type input "[PERSON_NAME]"
drag, startPoint x: 265, startPoint y: 155, endPoint x: 127, endPoint y: 16, distance: 196.5
click at [265, 155] on label "Lynda Garcia" at bounding box center [277, 156] width 64 height 10
click at [243, 155] on input "Lynda Garcia" at bounding box center [241, 155] width 4 height 4
select select "e83abd84-2004-4464-820a-b93eea2d3b76"
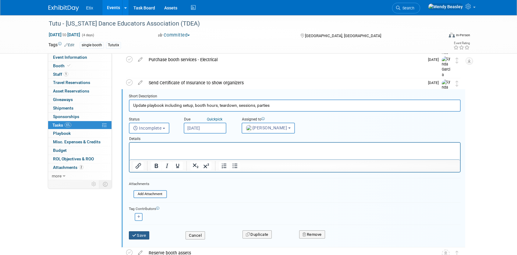
click at [143, 238] on button "Save" at bounding box center [139, 235] width 21 height 9
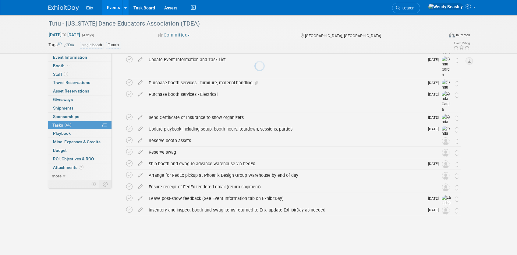
scroll to position [46, 0]
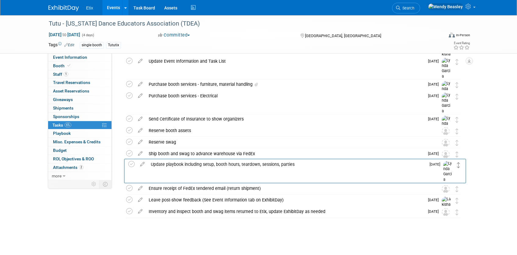
drag, startPoint x: 457, startPoint y: 131, endPoint x: 458, endPoint y: 164, distance: 33.5
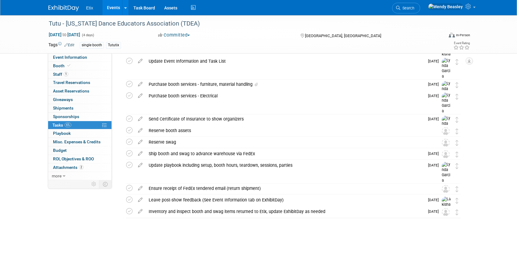
click at [141, 176] on icon at bounding box center [140, 176] width 11 height 8
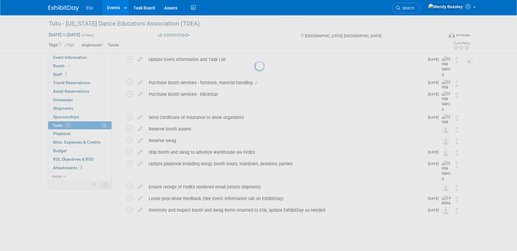
select select "9"
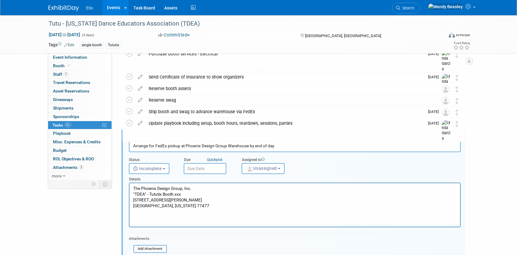
scroll to position [129, 0]
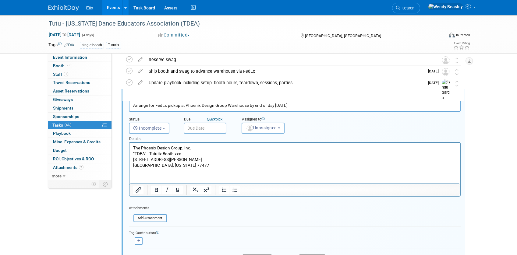
type input "Arrange for FedEx pickup at Phoenix Design Group Warehouse by end of day Jan 11"
click at [222, 128] on input "text" at bounding box center [205, 128] width 43 height 11
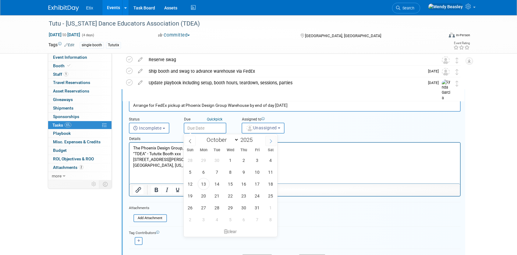
click at [276, 138] on span at bounding box center [270, 141] width 11 height 10
click at [273, 140] on span at bounding box center [270, 141] width 11 height 10
select select "11"
click at [273, 140] on span at bounding box center [270, 141] width 11 height 10
type input "2026"
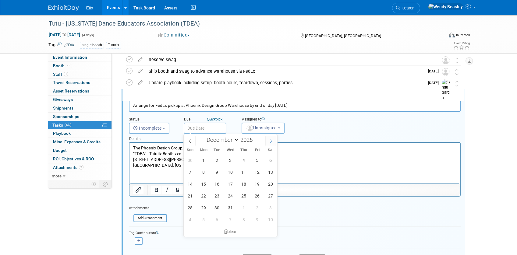
select select "0"
click at [256, 173] on span "9" at bounding box center [257, 172] width 12 height 12
type input "[DATE]"
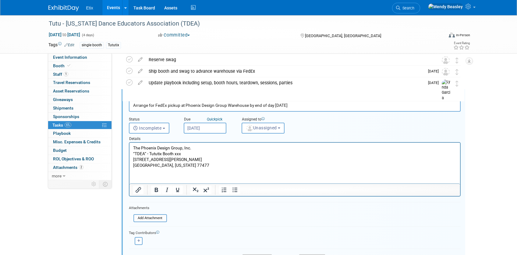
drag, startPoint x: 285, startPoint y: 107, endPoint x: 288, endPoint y: 110, distance: 4.3
click at [288, 107] on input "Arrange for FedEx pickup at Phoenix Design Group Warehouse by end of day Jan 11" at bounding box center [294, 106] width 331 height 12
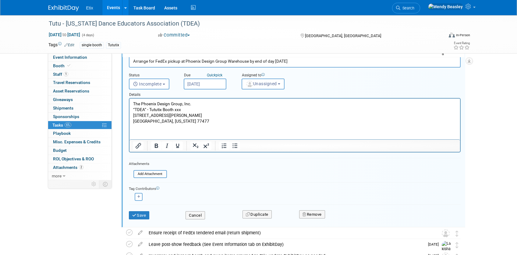
scroll to position [177, 0]
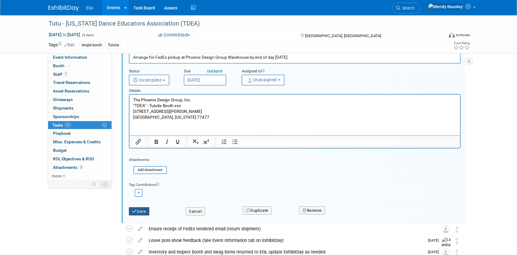
type input "Arrange for FedEx pickup at Phoenix Design Group Warehouse by end of day Jan 12"
click at [148, 209] on button "Save" at bounding box center [139, 211] width 21 height 9
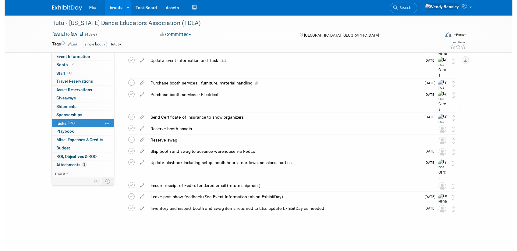
scroll to position [46, 0]
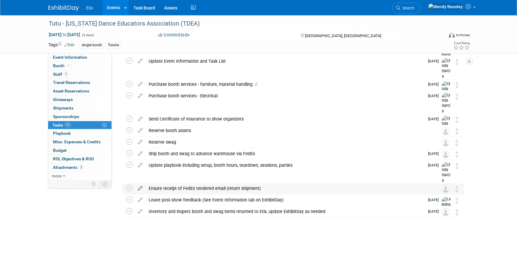
click at [139, 187] on icon at bounding box center [140, 187] width 11 height 8
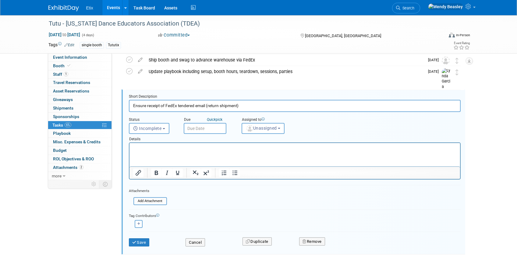
scroll to position [140, 0]
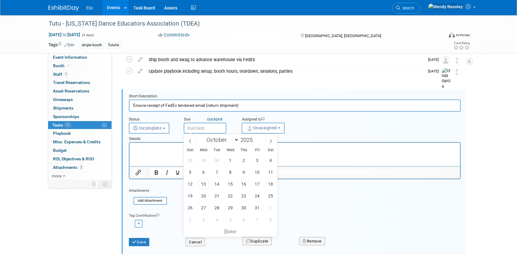
click at [198, 128] on input "text" at bounding box center [205, 128] width 43 height 11
click at [270, 141] on icon at bounding box center [270, 141] width 4 height 4
select select "11"
click at [271, 141] on icon at bounding box center [270, 141] width 4 height 4
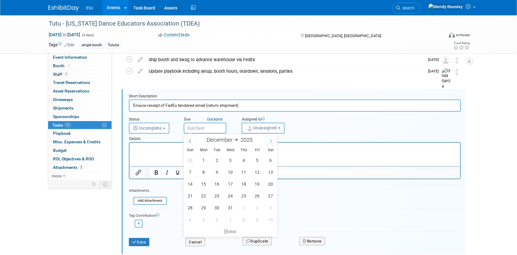
type input "2026"
select select "0"
click at [203, 185] on span "12" at bounding box center [204, 184] width 12 height 12
type input "Jan 12, 2026"
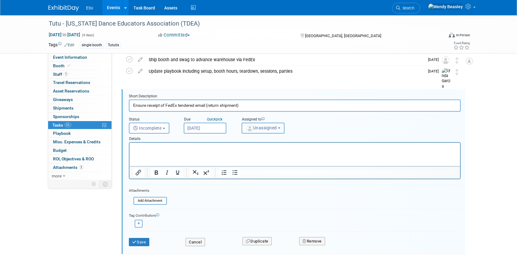
click at [259, 130] on span "Unassigned" at bounding box center [261, 127] width 31 height 5
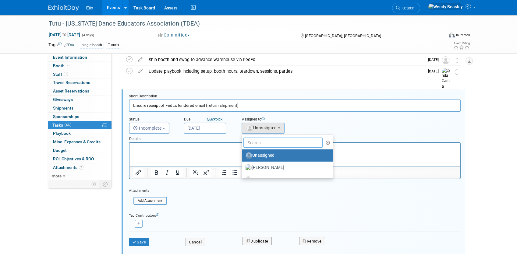
click at [263, 145] on input "text" at bounding box center [282, 143] width 79 height 10
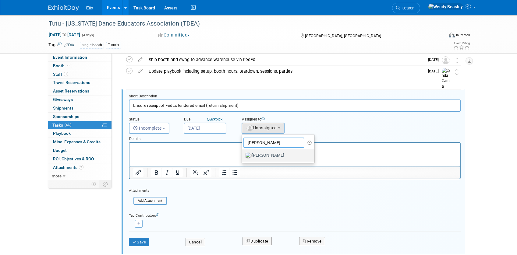
type input "Lynda"
click at [261, 155] on label "[PERSON_NAME]" at bounding box center [277, 156] width 64 height 10
click at [243, 155] on input "[PERSON_NAME]" at bounding box center [241, 155] width 4 height 4
select select "e83abd84-2004-4464-820a-b93eea2d3b76"
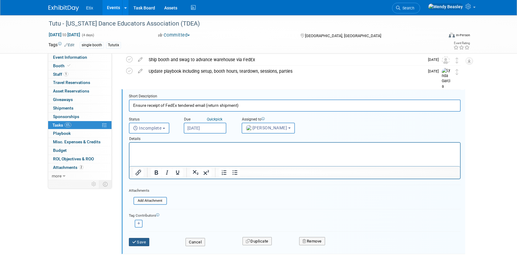
click at [140, 243] on button "Save" at bounding box center [139, 242] width 21 height 9
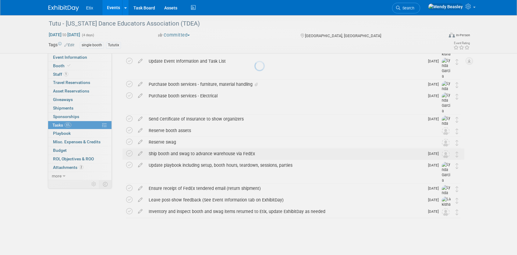
scroll to position [46, 0]
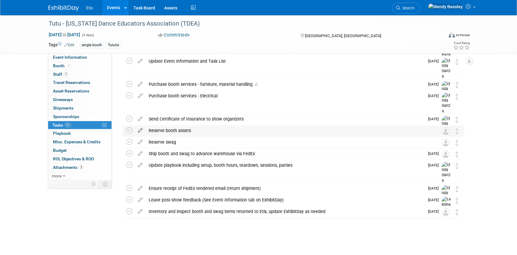
click at [140, 131] on icon at bounding box center [140, 129] width 11 height 8
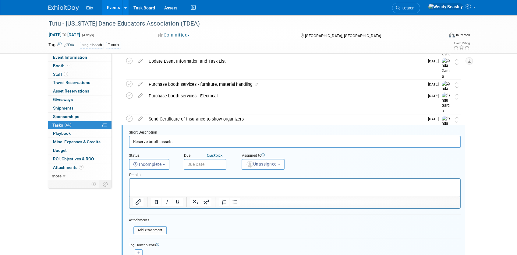
scroll to position [82, 0]
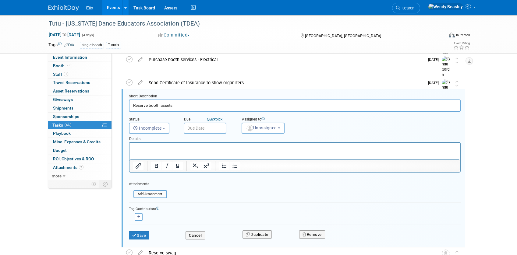
click at [203, 127] on input "text" at bounding box center [205, 128] width 43 height 11
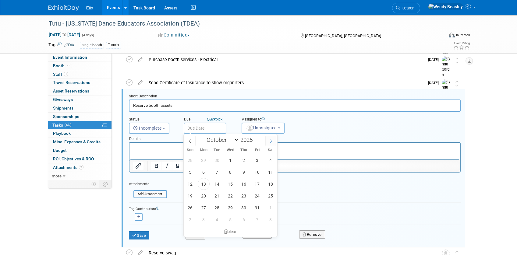
click at [273, 140] on span at bounding box center [270, 141] width 11 height 10
select select "11"
click at [205, 195] on span "22" at bounding box center [204, 196] width 12 height 12
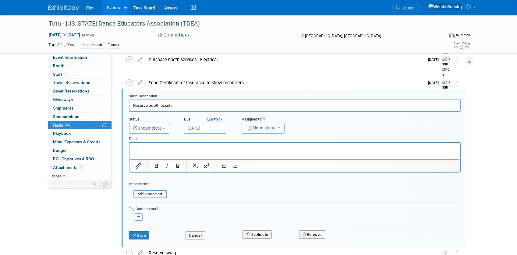
click at [270, 126] on span "Unassigned" at bounding box center [261, 127] width 31 height 5
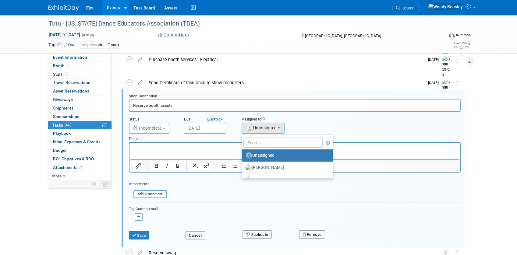
click at [212, 128] on input "Dec 22, 2025" at bounding box center [205, 128] width 43 height 11
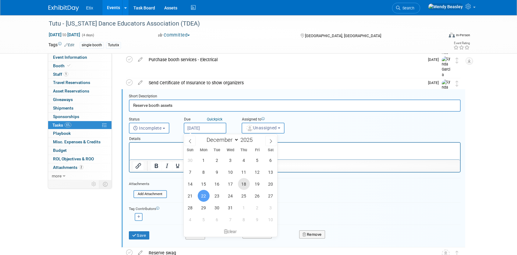
click at [244, 182] on span "18" at bounding box center [244, 184] width 12 height 12
type input "Dec 18, 2025"
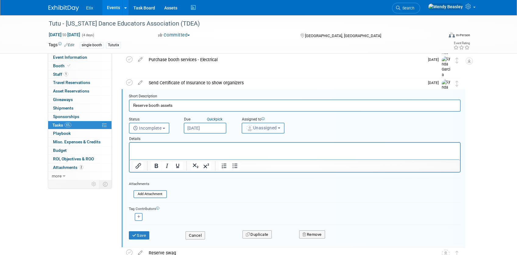
click at [270, 125] on button "Unassigned" at bounding box center [262, 128] width 43 height 11
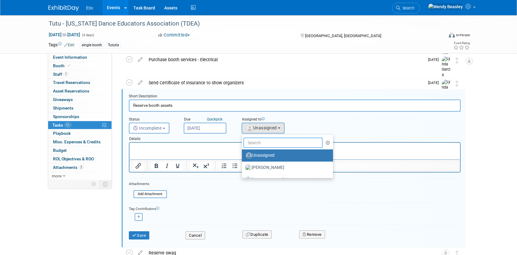
click at [267, 141] on input "text" at bounding box center [282, 143] width 79 height 10
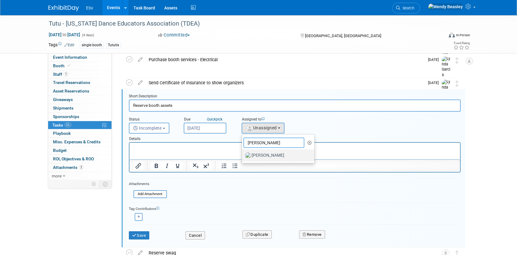
type input "Lynda"
drag, startPoint x: 273, startPoint y: 156, endPoint x: 127, endPoint y: 16, distance: 201.9
click at [273, 156] on label "[PERSON_NAME]" at bounding box center [277, 156] width 64 height 10
click at [243, 156] on input "[PERSON_NAME]" at bounding box center [241, 155] width 4 height 4
select select "e83abd84-2004-4464-820a-b93eea2d3b76"
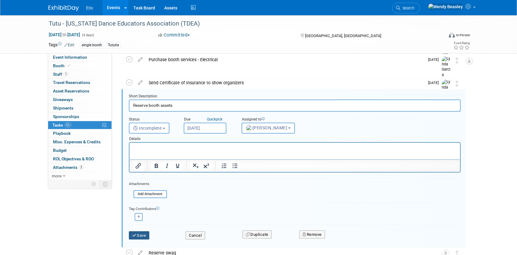
click at [142, 238] on button "Save" at bounding box center [139, 235] width 21 height 9
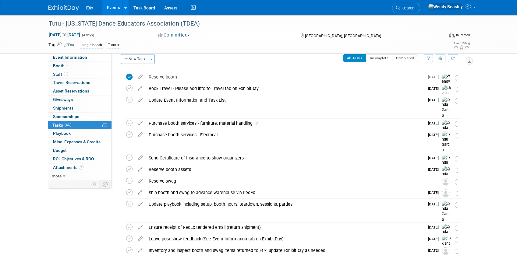
scroll to position [0, 0]
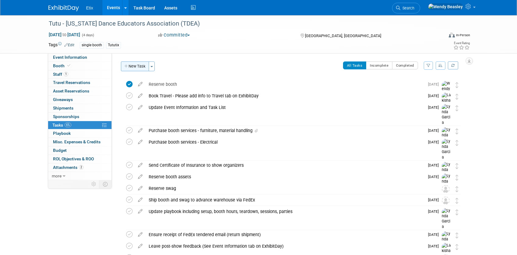
click at [133, 64] on button "New Task" at bounding box center [135, 66] width 28 height 10
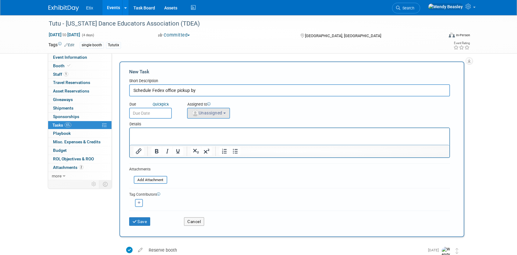
type input "Schedule Fedex office pickup by"
click at [213, 116] on button "Unassigned" at bounding box center [208, 113] width 43 height 11
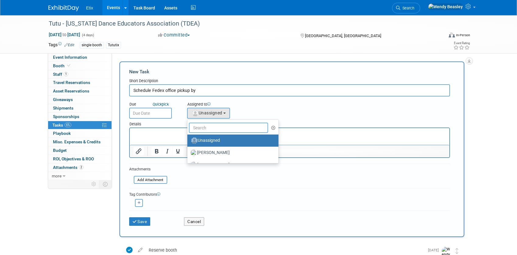
click at [210, 127] on input "text" at bounding box center [228, 128] width 79 height 10
type input "D"
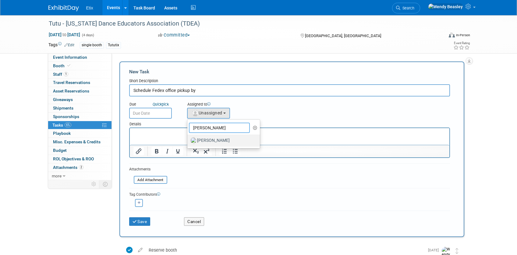
type input "Lynd"
click at [217, 144] on label "Lynda Garcia" at bounding box center [222, 141] width 64 height 10
click at [188, 142] on input "Lynda Garcia" at bounding box center [186, 140] width 4 height 4
select select "e83abd84-2004-4464-820a-b93eea2d3b76"
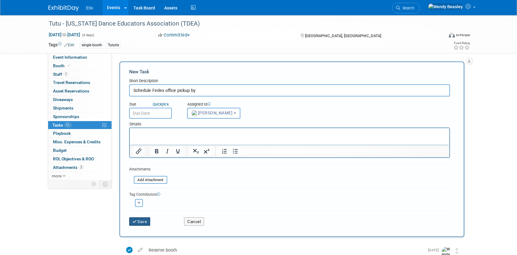
click at [139, 224] on button "Save" at bounding box center [139, 221] width 21 height 9
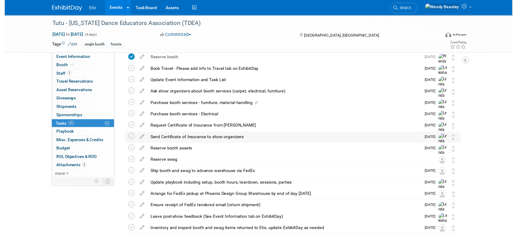
scroll to position [58, 0]
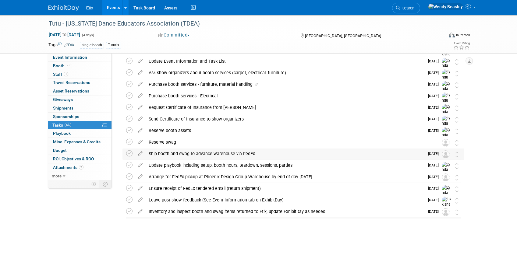
click at [177, 151] on div "Ship booth and swag to advance warehouse via FedEx" at bounding box center [285, 154] width 279 height 10
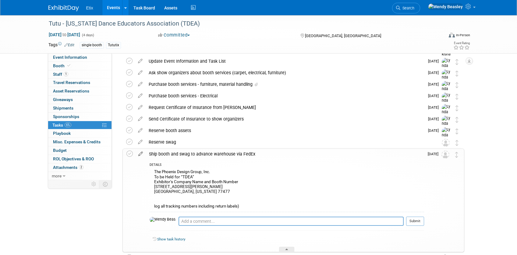
click at [141, 154] on icon at bounding box center [140, 153] width 11 height 8
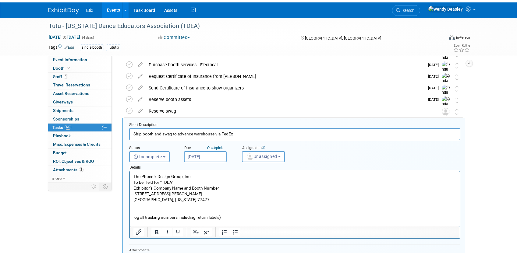
scroll to position [117, 0]
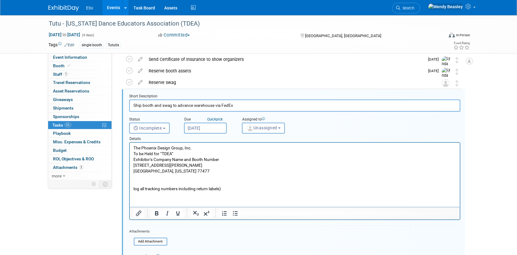
click at [209, 130] on input "Dec 29, 2025" at bounding box center [205, 128] width 43 height 11
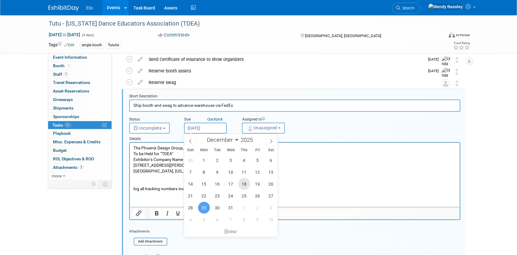
click at [246, 183] on span "18" at bounding box center [244, 184] width 12 height 12
type input "Dec 18, 2025"
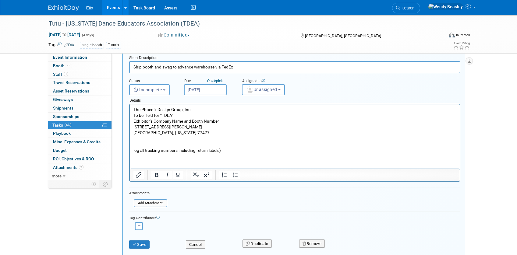
scroll to position [236, 0]
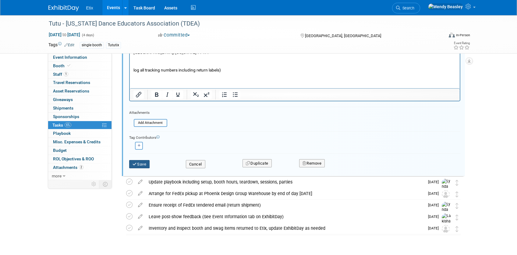
click at [143, 164] on button "Save" at bounding box center [139, 164] width 21 height 9
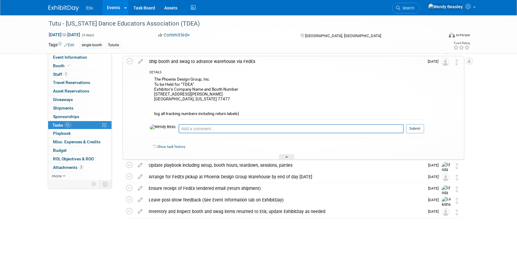
scroll to position [150, 0]
click at [284, 159] on div "Ship booth and swag to advance warehouse via FedEx DETAILS The Phoenix Design G…" at bounding box center [293, 108] width 342 height 104
click at [285, 157] on div at bounding box center [286, 156] width 15 height 5
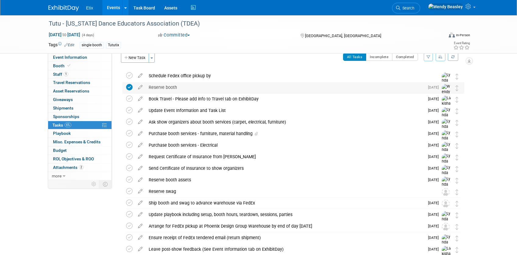
scroll to position [0, 0]
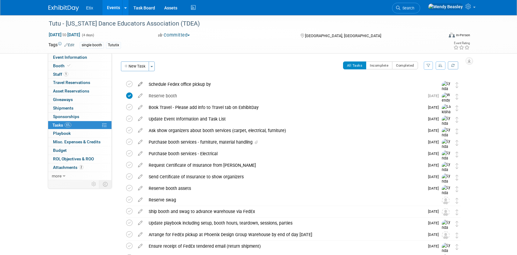
click at [139, 84] on icon at bounding box center [140, 83] width 11 height 8
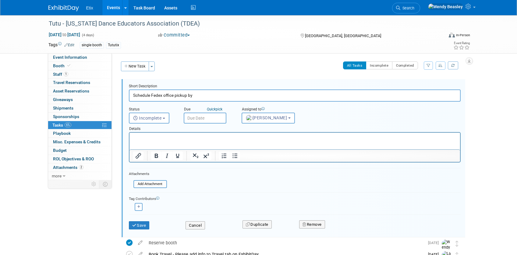
drag, startPoint x: 188, startPoint y: 95, endPoint x: 210, endPoint y: 97, distance: 22.6
click at [210, 97] on input "Schedule Fedex office pickup by" at bounding box center [294, 95] width 331 height 12
type input "Schedule Fedex office pickup on Dec 18"
click at [213, 117] on input "text" at bounding box center [205, 118] width 43 height 11
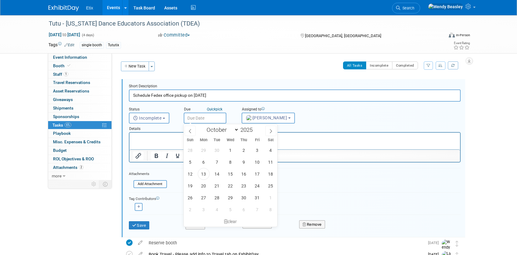
click at [277, 133] on html at bounding box center [294, 137] width 330 height 8
click at [272, 133] on icon at bounding box center [270, 131] width 4 height 4
select select "11"
click at [229, 172] on span "17" at bounding box center [230, 174] width 12 height 12
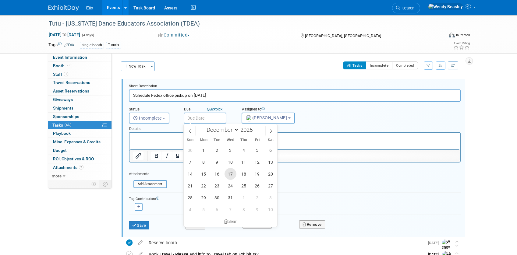
type input "Dec 17, 2025"
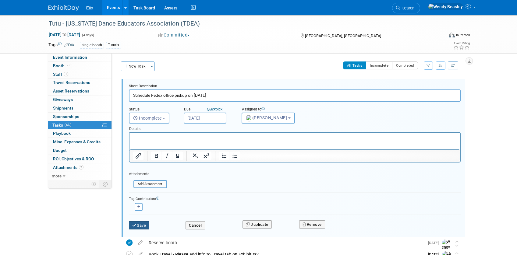
click at [143, 223] on button "Save" at bounding box center [139, 225] width 21 height 9
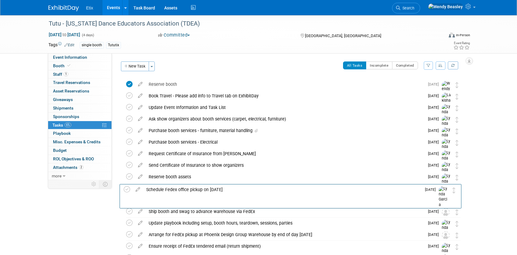
drag, startPoint x: 458, startPoint y: 86, endPoint x: 455, endPoint y: 192, distance: 105.4
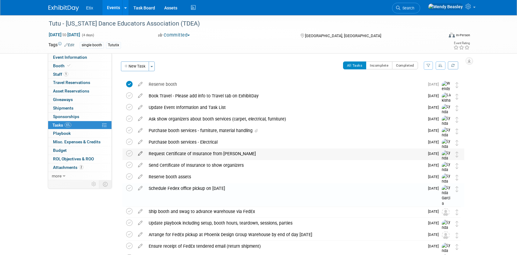
click at [139, 152] on icon at bounding box center [140, 153] width 11 height 8
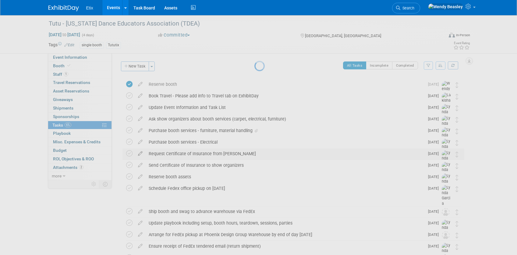
select select "11"
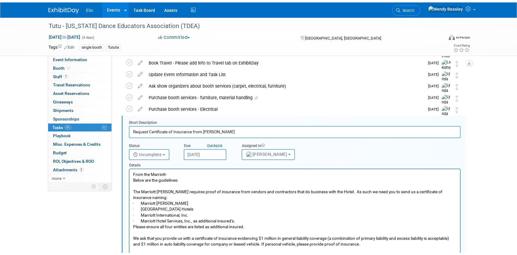
scroll to position [59, 0]
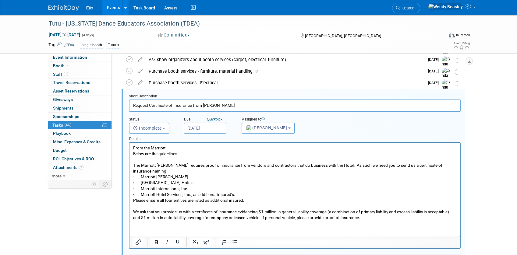
click at [204, 127] on input "Dec 16, 2025" at bounding box center [205, 128] width 43 height 11
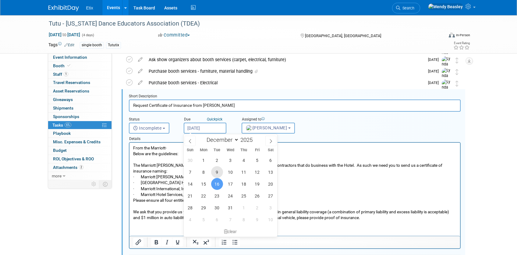
click at [216, 173] on span "9" at bounding box center [217, 172] width 12 height 12
type input "Dec 9, 2025"
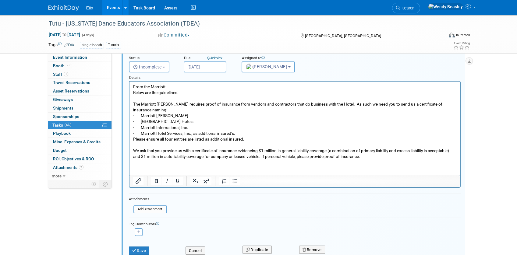
scroll to position [181, 0]
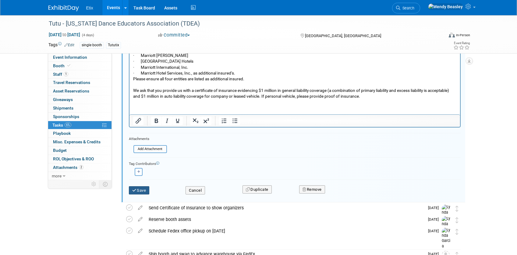
click at [142, 193] on button "Save" at bounding box center [139, 190] width 21 height 9
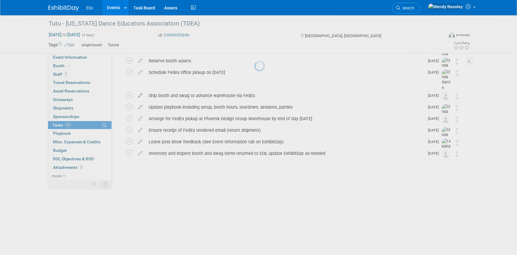
scroll to position [58, 0]
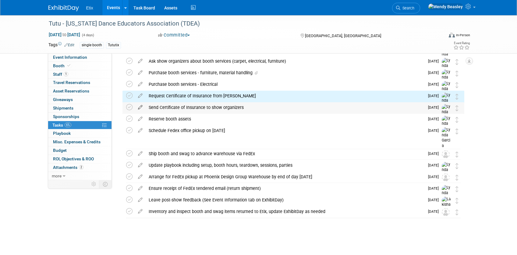
click at [141, 106] on icon at bounding box center [140, 106] width 11 height 8
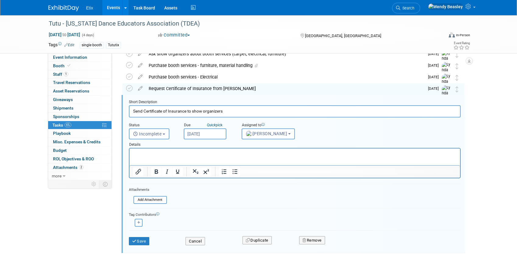
scroll to position [71, 0]
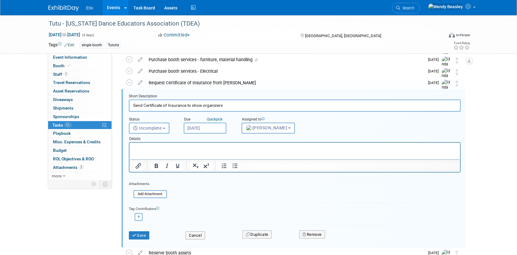
click at [205, 125] on input "Dec 18, 2025" at bounding box center [205, 128] width 43 height 11
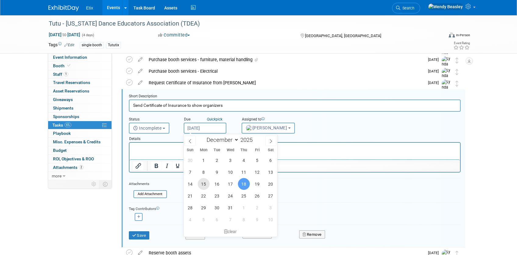
click at [200, 180] on span "15" at bounding box center [204, 184] width 12 height 12
type input "[DATE]"
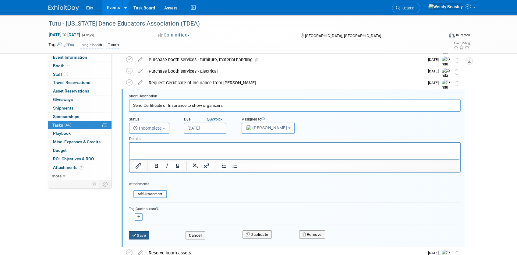
click at [144, 238] on button "Save" at bounding box center [139, 235] width 21 height 9
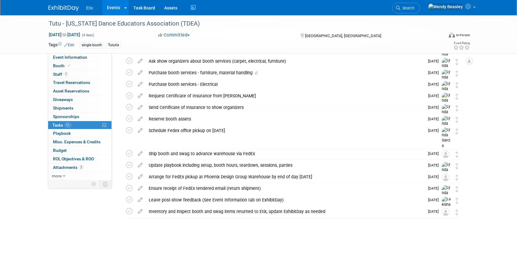
scroll to position [58, 0]
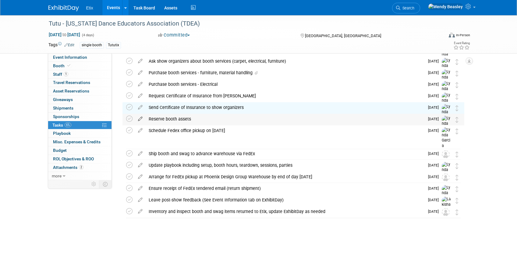
click at [140, 118] on icon at bounding box center [140, 118] width 11 height 8
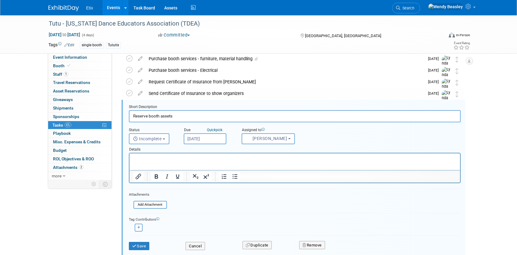
scroll to position [82, 0]
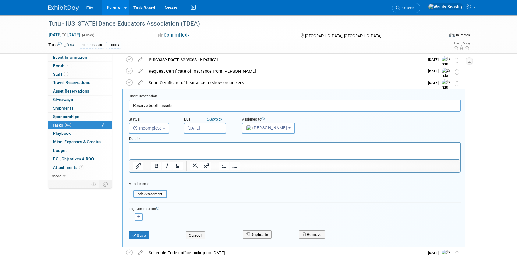
click at [211, 125] on input "Dec 18, 2025" at bounding box center [205, 128] width 43 height 11
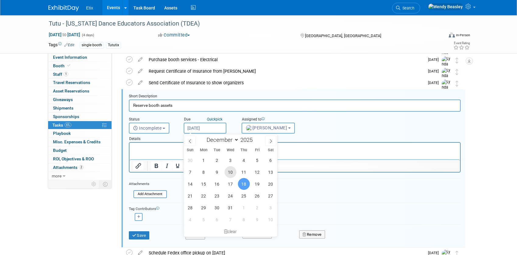
click at [232, 173] on span "10" at bounding box center [230, 172] width 12 height 12
type input "Dec 10, 2025"
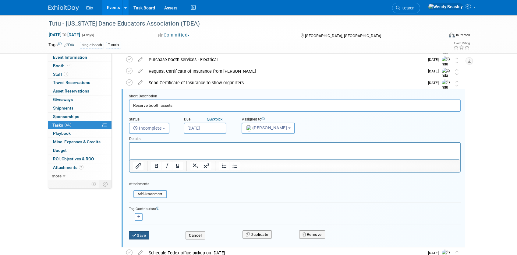
click at [146, 237] on button "Save" at bounding box center [139, 235] width 21 height 9
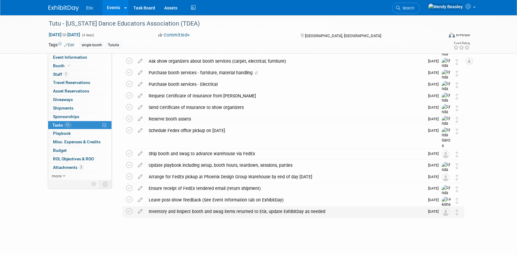
scroll to position [58, 0]
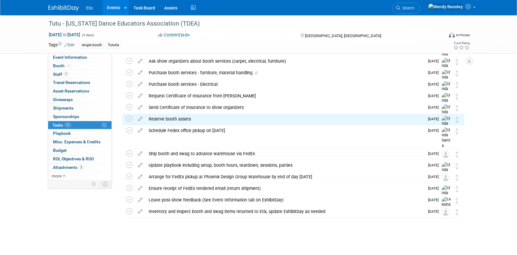
click at [140, 141] on icon at bounding box center [140, 141] width 11 height 8
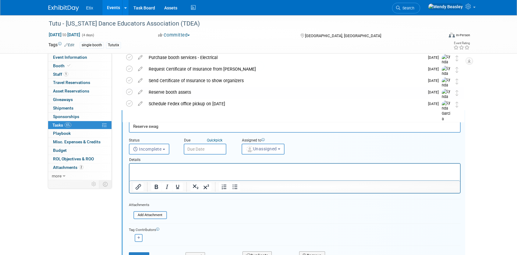
scroll to position [106, 0]
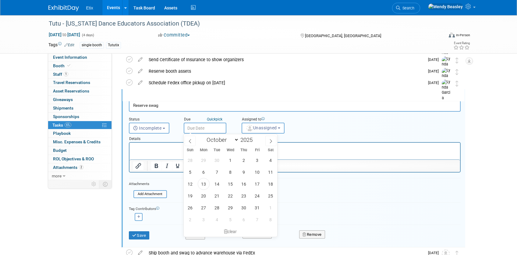
click at [201, 129] on input "text" at bounding box center [205, 128] width 43 height 11
click at [273, 140] on span at bounding box center [270, 141] width 11 height 10
select select "11"
click at [229, 171] on span "10" at bounding box center [230, 172] width 12 height 12
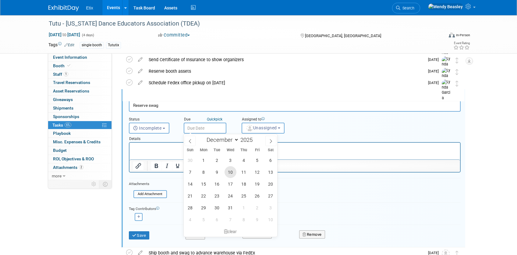
type input "Dec 10, 2025"
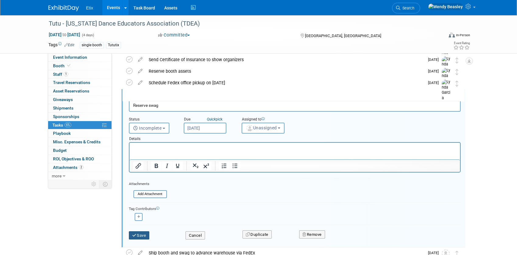
click at [141, 231] on button "Save" at bounding box center [139, 235] width 21 height 9
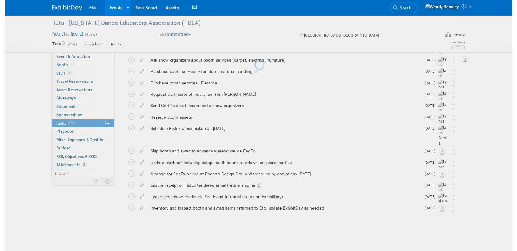
scroll to position [58, 0]
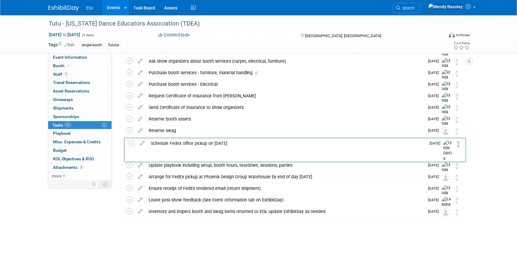
drag, startPoint x: 458, startPoint y: 131, endPoint x: 458, endPoint y: 142, distance: 10.4
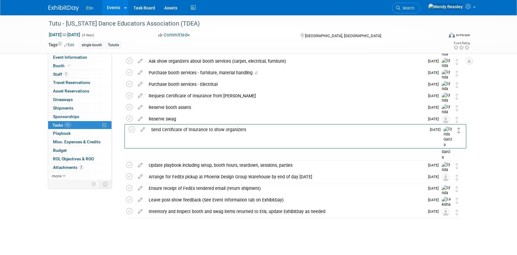
drag, startPoint x: 455, startPoint y: 108, endPoint x: 457, endPoint y: 130, distance: 22.0
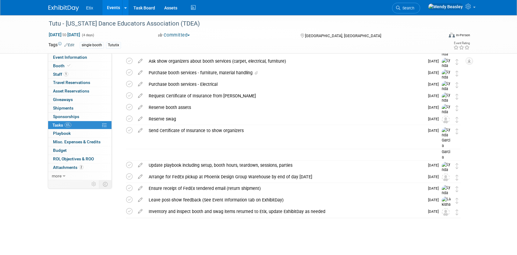
click at [142, 153] on icon at bounding box center [140, 153] width 11 height 8
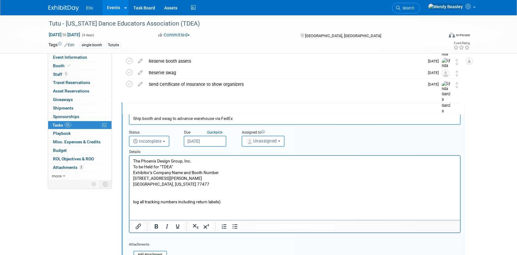
scroll to position [117, 0]
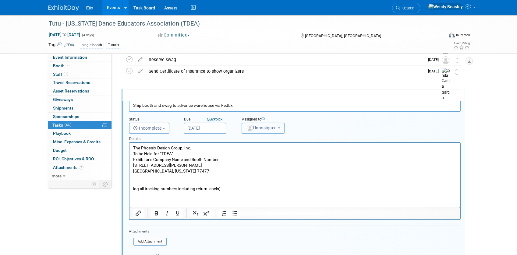
click at [272, 125] on span "Unassigned" at bounding box center [261, 127] width 31 height 5
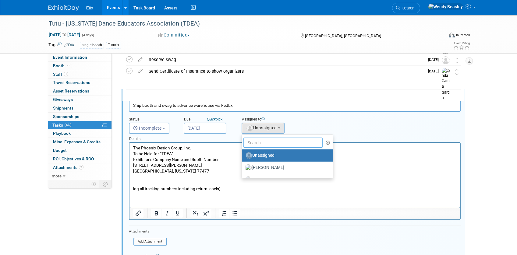
click at [272, 142] on input "text" at bounding box center [282, 143] width 79 height 10
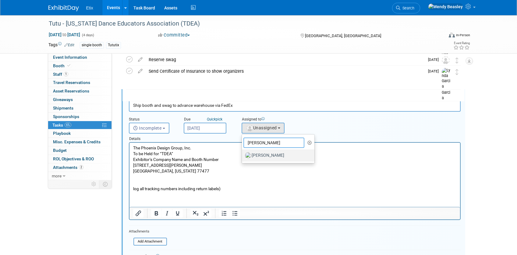
type input "Lynda"
drag, startPoint x: 268, startPoint y: 156, endPoint x: 149, endPoint y: 250, distance: 151.0
click at [267, 156] on label "[PERSON_NAME]" at bounding box center [277, 156] width 64 height 10
click at [243, 156] on input "[PERSON_NAME]" at bounding box center [241, 155] width 4 height 4
select select "e83abd84-2004-4464-820a-b93eea2d3b76"
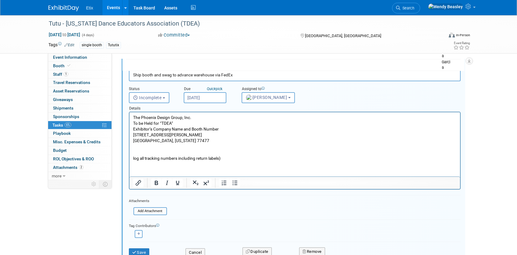
scroll to position [153, 0]
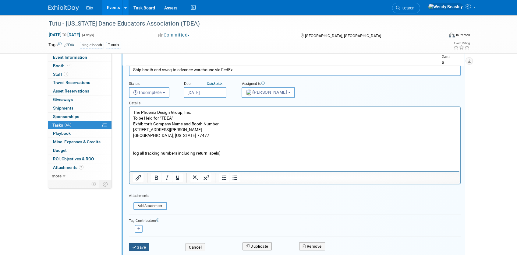
click at [142, 245] on button "Save" at bounding box center [139, 247] width 21 height 9
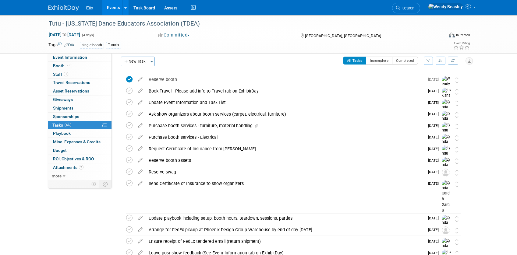
scroll to position [0, 0]
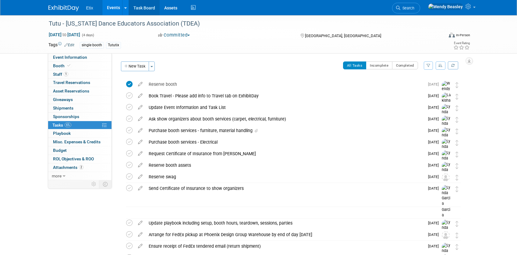
click at [132, 6] on link "Task Board" at bounding box center [144, 7] width 31 height 15
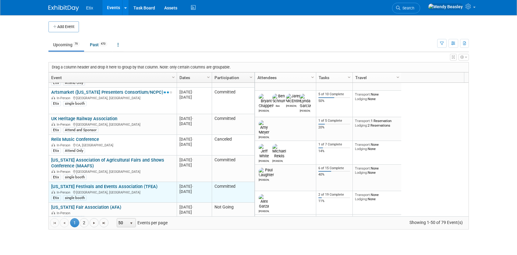
scroll to position [110, 0]
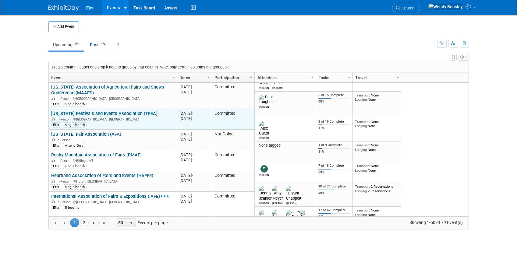
click at [73, 112] on link "[US_STATE] Festivals and Events Association (TFEA)" at bounding box center [104, 113] width 106 height 5
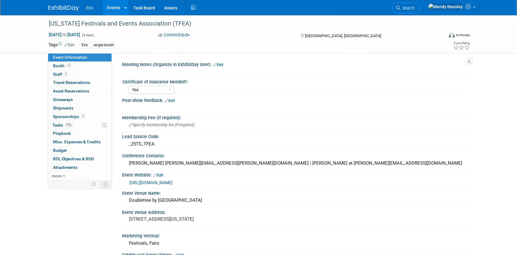
select select "Yes"
click at [113, 7] on link "Events" at bounding box center [113, 7] width 22 height 15
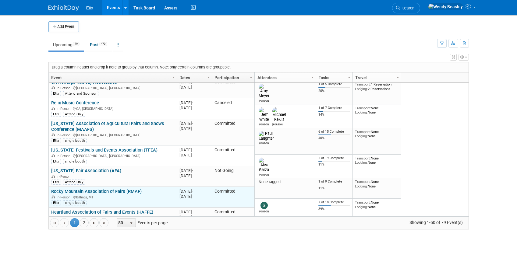
scroll to position [110, 0]
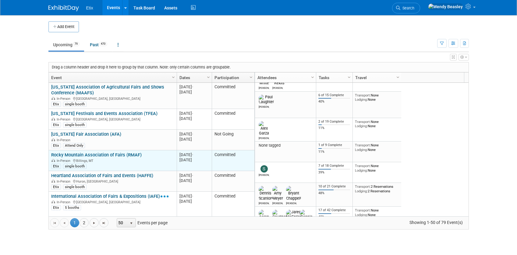
click at [98, 157] on link "Rocky Mountain Association of Fairs (RMAF)" at bounding box center [96, 154] width 90 height 5
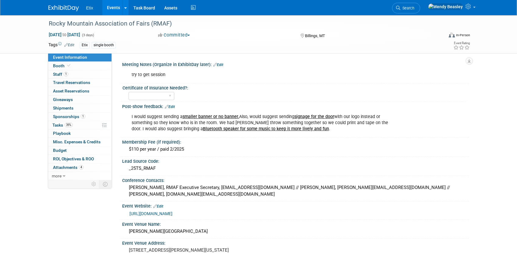
click at [174, 107] on link "Edit" at bounding box center [170, 107] width 10 height 4
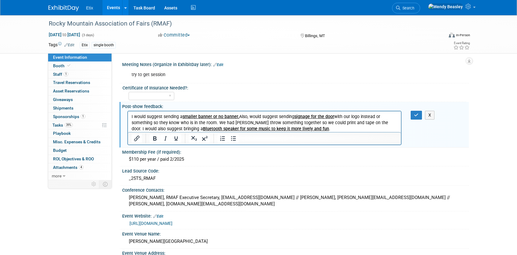
drag, startPoint x: 325, startPoint y: 126, endPoint x: 263, endPoint y: 222, distance: 114.5
click at [128, 111] on html "I would suggest sending a smaller banner or no banner. Also, would suggest send…" at bounding box center [264, 121] width 273 height 21
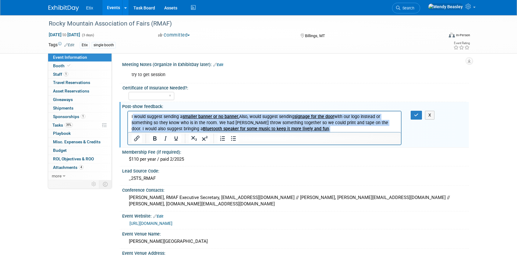
drag, startPoint x: 132, startPoint y: 117, endPoint x: 324, endPoint y: 132, distance: 192.7
click at [324, 132] on html "I would suggest sending a smaller banner or no banner. Also, would suggest send…" at bounding box center [264, 121] width 273 height 21
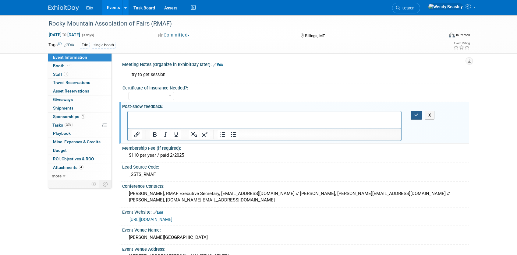
click at [415, 114] on icon "button" at bounding box center [416, 115] width 5 height 4
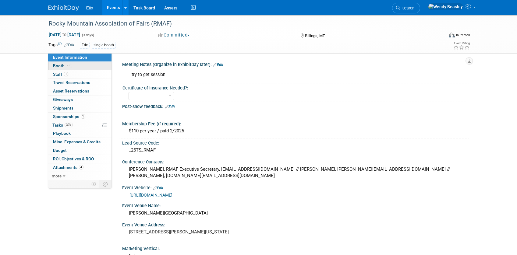
click at [55, 64] on span "Booth" at bounding box center [62, 65] width 19 height 5
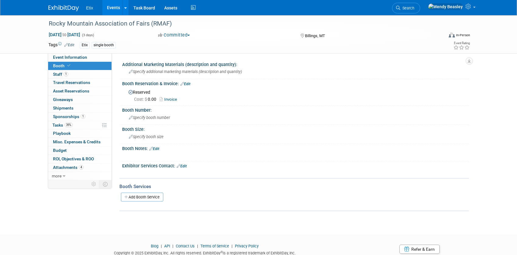
click at [114, 8] on link "Events" at bounding box center [113, 7] width 22 height 15
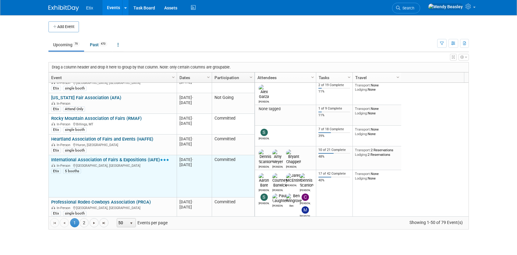
scroll to position [183, 0]
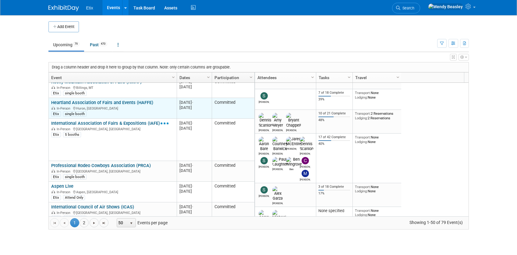
click at [82, 103] on link "Heartland Association of Fairs and Events (HAFFE)" at bounding box center [102, 102] width 102 height 5
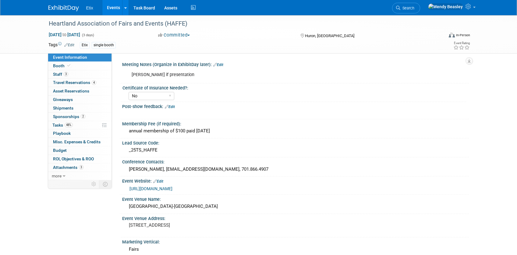
select select "No"
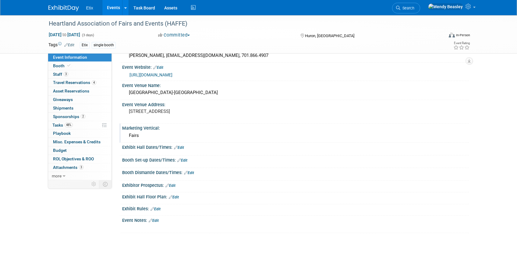
scroll to position [120, 0]
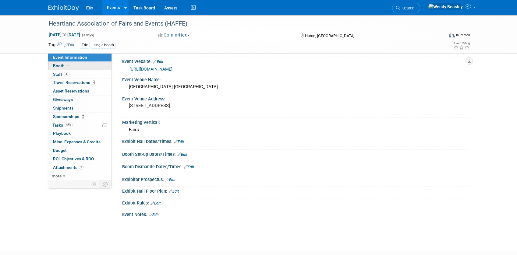
click at [60, 66] on span "Booth" at bounding box center [62, 65] width 19 height 5
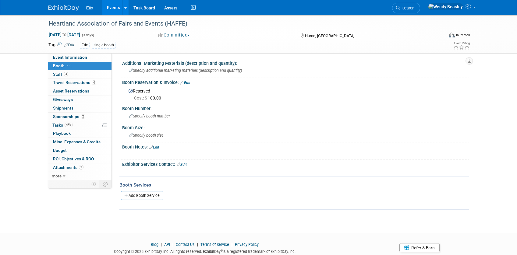
scroll to position [0, 0]
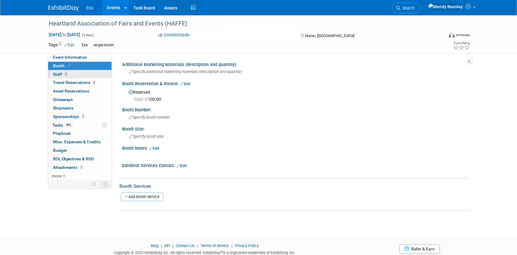
click at [57, 73] on span "Staff 3" at bounding box center [60, 74] width 15 height 5
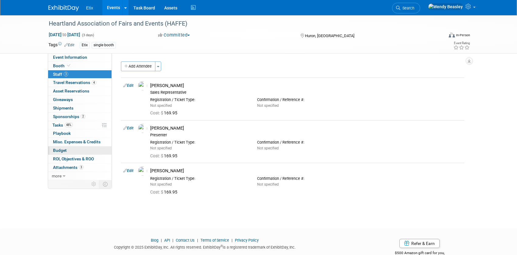
click at [68, 148] on link "Budget" at bounding box center [79, 150] width 63 height 8
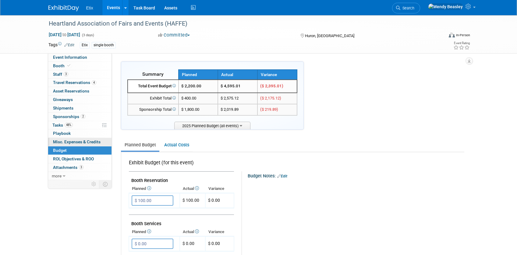
click at [82, 140] on span "Misc. Expenses & Credits 0" at bounding box center [76, 141] width 47 height 5
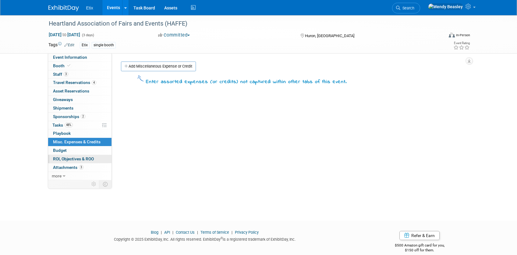
click at [76, 158] on span "ROI, Objectives & ROO 0" at bounding box center [73, 158] width 41 height 5
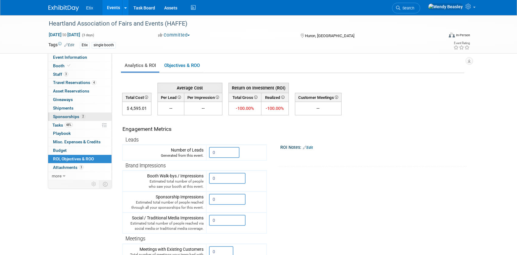
click at [66, 115] on span "Sponsorships 2" at bounding box center [69, 116] width 32 height 5
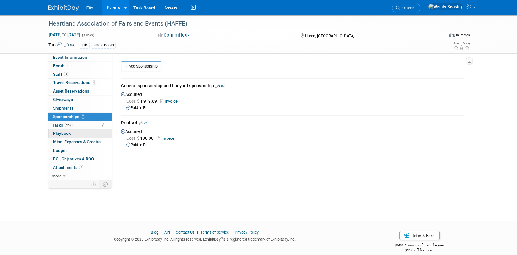
click at [68, 133] on span "Playbook 0" at bounding box center [62, 133] width 18 height 5
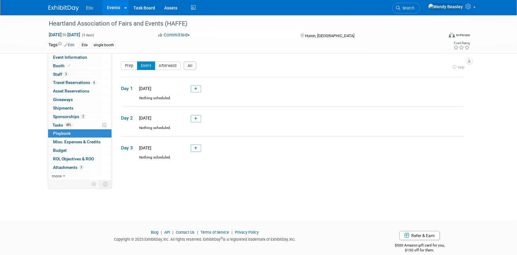
click at [111, 6] on link "Events" at bounding box center [113, 7] width 22 height 15
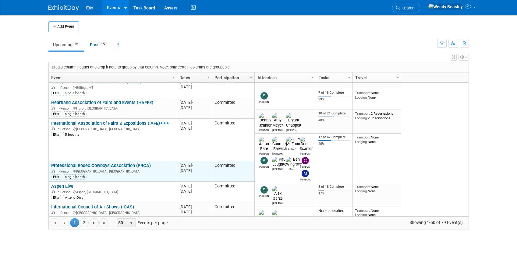
scroll to position [219, 0]
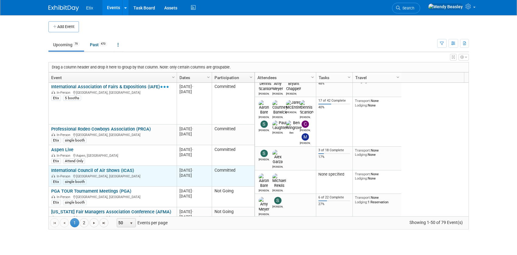
click at [103, 168] on link "International Council of Air Shows (ICAS)" at bounding box center [92, 170] width 83 height 5
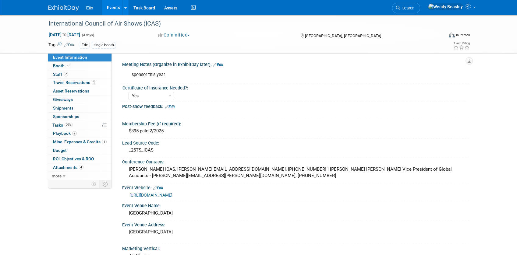
select select "Yes"
click at [62, 134] on span "Playbook 7" at bounding box center [65, 133] width 24 height 5
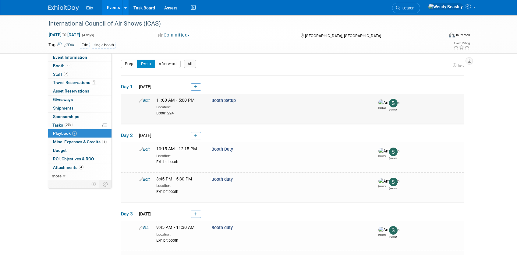
scroll to position [4, 0]
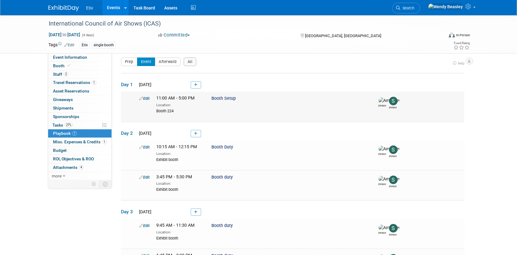
click at [139, 100] on icon at bounding box center [141, 98] width 4 height 4
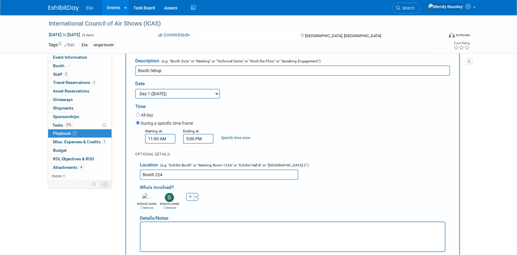
scroll to position [66, 0]
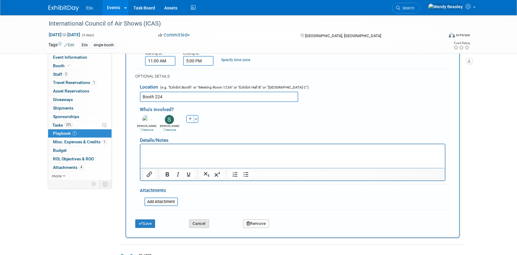
click at [202, 225] on button "Cancel" at bounding box center [199, 223] width 20 height 9
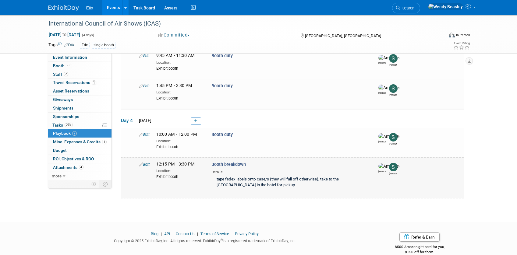
scroll to position [175, 0]
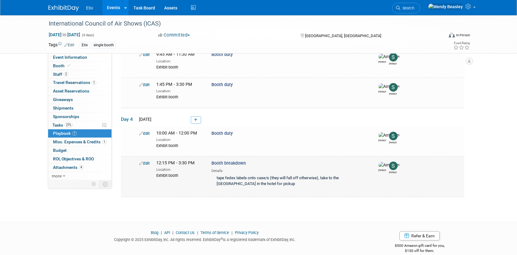
drag, startPoint x: 217, startPoint y: 177, endPoint x: 274, endPoint y: 188, distance: 57.7
click at [273, 183] on div "tape fedex labels onto case/s (they will fall off otherwise), take to the FedEx…" at bounding box center [289, 182] width 156 height 16
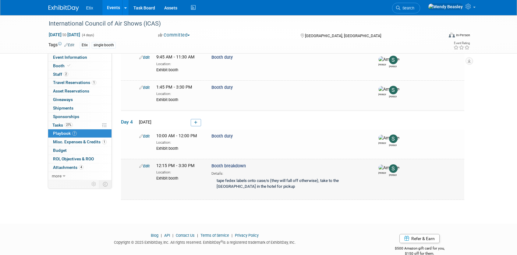
scroll to position [173, 0]
click at [280, 182] on div "tape fedex labels onto case/s (they will fall off otherwise), take to the FedEx…" at bounding box center [289, 184] width 156 height 16
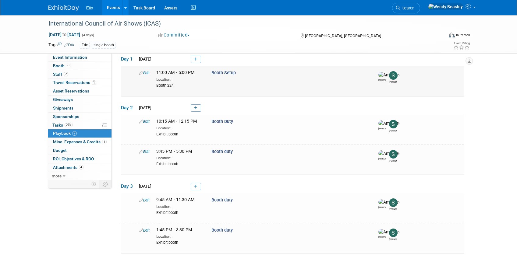
scroll to position [29, 0]
click at [226, 73] on span "Booth Setup" at bounding box center [223, 73] width 24 height 5
click at [139, 75] on icon at bounding box center [141, 73] width 4 height 4
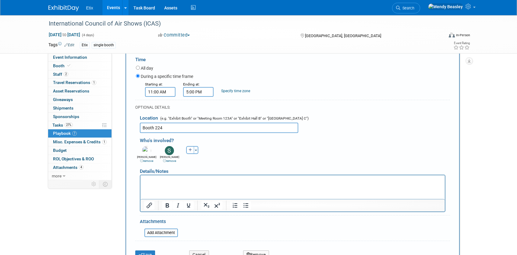
scroll to position [100, 0]
click at [168, 182] on p "Rich Text Area. Press ALT-0 for help." at bounding box center [292, 180] width 297 height 6
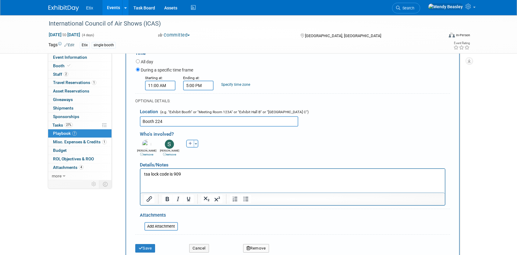
scroll to position [111, 0]
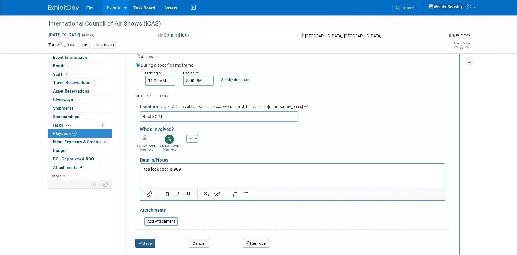
click at [146, 247] on button "Save" at bounding box center [145, 243] width 20 height 9
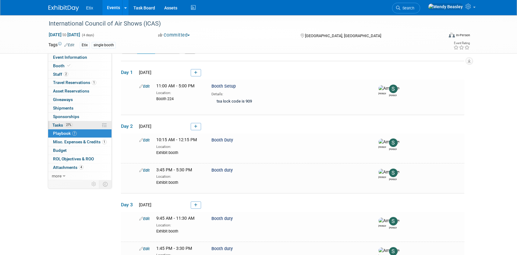
scroll to position [19, 0]
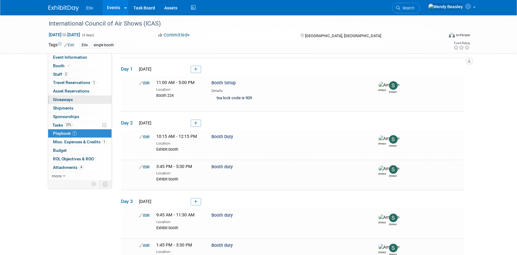
click at [71, 98] on span "Giveaways 0" at bounding box center [63, 99] width 20 height 5
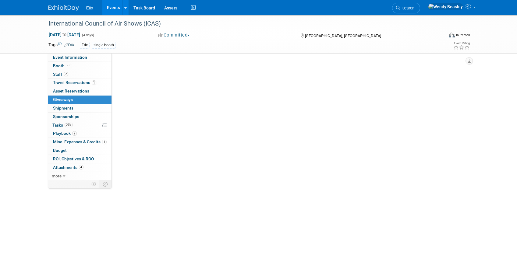
scroll to position [0, 0]
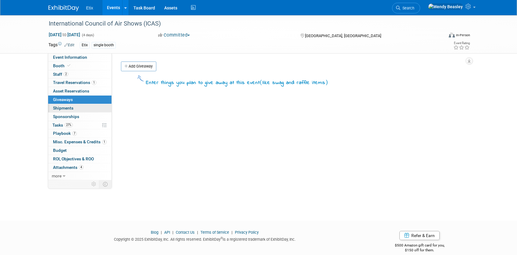
click at [68, 107] on span "Shipments 0" at bounding box center [63, 108] width 20 height 5
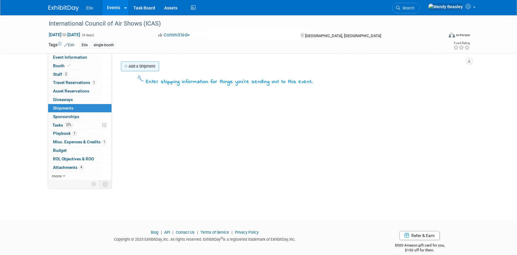
click at [149, 68] on link "Add a Shipment" at bounding box center [140, 66] width 38 height 10
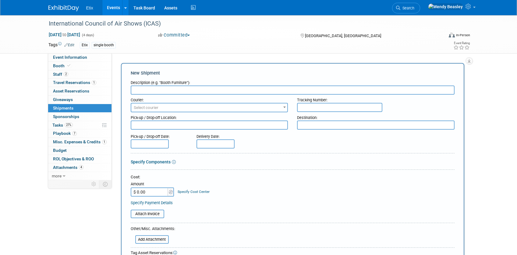
click at [317, 107] on input "text" at bounding box center [339, 107] width 85 height 9
click at [112, 7] on link "Events" at bounding box center [113, 7] width 22 height 15
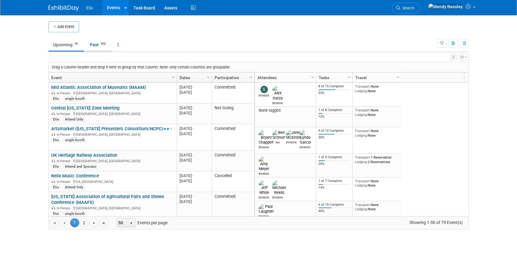
click at [99, 40] on link "Past 470" at bounding box center [98, 45] width 26 height 12
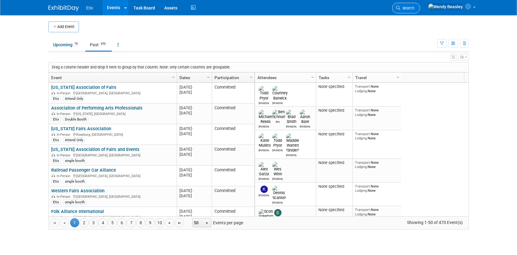
click at [414, 9] on span "Search" at bounding box center [407, 8] width 14 height 5
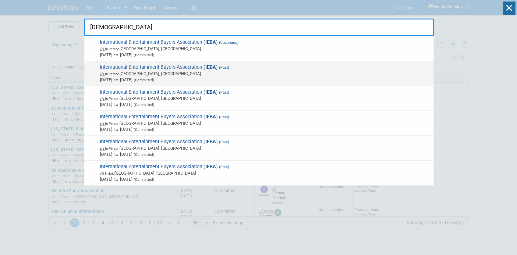
type input "[DEMOGRAPHIC_DATA]"
click at [177, 68] on span "International Entertainment Buyers Association ( IEBA ) (Past) In-Person [GEOGR…" at bounding box center [264, 73] width 332 height 19
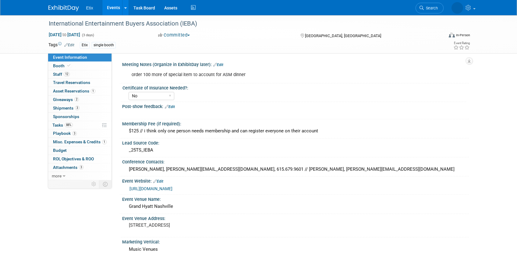
select select "No"
click at [61, 108] on span "Shipments 3" at bounding box center [66, 108] width 26 height 5
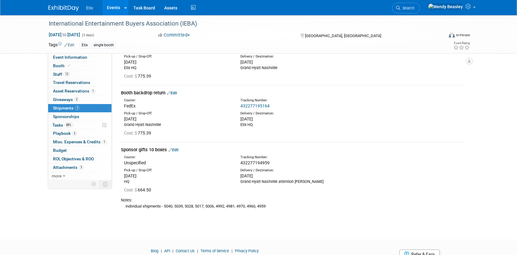
scroll to position [59, 0]
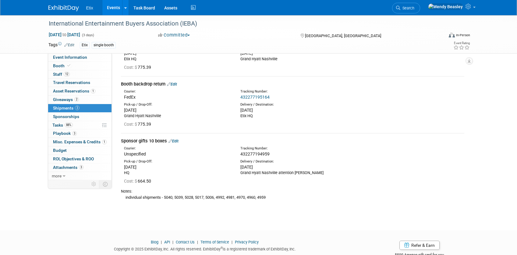
click at [248, 96] on link "432277195164" at bounding box center [254, 97] width 29 height 5
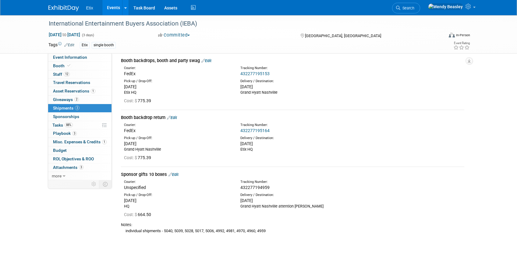
scroll to position [0, 0]
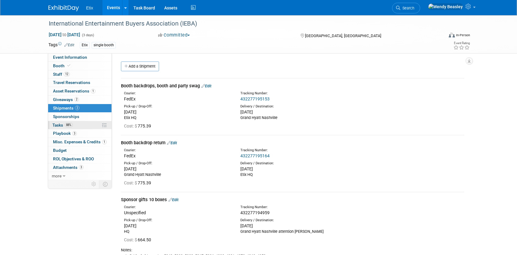
click at [54, 124] on span "Tasks 88%" at bounding box center [62, 125] width 20 height 5
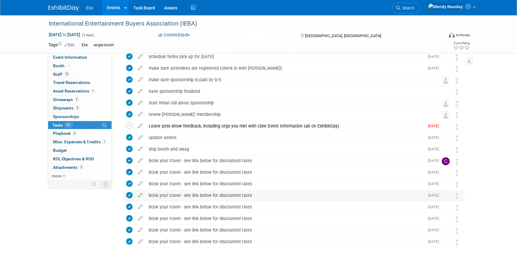
scroll to position [57, 0]
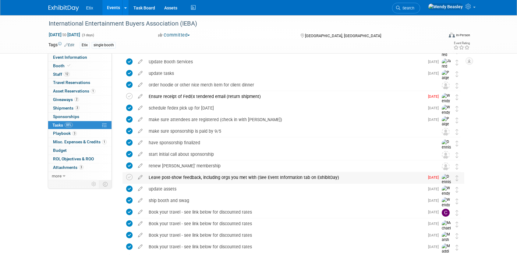
click at [255, 177] on div "Leave post-show feedback, including orgs you met with (See Event Information ta…" at bounding box center [285, 177] width 279 height 10
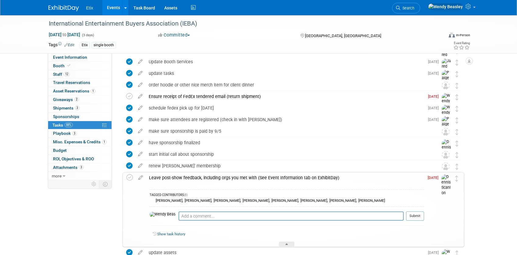
click at [270, 175] on div "Leave post-show feedback, including orgs you met with (See Event Information ta…" at bounding box center [285, 178] width 278 height 10
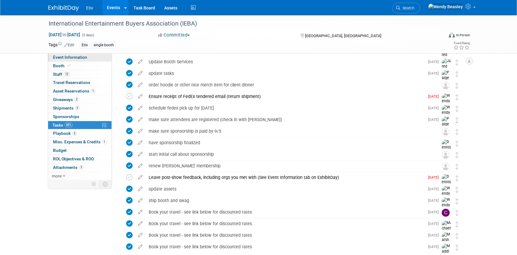
click at [79, 57] on span "Event Information" at bounding box center [70, 57] width 34 height 5
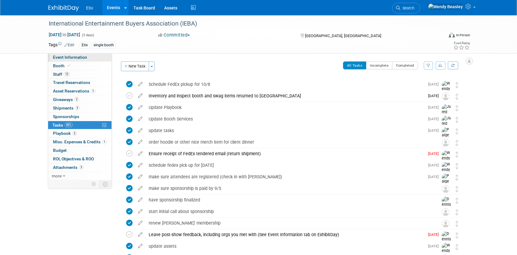
select select "No"
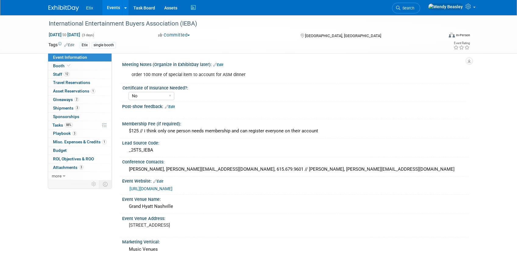
click at [165, 107] on span "Edit" at bounding box center [169, 107] width 12 height 4
click at [55, 174] on span "more" at bounding box center [57, 176] width 10 height 5
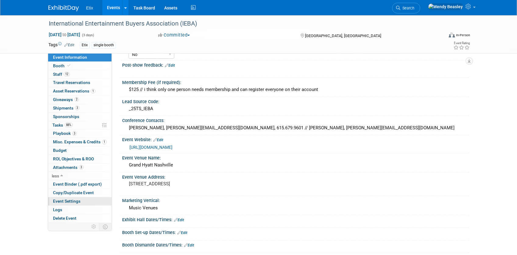
scroll to position [43, 0]
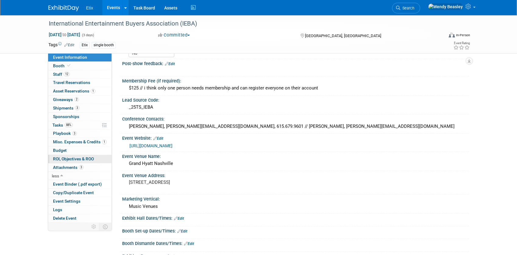
click at [75, 159] on span "ROI, Objectives & ROO 0" at bounding box center [73, 158] width 41 height 5
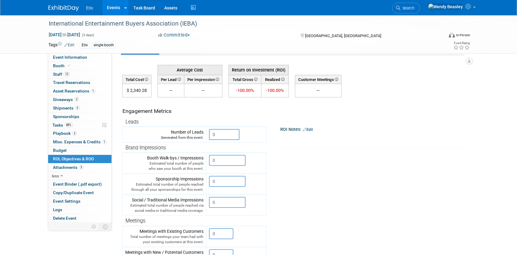
scroll to position [2, 0]
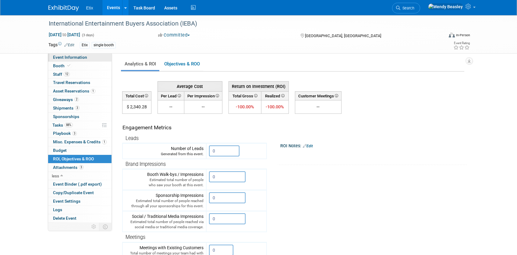
click at [82, 58] on span "Event Information" at bounding box center [70, 57] width 34 height 5
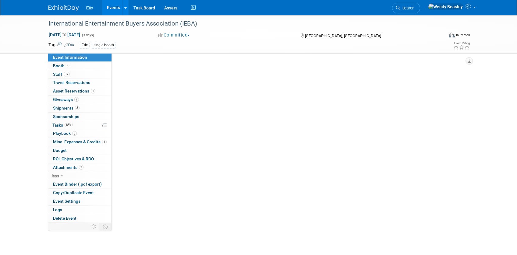
scroll to position [0, 0]
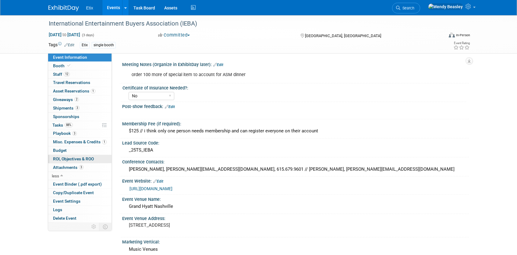
click at [88, 157] on span "ROI, Objectives & ROO 0" at bounding box center [73, 158] width 41 height 5
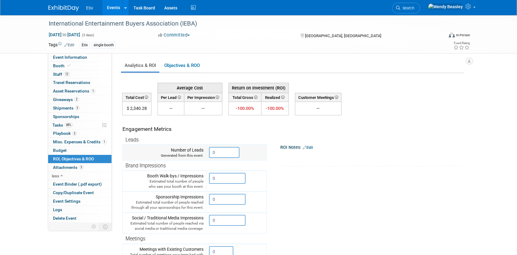
click at [233, 158] on td "0 X" at bounding box center [236, 153] width 60 height 16
drag, startPoint x: 223, startPoint y: 152, endPoint x: 194, endPoint y: 152, distance: 29.2
click at [194, 152] on tr "Number of Leads Generated from this event. 0" at bounding box center [194, 153] width 144 height 16
click at [79, 59] on span "Event Information" at bounding box center [70, 57] width 34 height 5
select select "No"
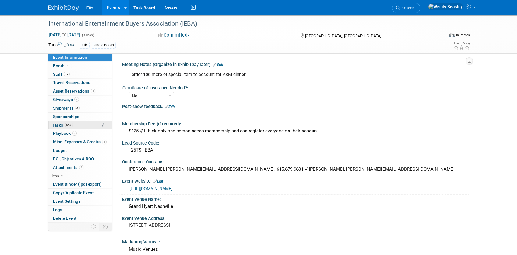
click at [62, 126] on span "Tasks 88%" at bounding box center [62, 125] width 20 height 5
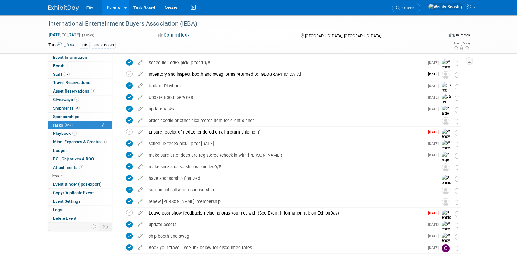
scroll to position [22, 0]
click at [60, 176] on icon at bounding box center [61, 176] width 3 height 4
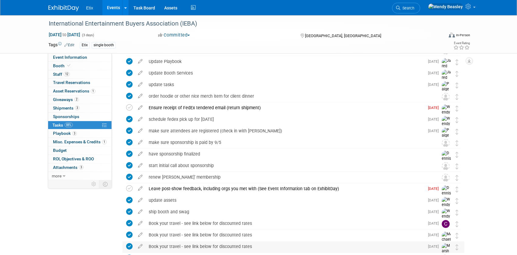
scroll to position [0, 0]
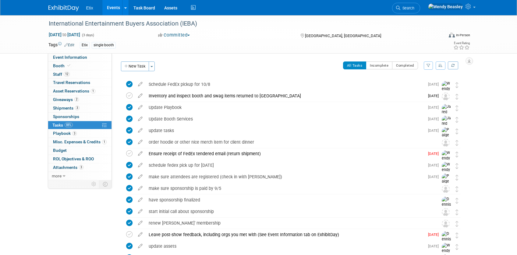
click at [113, 6] on link "Events" at bounding box center [113, 7] width 22 height 15
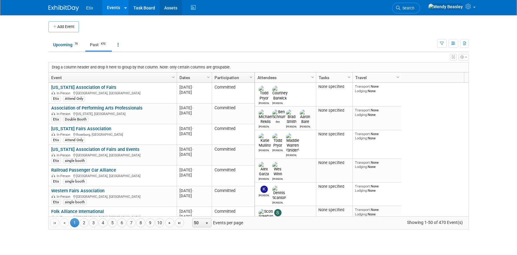
click at [172, 11] on link "Assets" at bounding box center [171, 7] width 22 height 15
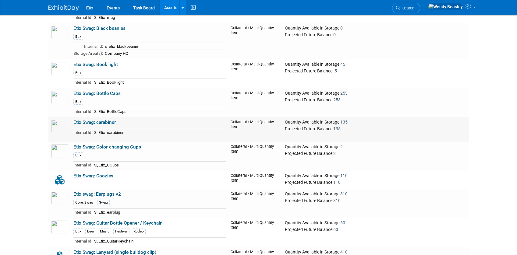
scroll to position [2246, 0]
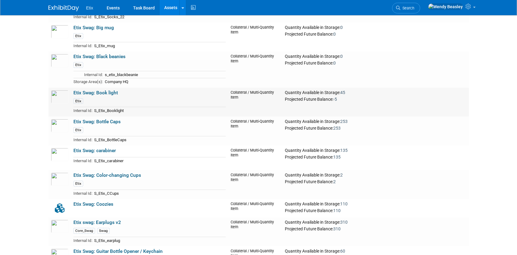
click at [100, 93] on link "Etix Swag: Book light" at bounding box center [95, 92] width 44 height 5
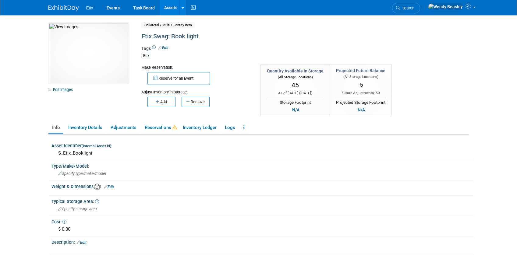
click at [166, 47] on link "Edit" at bounding box center [163, 48] width 10 height 4
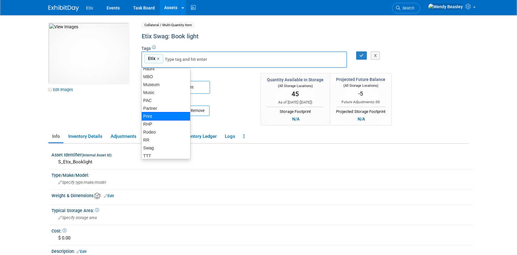
scroll to position [92, 0]
click at [155, 85] on div "Museum" at bounding box center [165, 85] width 49 height 9
type input "Etix, Museum"
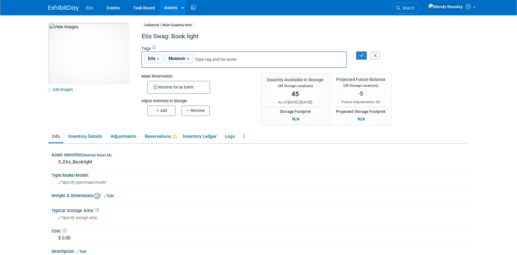
click at [204, 59] on input "text" at bounding box center [237, 59] width 85 height 6
click at [362, 55] on icon "button" at bounding box center [361, 56] width 4 height 4
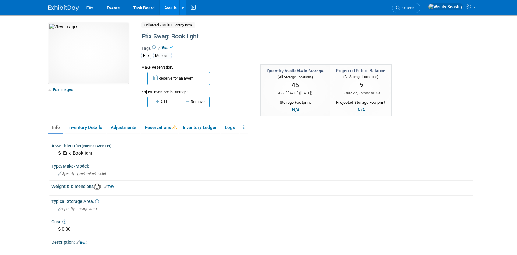
click at [169, 5] on link "Assets" at bounding box center [171, 7] width 22 height 15
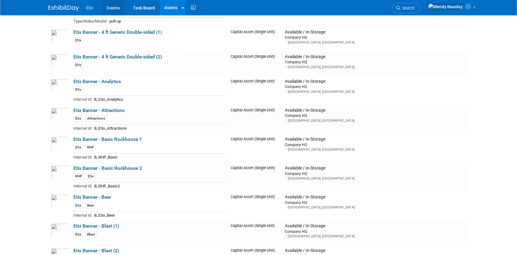
scroll to position [79, 0]
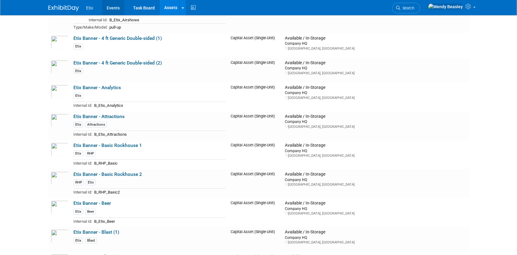
click at [113, 8] on link "Events" at bounding box center [113, 7] width 22 height 15
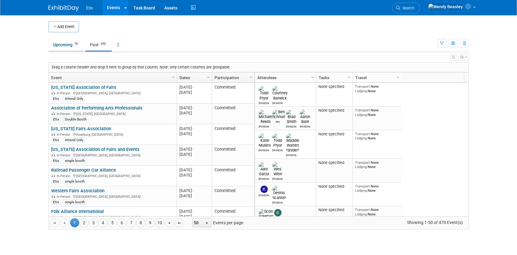
click at [63, 44] on link "Upcoming 79" at bounding box center [66, 45] width 36 height 12
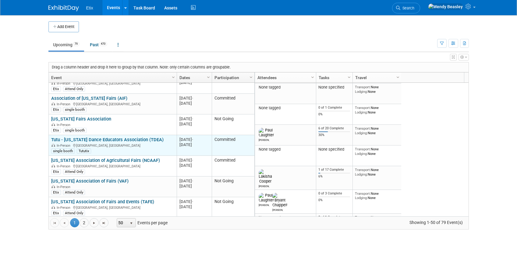
scroll to position [411, 0]
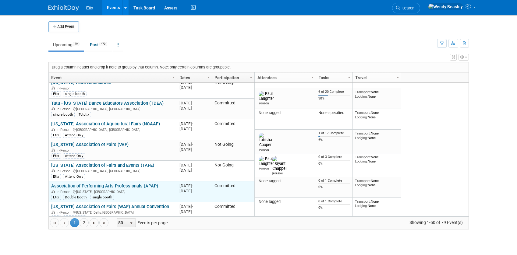
click at [122, 185] on link "Association of Performing Arts Professionals (APAP)" at bounding box center [104, 185] width 107 height 5
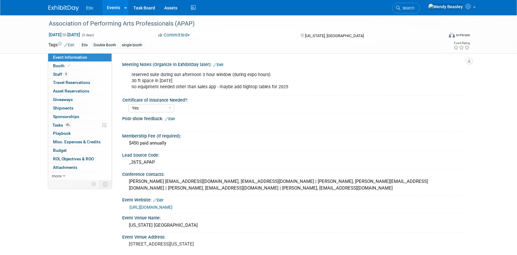
select select "Yes"
click at [60, 127] on span "Tasks 4%" at bounding box center [61, 125] width 19 height 5
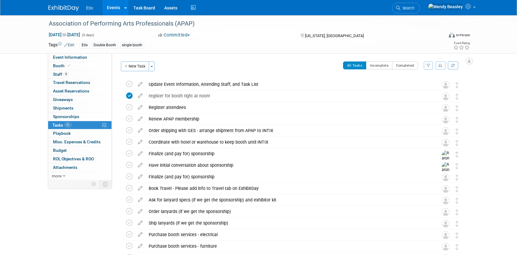
click at [112, 8] on link "Events" at bounding box center [113, 7] width 22 height 15
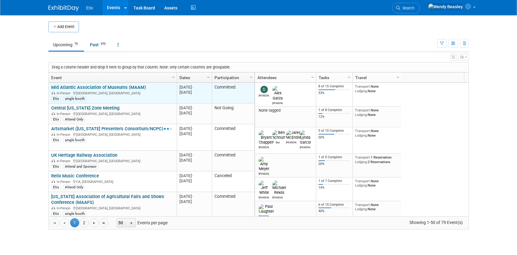
click at [100, 83] on td "Mid Atlantic Association of Museums (MAAM) Mid Atlantic Association of Museums …" at bounding box center [113, 93] width 128 height 21
click at [101, 88] on link "Mid Atlantic Association of Museums (MAAM)" at bounding box center [98, 87] width 95 height 5
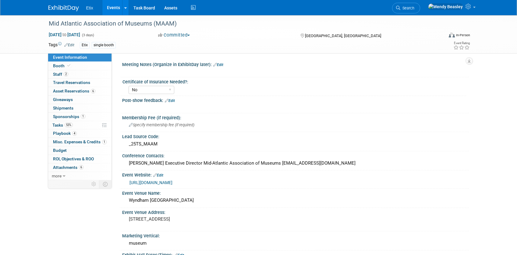
select select "No"
click at [118, 7] on link "Events" at bounding box center [113, 7] width 22 height 15
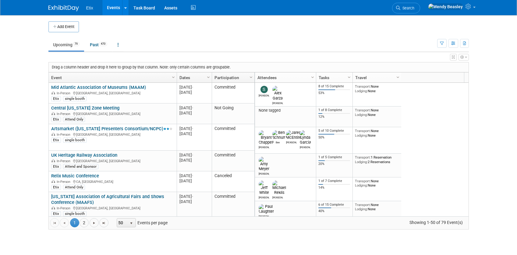
click at [414, 6] on span "Search" at bounding box center [407, 8] width 14 height 5
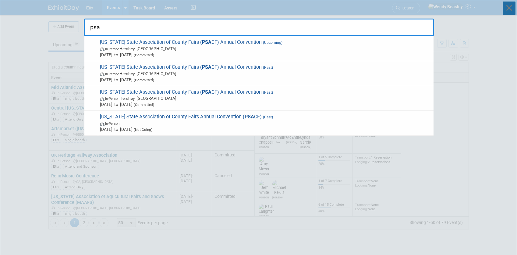
type input "psa"
click at [508, 6] on icon at bounding box center [508, 8] width 13 height 13
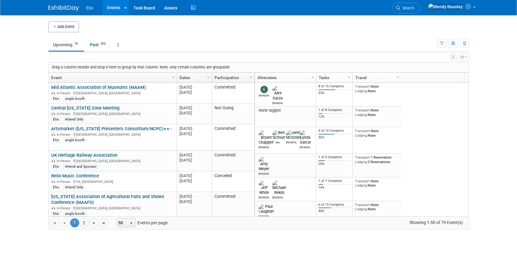
click at [465, 58] on icon "button" at bounding box center [466, 57] width 2 height 4
click at [488, 63] on body "Etix Events Add Event Bulk Upload Events Shareable Event Boards Recently Viewed…" at bounding box center [258, 127] width 517 height 255
click at [465, 44] on icon "button" at bounding box center [464, 44] width 3 height 4
click at [442, 65] on span "(79 Events)" at bounding box center [448, 63] width 19 height 4
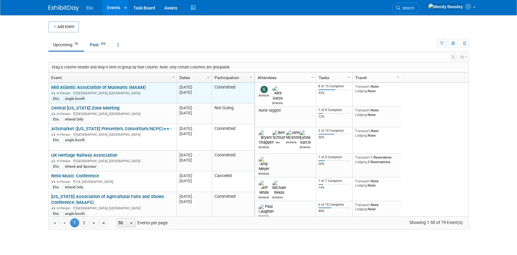
click at [131, 89] on link "Mid Atlantic Association of Museums (MAAM)" at bounding box center [98, 87] width 95 height 5
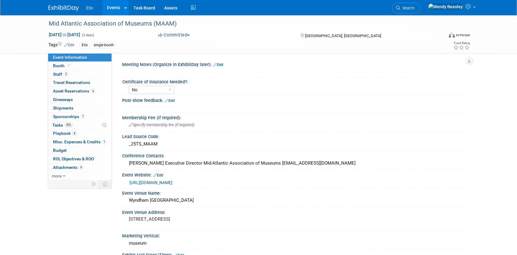
select select "No"
click at [62, 125] on span "Tasks 53%" at bounding box center [62, 125] width 20 height 5
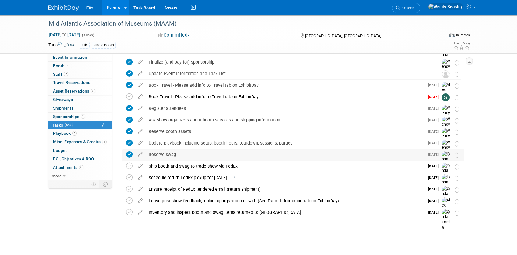
scroll to position [35, 0]
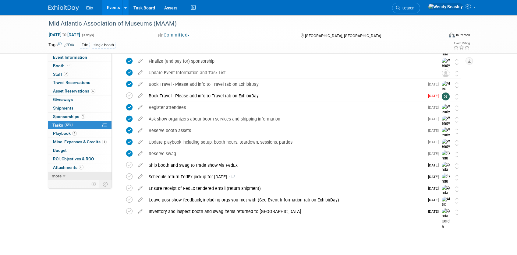
click at [60, 174] on span "more" at bounding box center [57, 176] width 10 height 5
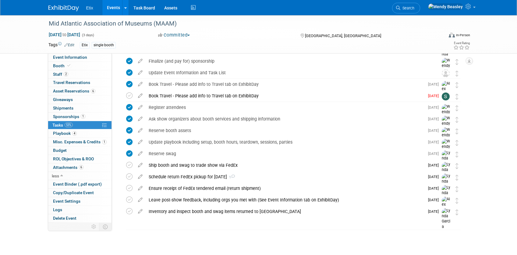
click at [110, 8] on link "Events" at bounding box center [113, 7] width 22 height 15
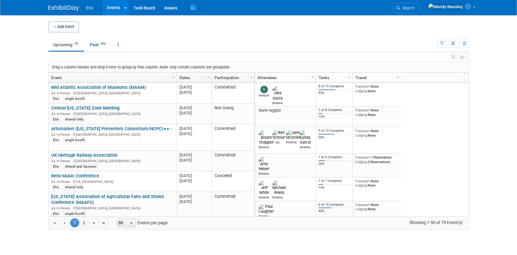
click at [82, 130] on link "Artsmarket ([US_STATE] Presenters Consortium/NCPC)" at bounding box center [111, 128] width 121 height 5
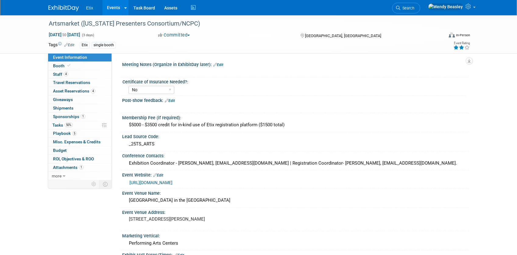
select select "No"
click at [56, 125] on span "Tasks 50%" at bounding box center [62, 125] width 20 height 5
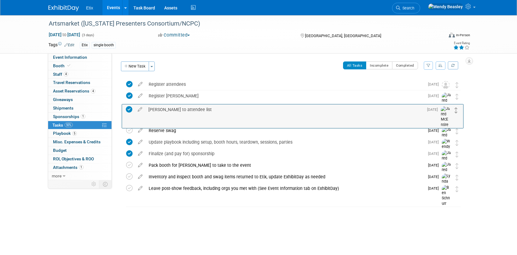
drag, startPoint x: 455, startPoint y: 96, endPoint x: 454, endPoint y: 110, distance: 13.4
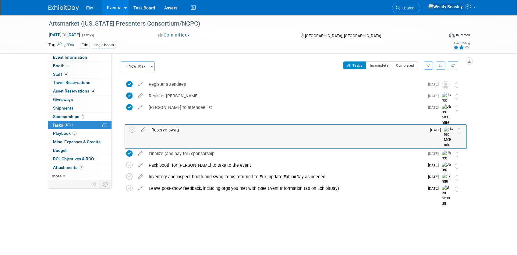
drag, startPoint x: 456, startPoint y: 139, endPoint x: 458, endPoint y: 135, distance: 4.4
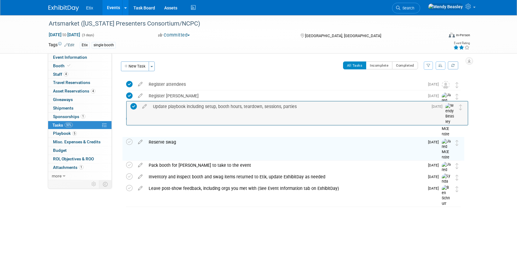
drag, startPoint x: 460, startPoint y: 139, endPoint x: 460, endPoint y: 110, distance: 28.6
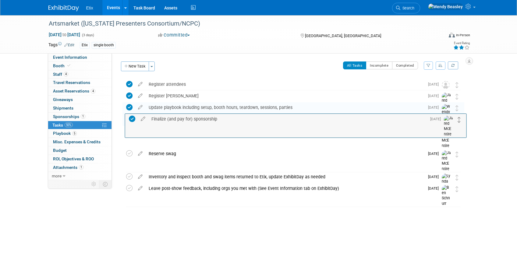
drag, startPoint x: 456, startPoint y: 156, endPoint x: 458, endPoint y: 121, distance: 34.4
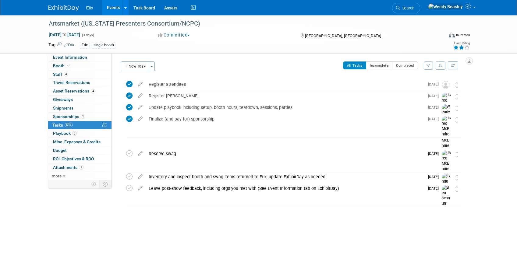
click at [117, 10] on link "Events" at bounding box center [113, 7] width 22 height 15
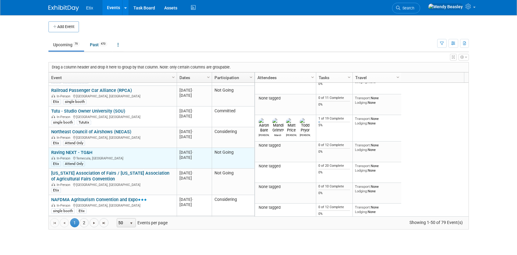
scroll to position [694, 0]
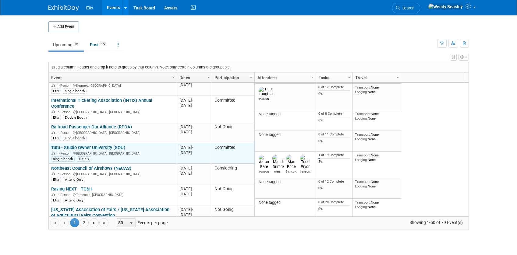
click at [114, 147] on link "Tutu - Studio Owner University (SOU)" at bounding box center [88, 147] width 74 height 5
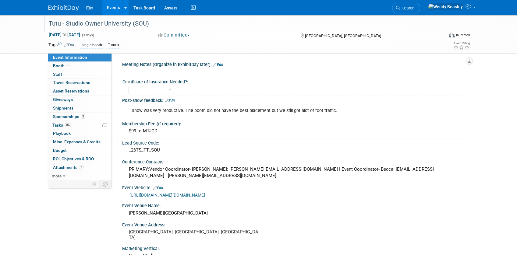
click at [124, 22] on div "Tutu - Studio Owner University (SOU)" at bounding box center [240, 23] width 387 height 11
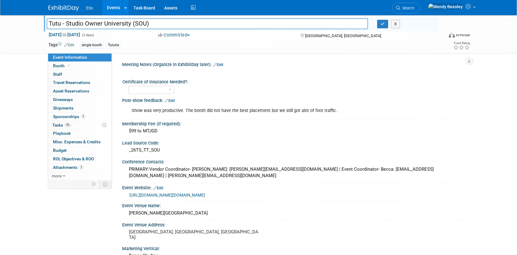
click at [134, 24] on input "Tutu - Studio Owner University (SOU)" at bounding box center [207, 23] width 321 height 11
type input "Tutu - Studio Owner University (TTT_SOU)"
click at [383, 23] on icon "button" at bounding box center [382, 24] width 4 height 4
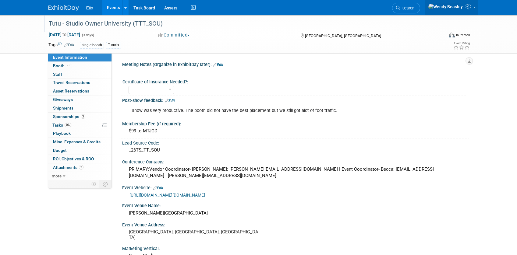
click at [473, 8] on span at bounding box center [474, 7] width 2 height 1
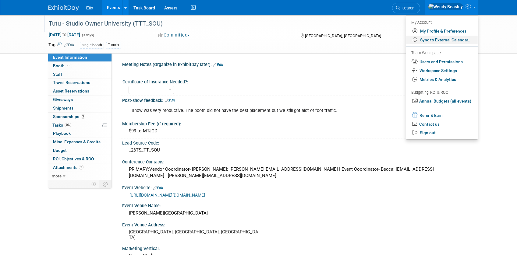
click at [458, 38] on link "Sync to External Calendar..." at bounding box center [442, 40] width 72 height 9
